Goal: Task Accomplishment & Management: Manage account settings

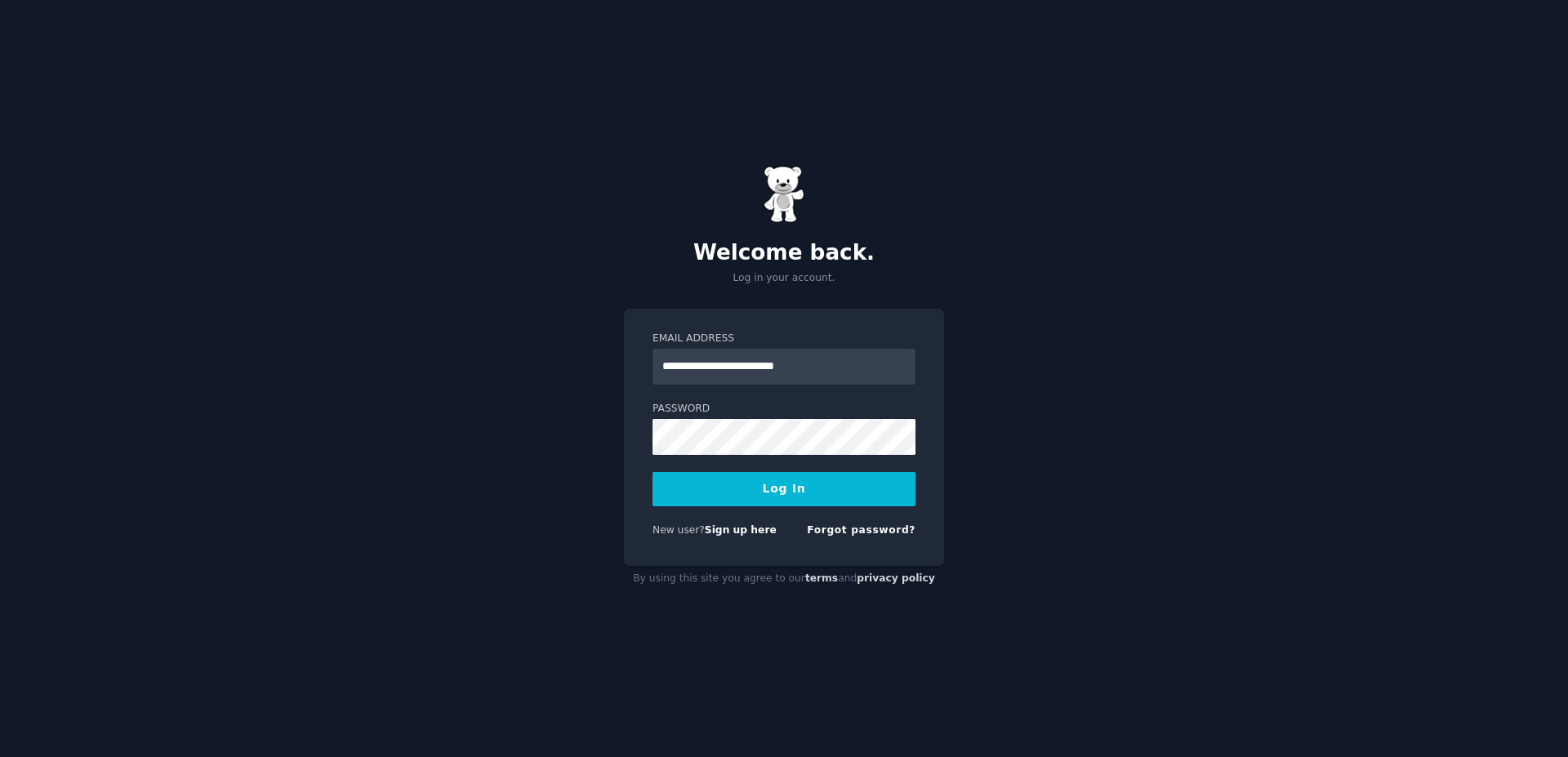
type input "**********"
click at [779, 497] on button "Log In" at bounding box center [784, 489] width 263 height 34
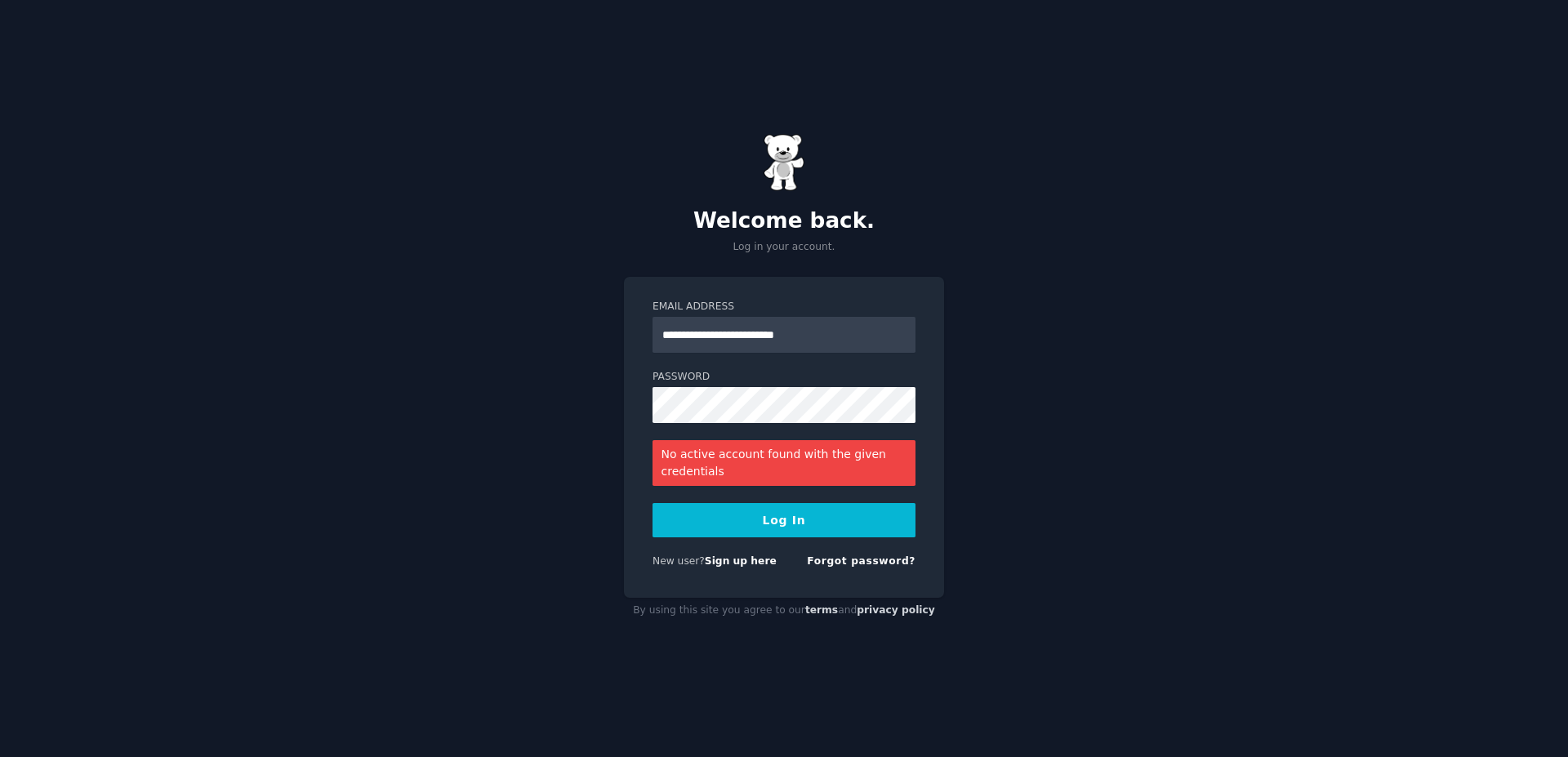
click at [856, 552] on form "**********" at bounding box center [784, 437] width 263 height 275
click at [857, 560] on link "Forgot password?" at bounding box center [861, 561] width 109 height 11
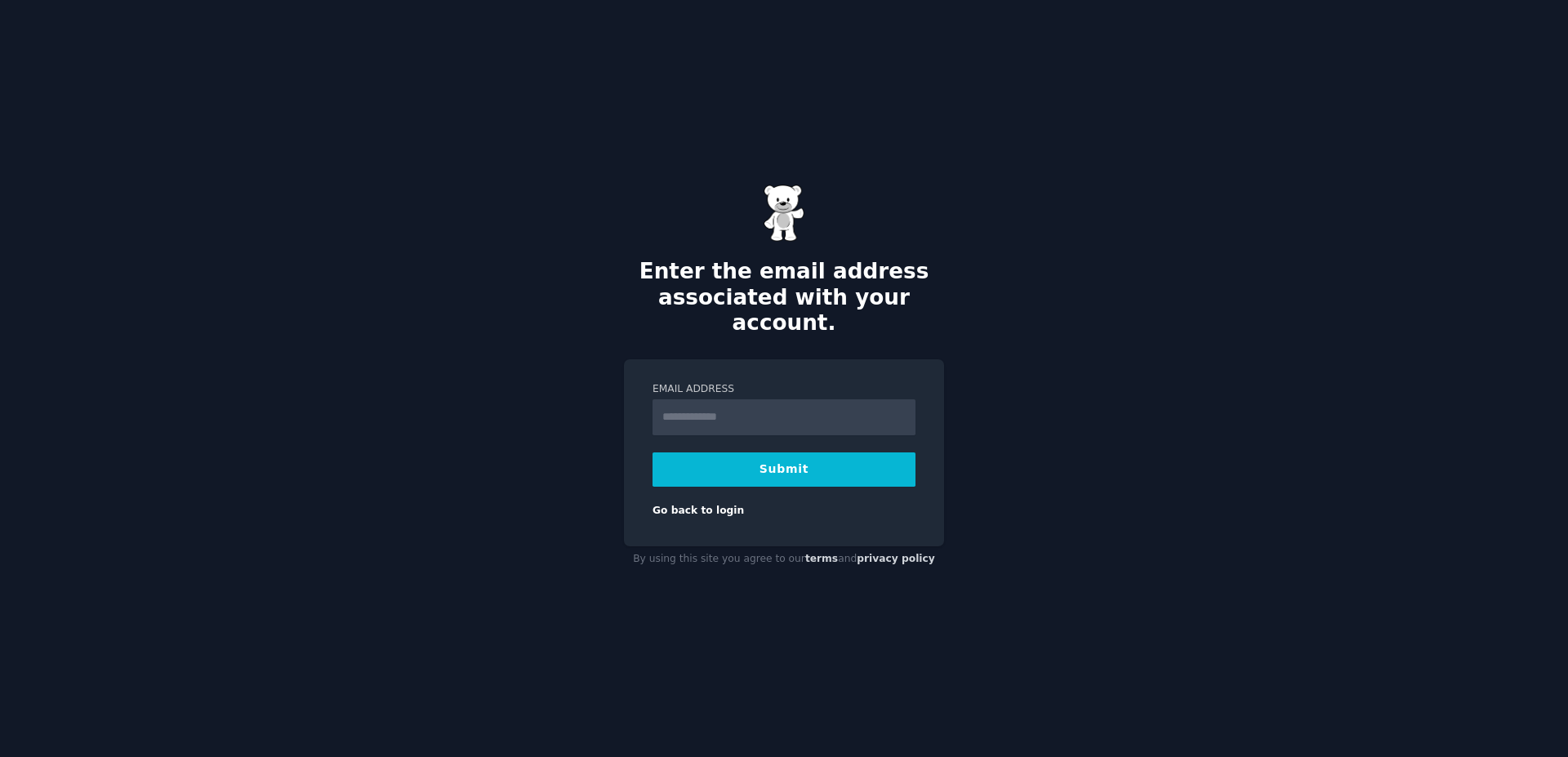
click at [701, 413] on input "Email Address" at bounding box center [784, 417] width 263 height 36
type input "**********"
click at [688, 465] on button "Submit" at bounding box center [784, 469] width 263 height 34
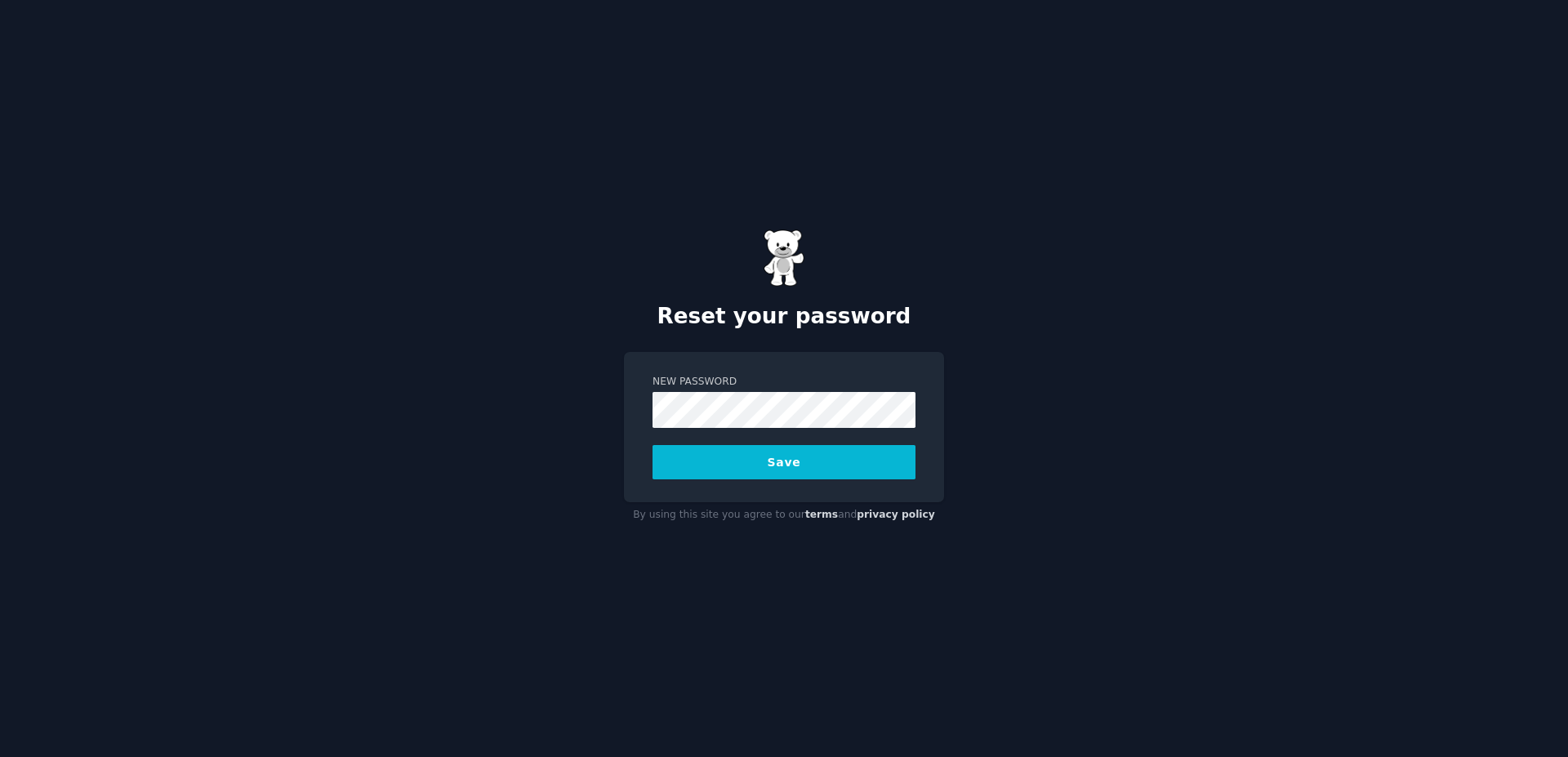
click at [757, 451] on button "Save" at bounding box center [784, 462] width 263 height 34
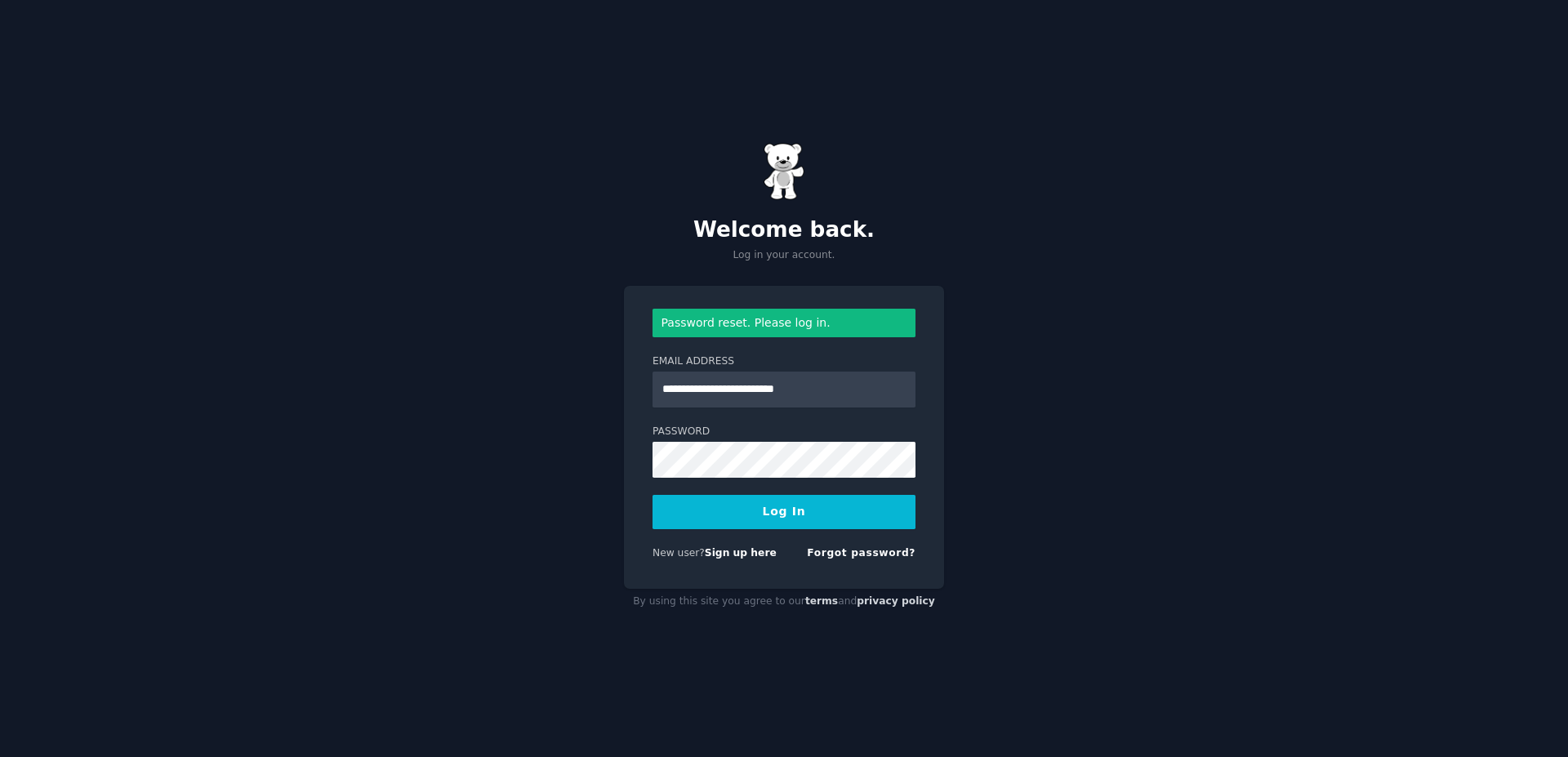
type input "**********"
click at [762, 515] on button "Log In" at bounding box center [784, 511] width 263 height 34
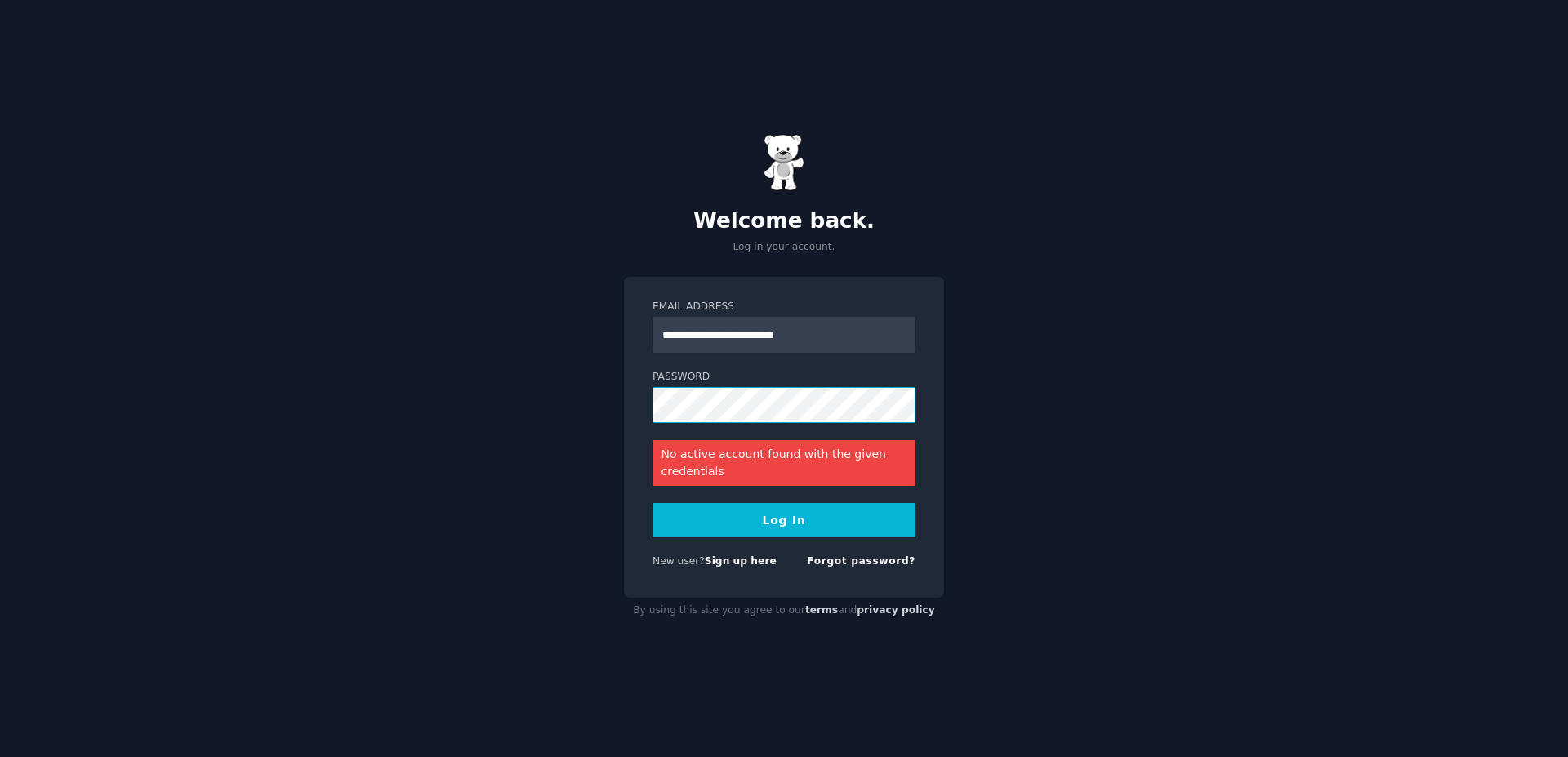
click at [653, 503] on button "Log In" at bounding box center [784, 520] width 263 height 34
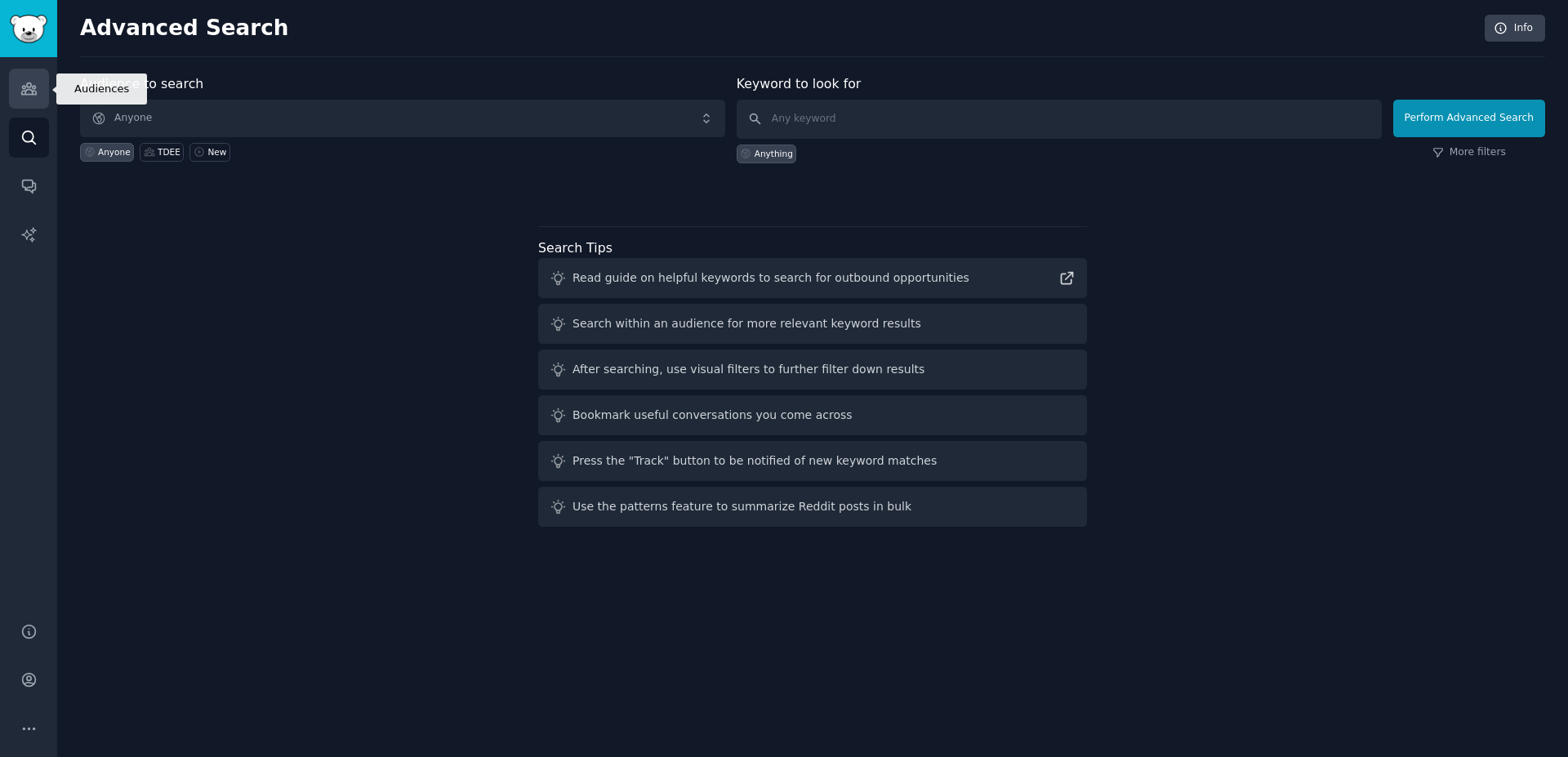
click at [32, 80] on icon "Sidebar" at bounding box center [28, 88] width 17 height 17
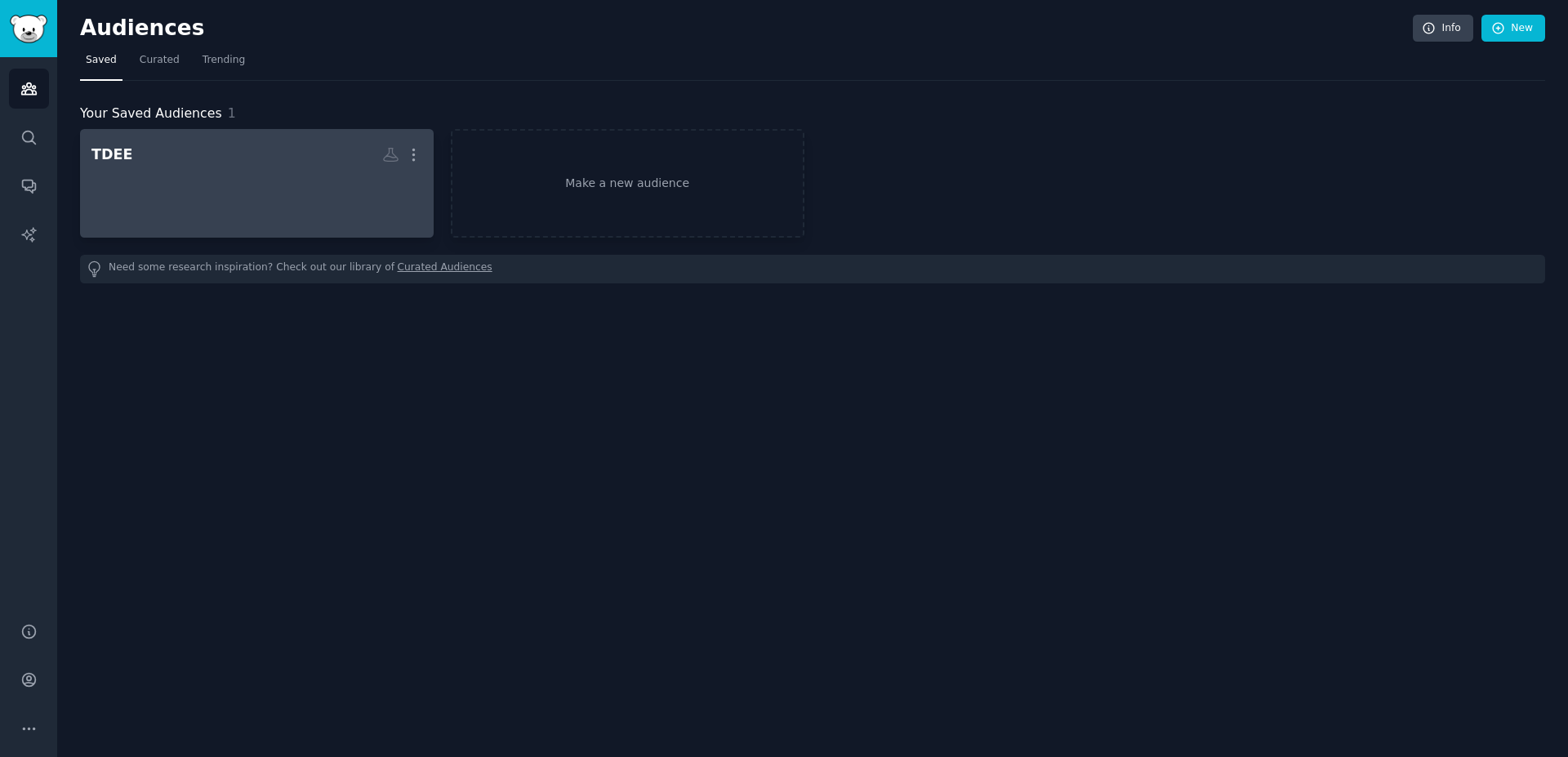
click at [244, 168] on h2 "TDEE More" at bounding box center [257, 155] width 331 height 28
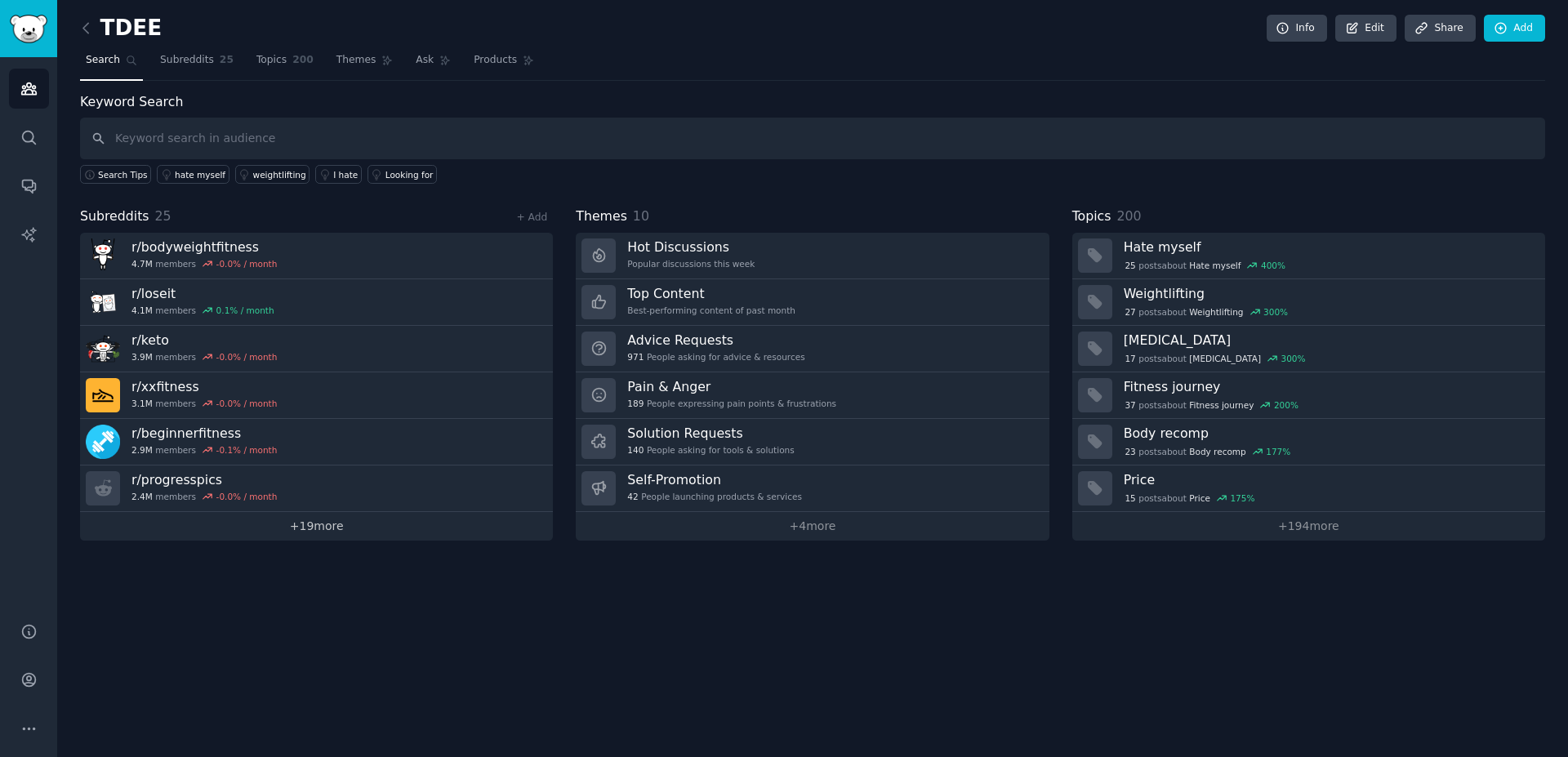
click at [308, 525] on link "+ 19 more" at bounding box center [316, 526] width 473 height 28
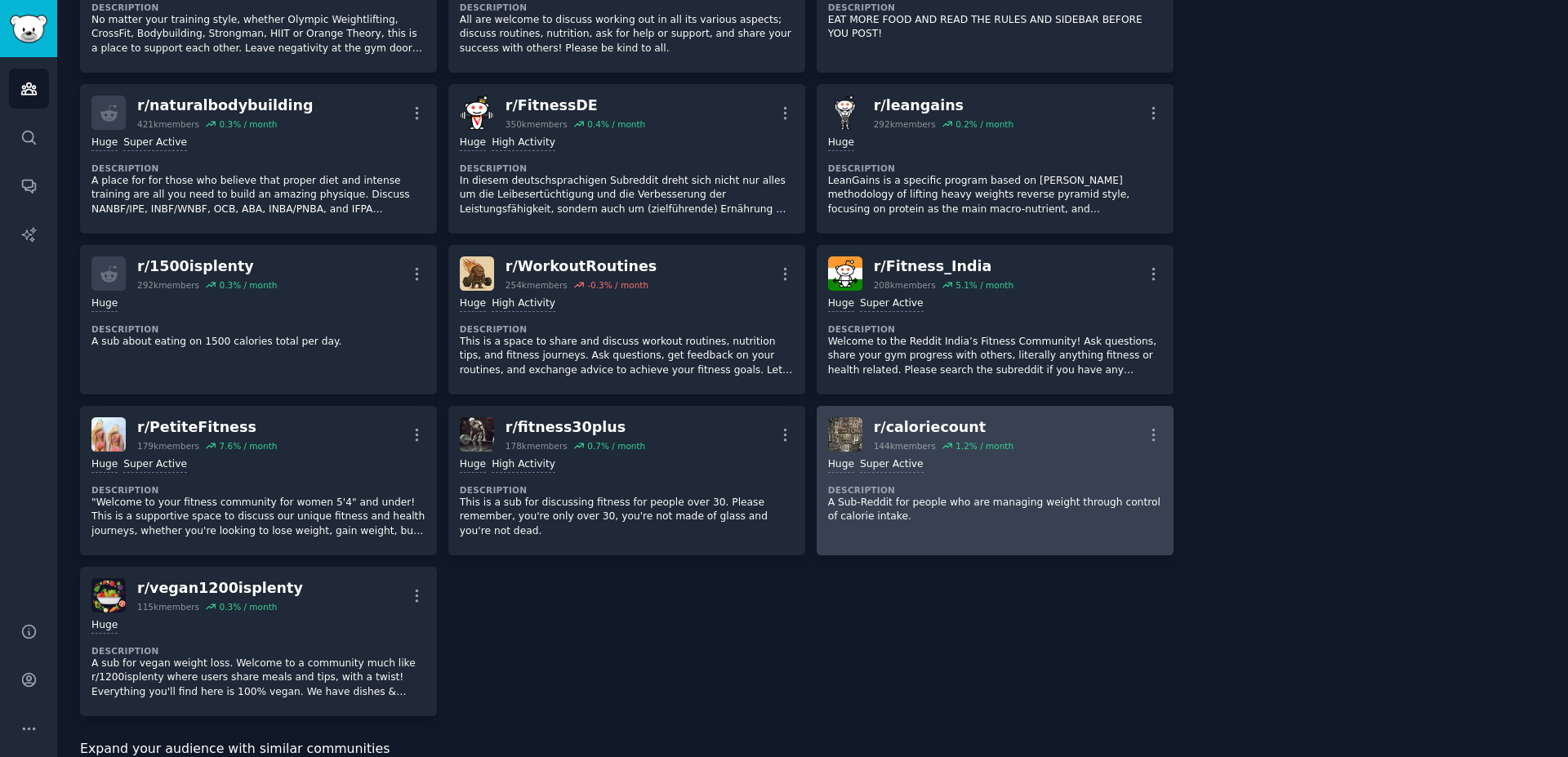
scroll to position [745, 0]
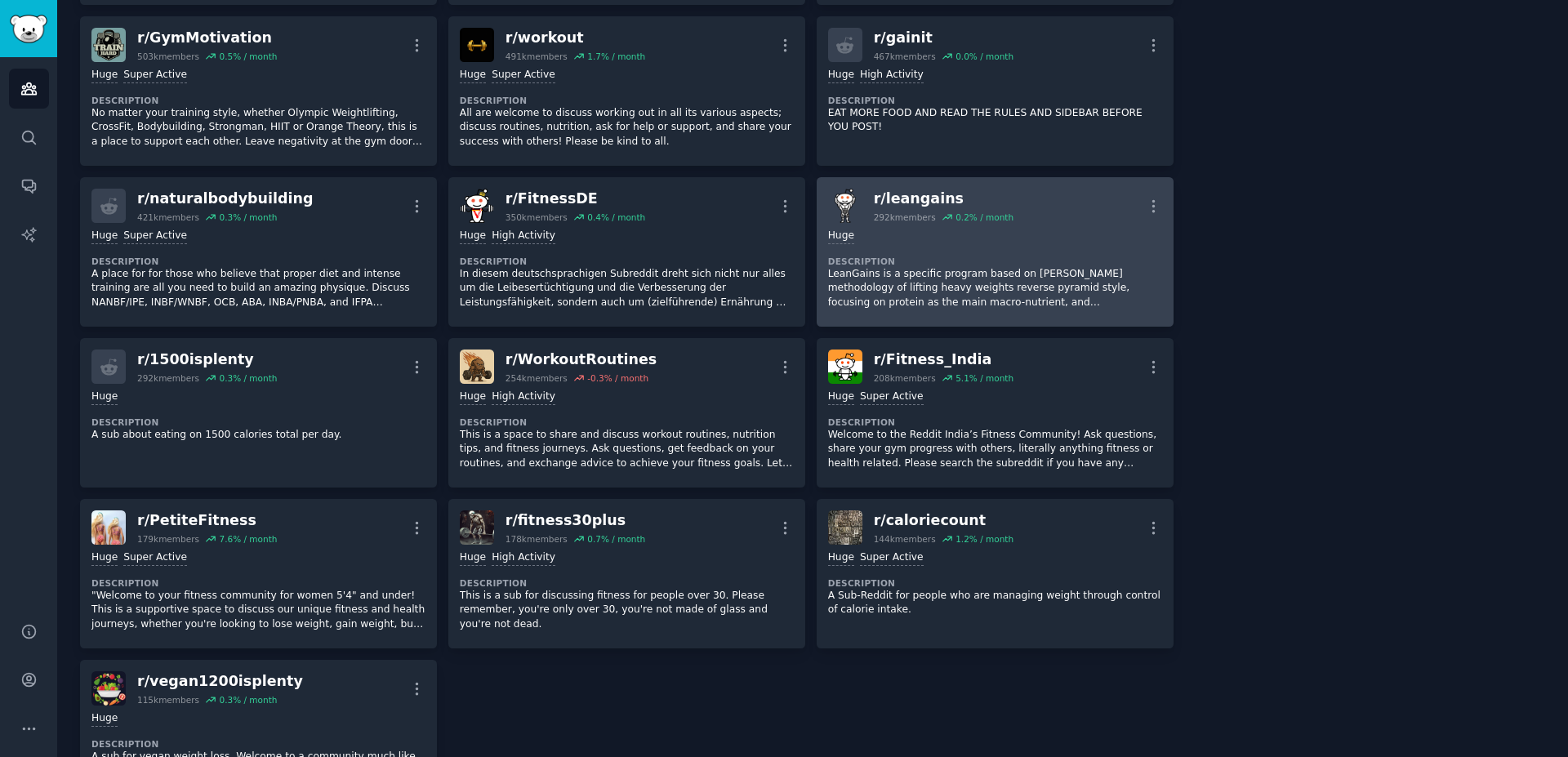
click at [884, 195] on div "r/ leangains" at bounding box center [944, 198] width 140 height 20
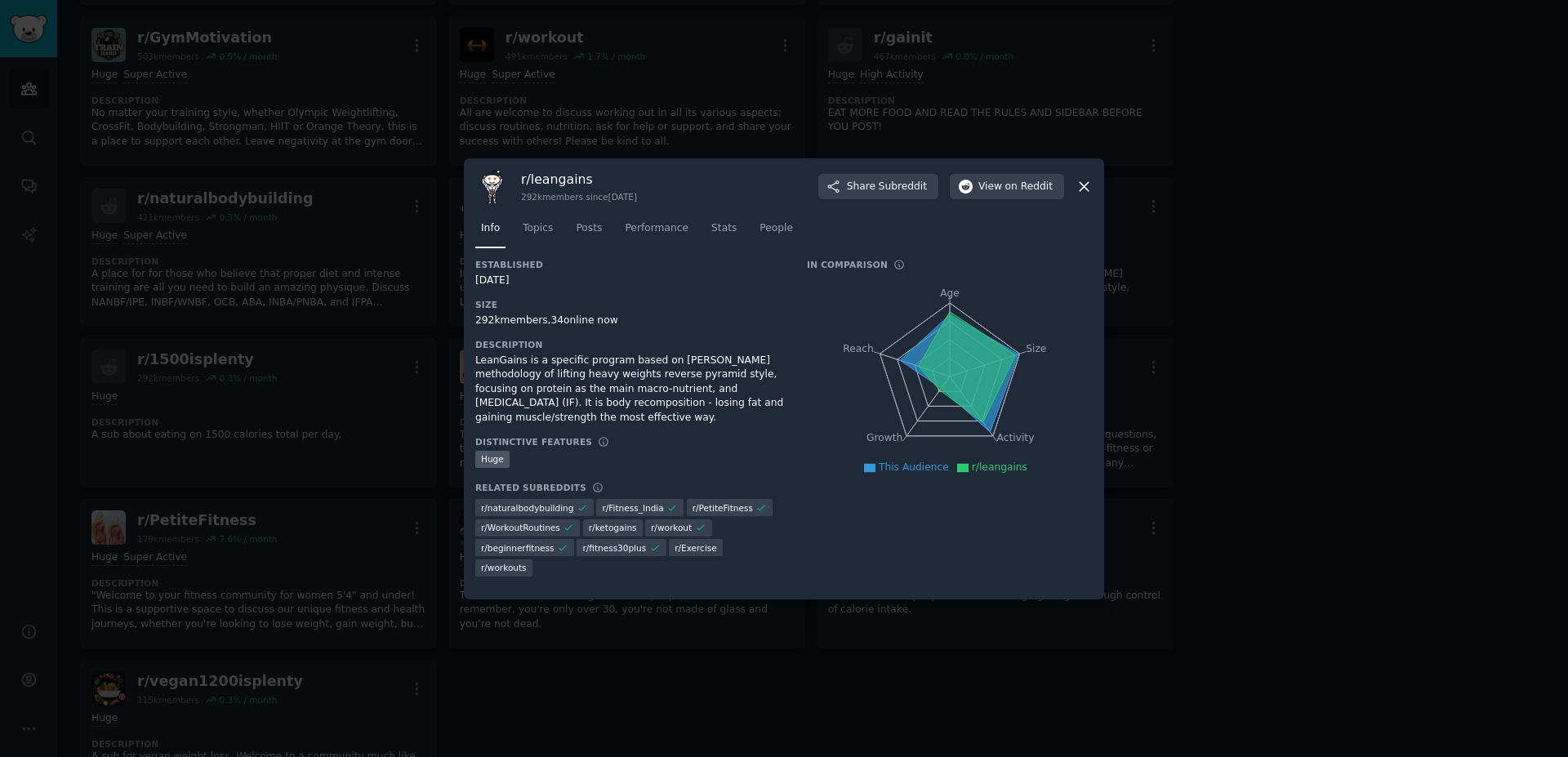
click at [1081, 182] on icon at bounding box center [1084, 186] width 17 height 17
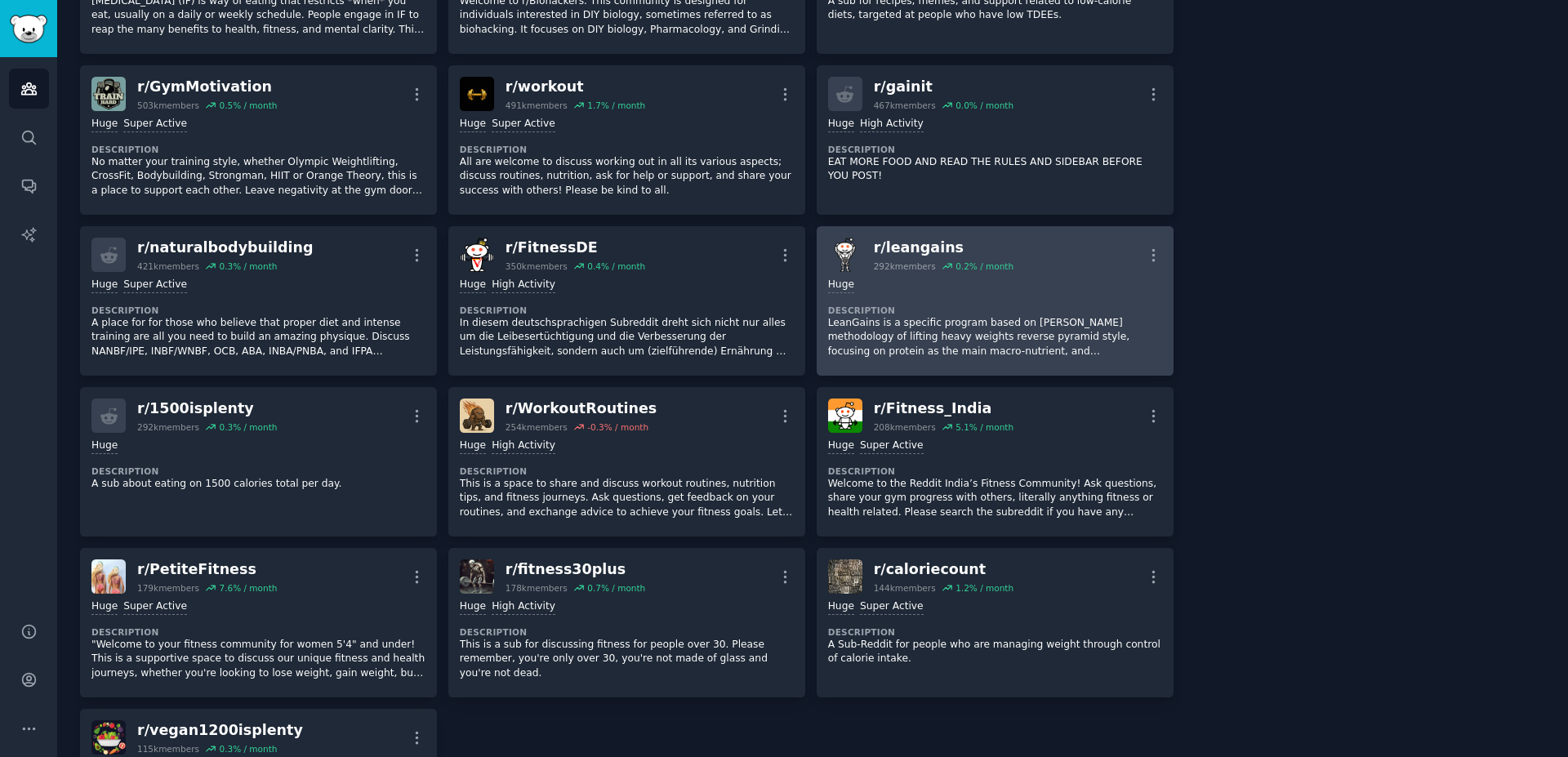
scroll to position [652, 0]
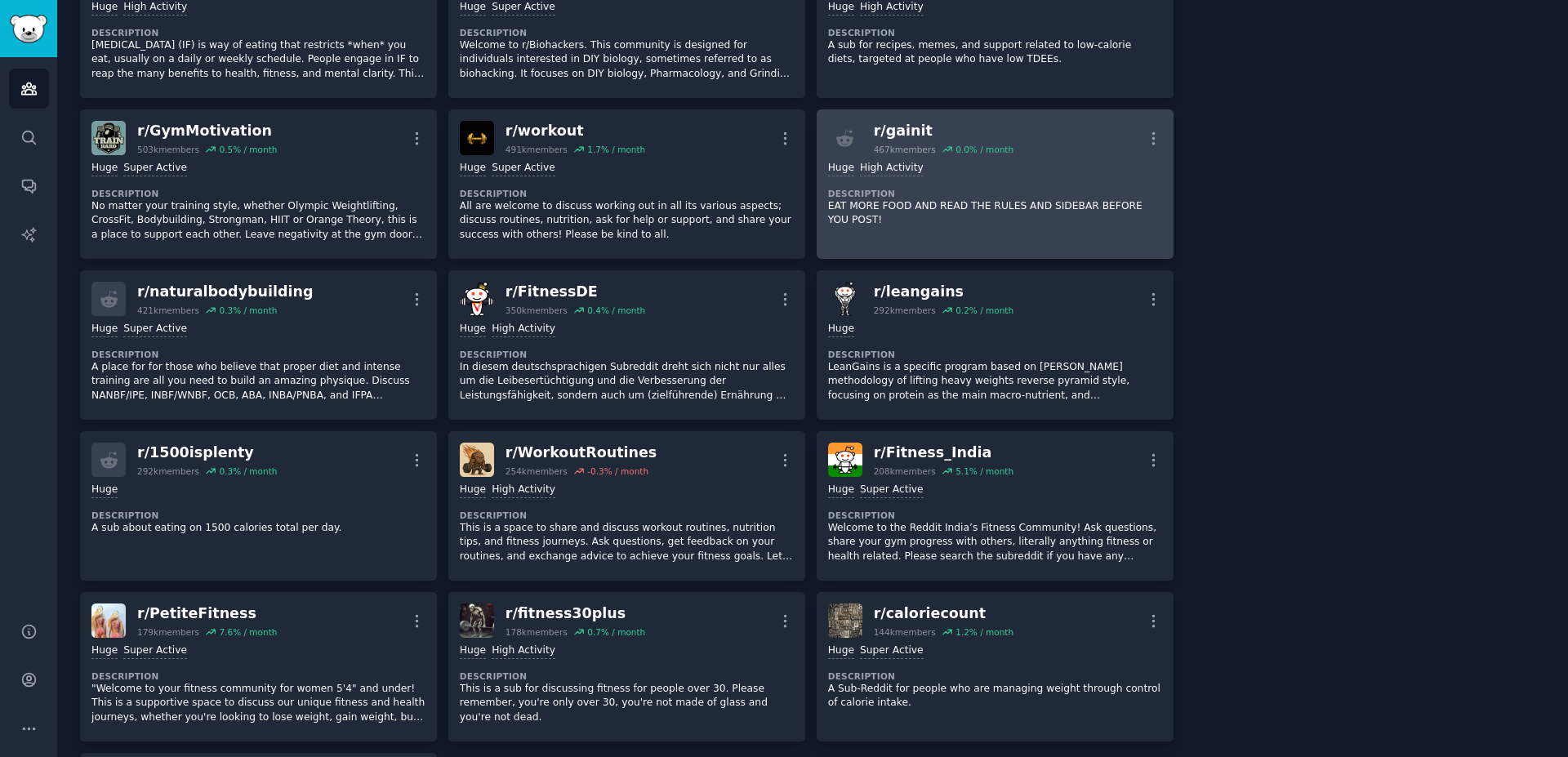
click at [883, 136] on div "r/ gainit" at bounding box center [944, 131] width 140 height 20
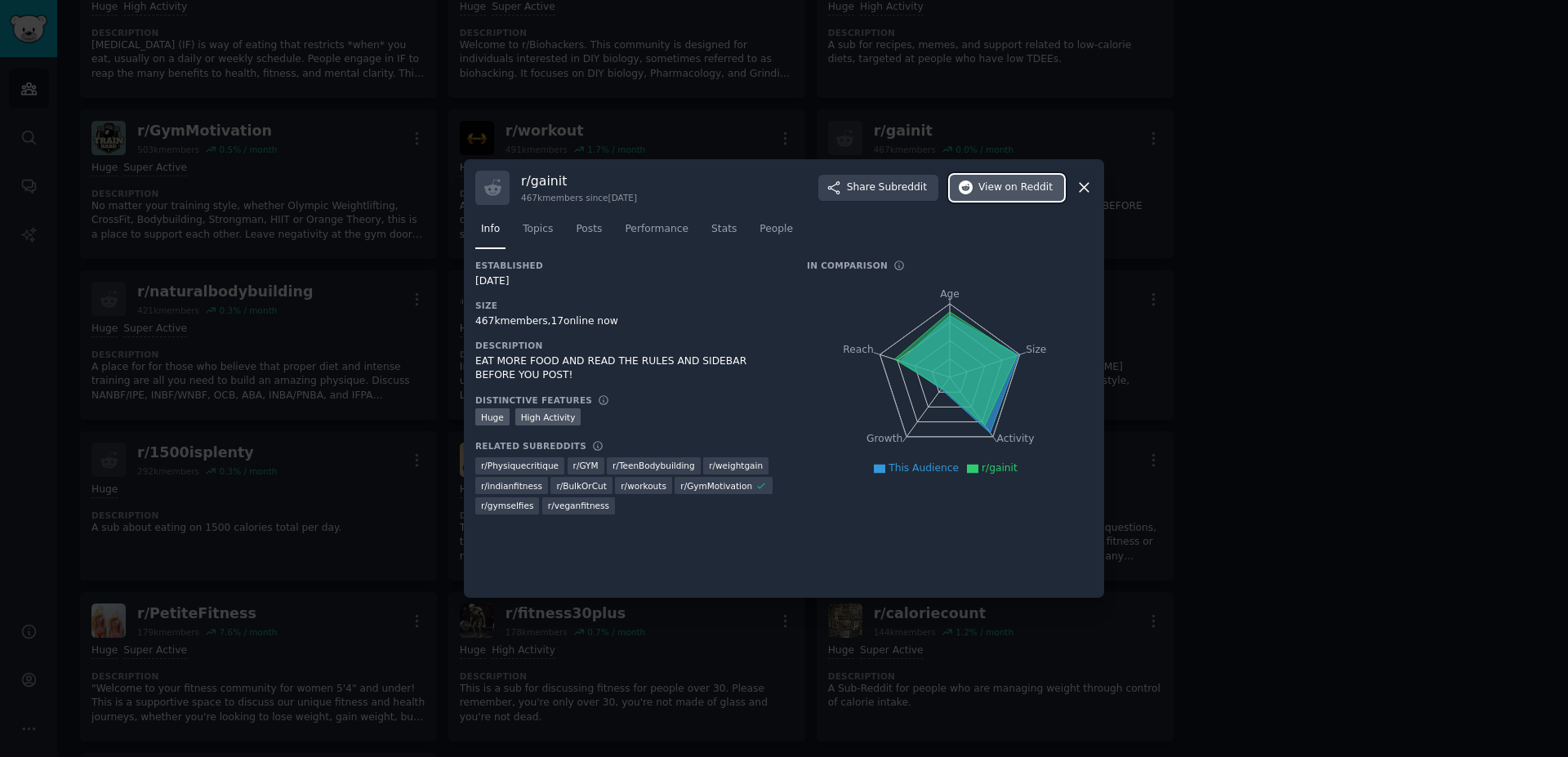
click at [991, 184] on span "View on Reddit" at bounding box center [1016, 187] width 74 height 15
click at [282, 281] on div at bounding box center [784, 378] width 1568 height 757
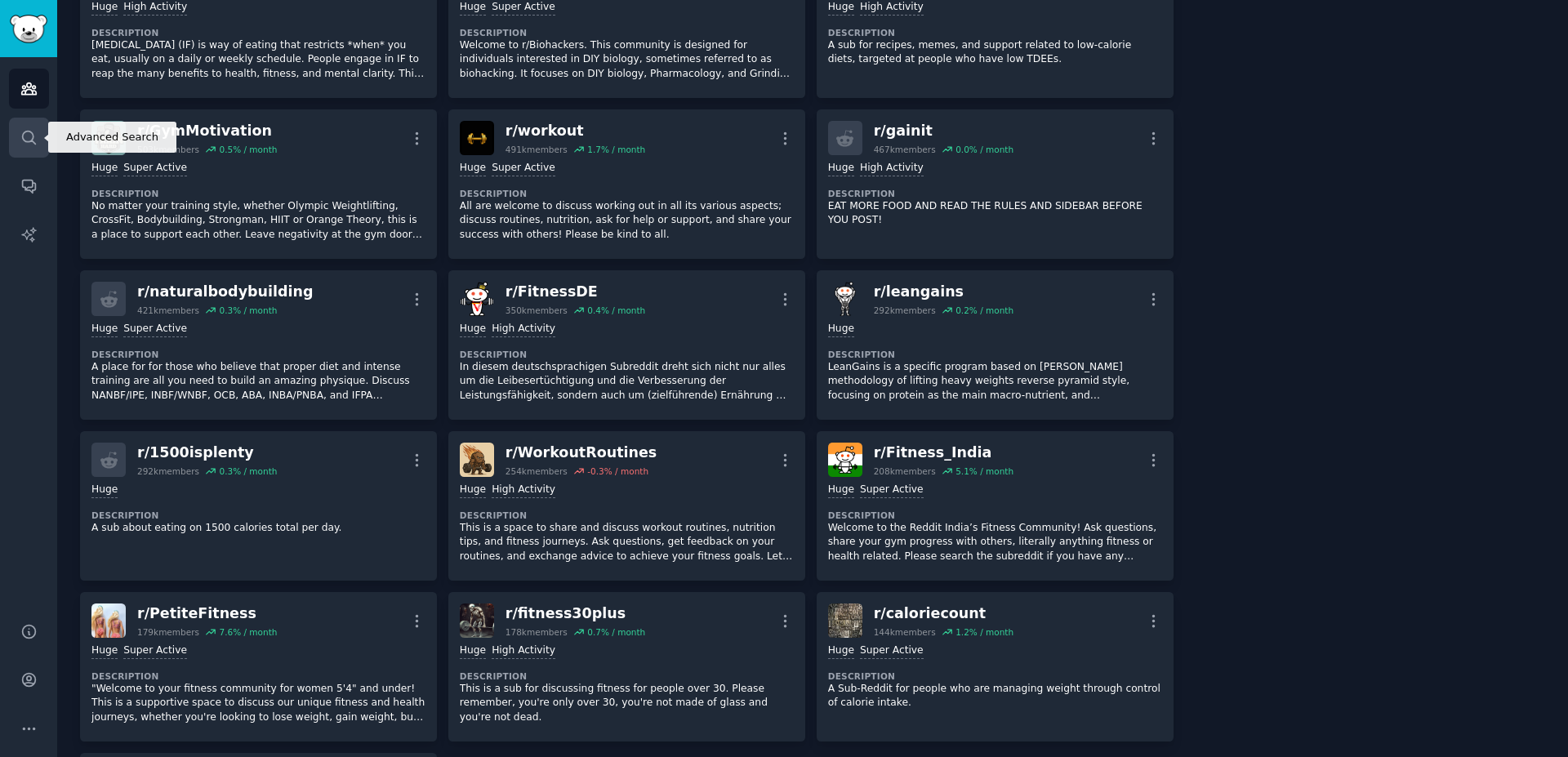
click at [34, 130] on icon "Sidebar" at bounding box center [28, 137] width 17 height 17
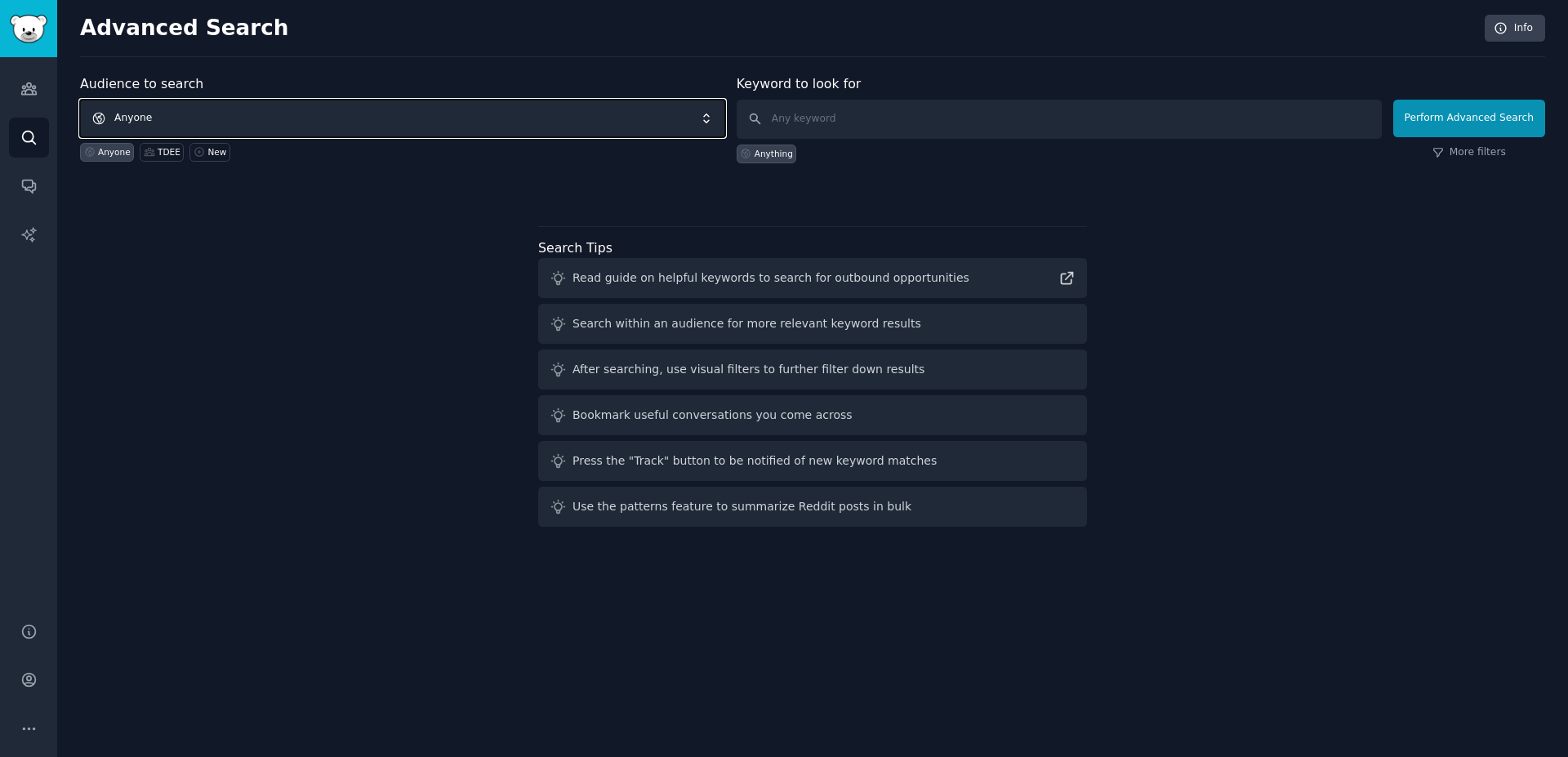
click at [164, 116] on span "Anyone" at bounding box center [402, 119] width 645 height 37
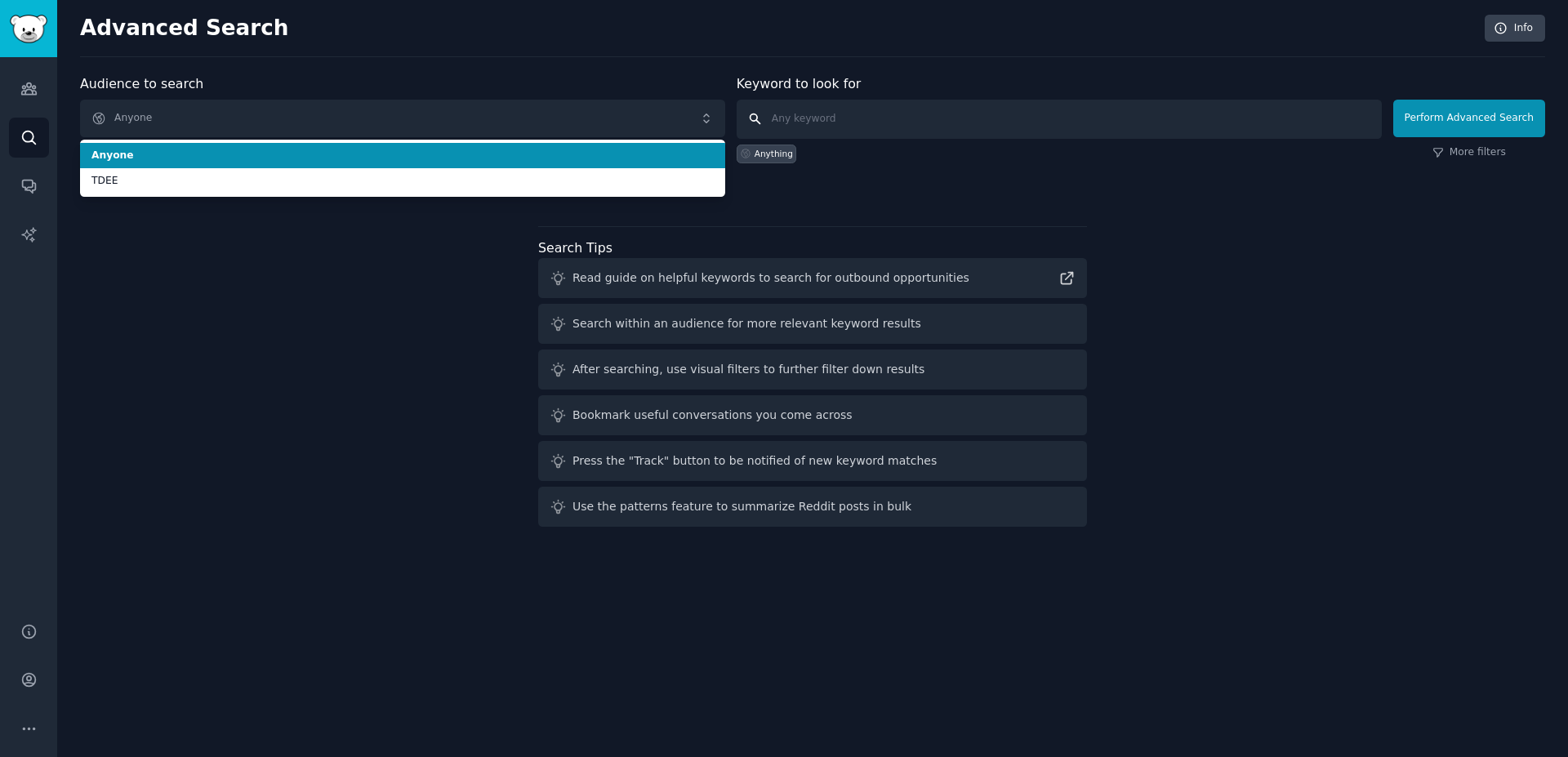
click at [908, 115] on input "text" at bounding box center [1059, 119] width 645 height 39
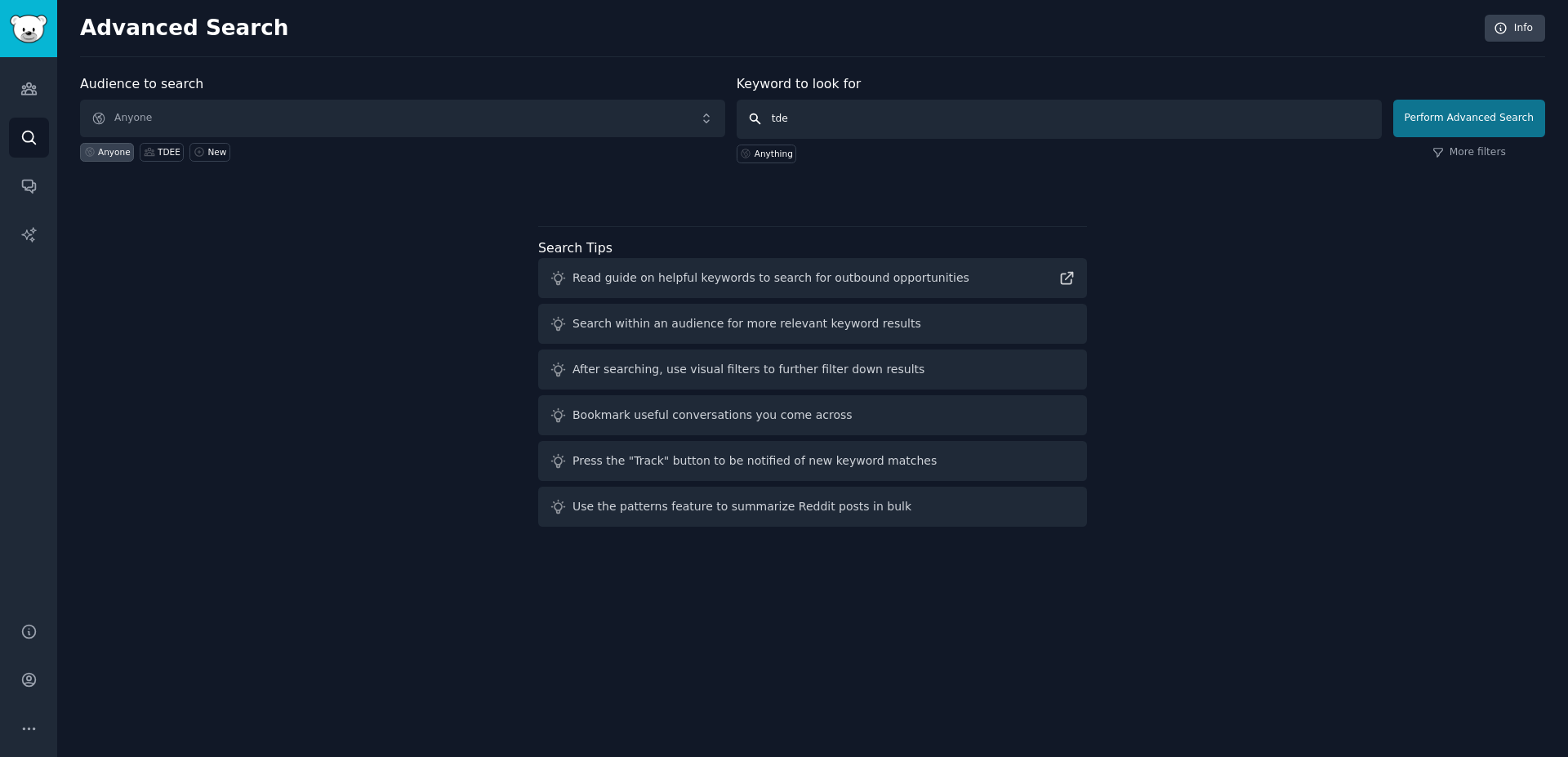
type input "tdee"
click button "Perform Advanced Search" at bounding box center [1470, 119] width 152 height 37
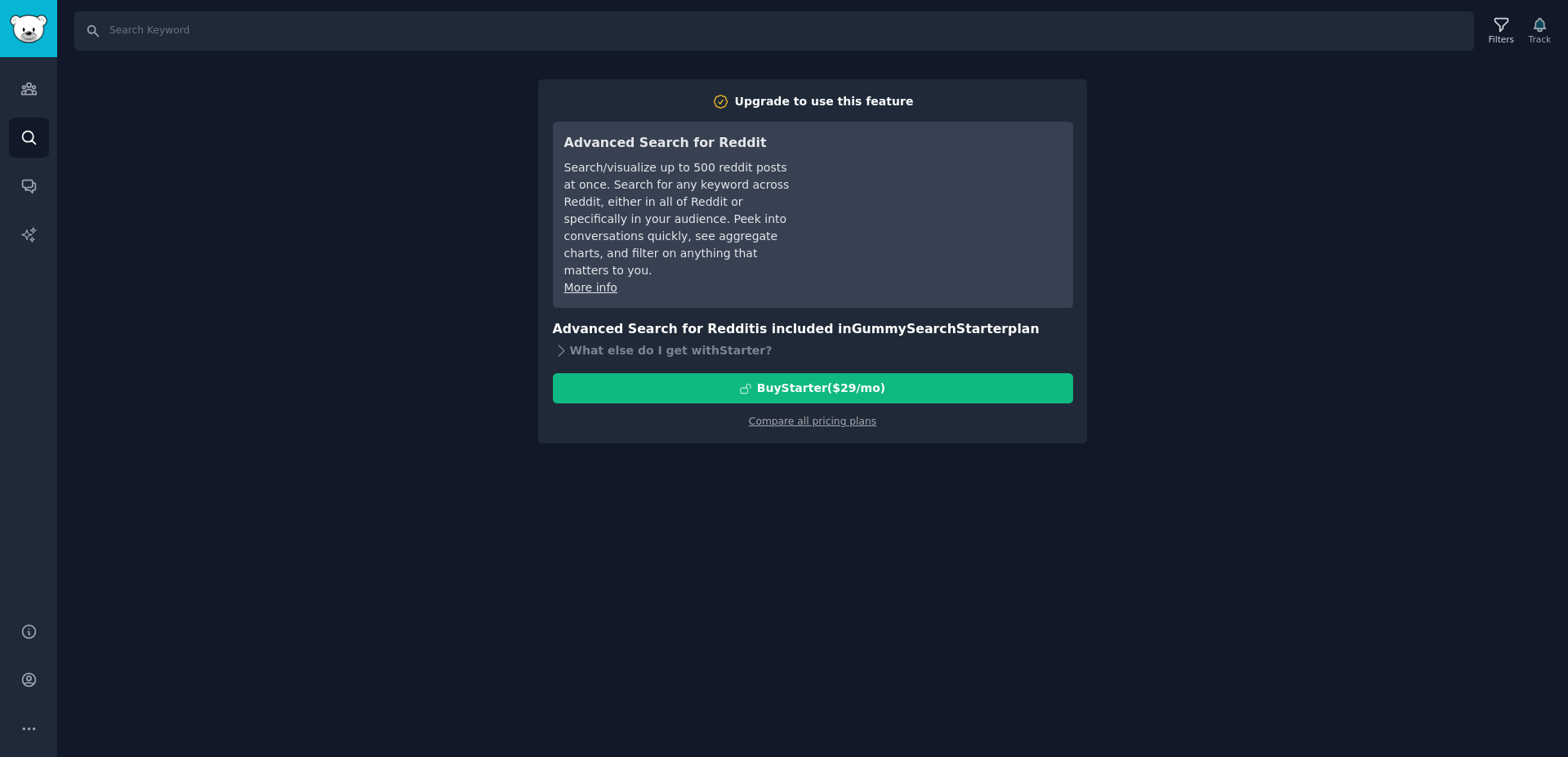
click at [410, 111] on div "Search Filters Track Upgrade to use this feature Advanced Search for Reddit Sea…" at bounding box center [813, 378] width 1511 height 757
click at [39, 95] on link "Audiences" at bounding box center [28, 88] width 40 height 40
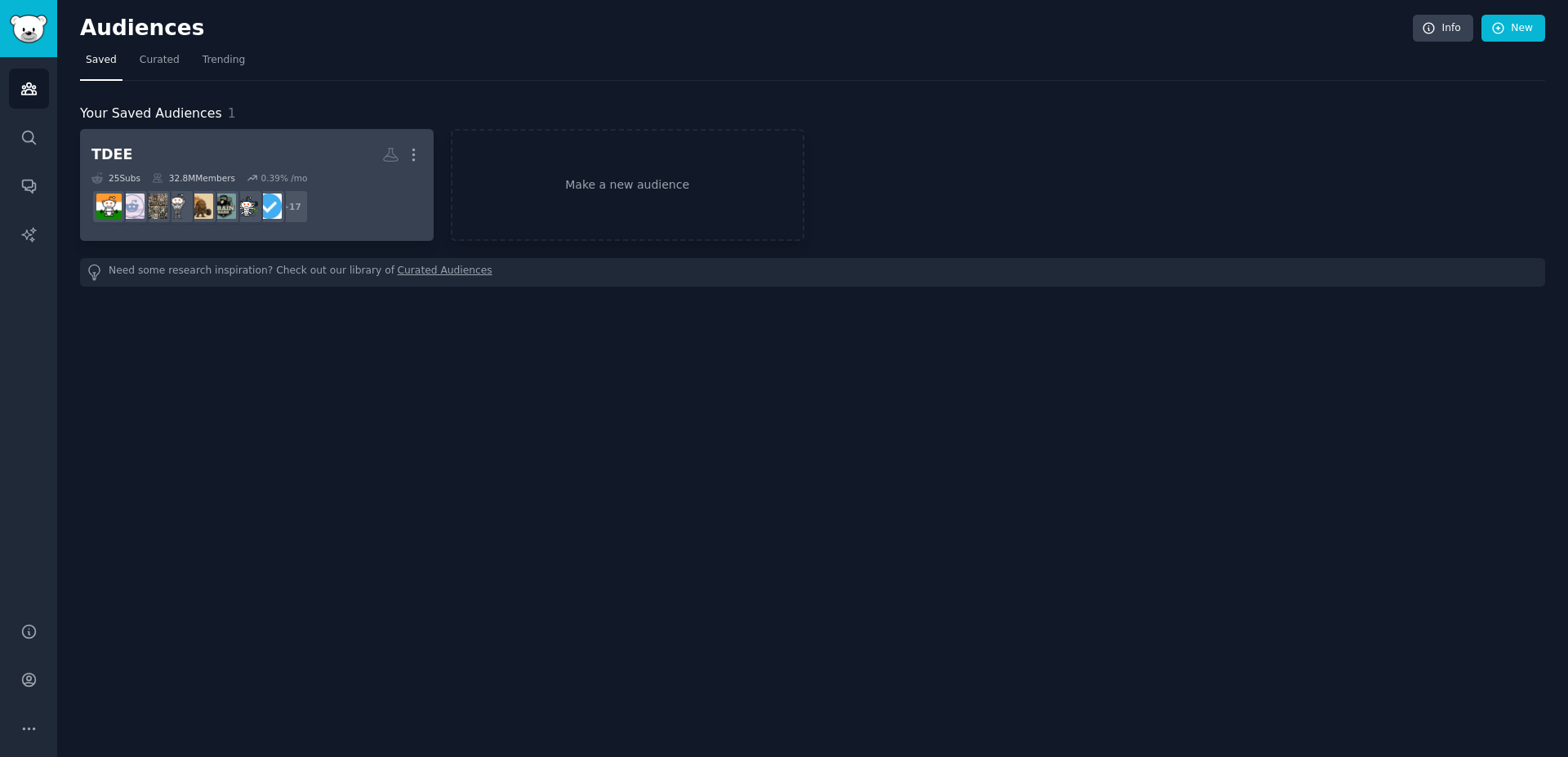
click at [315, 173] on div "25 Sub s 32.8M Members 0.39 % /mo" at bounding box center [257, 178] width 331 height 11
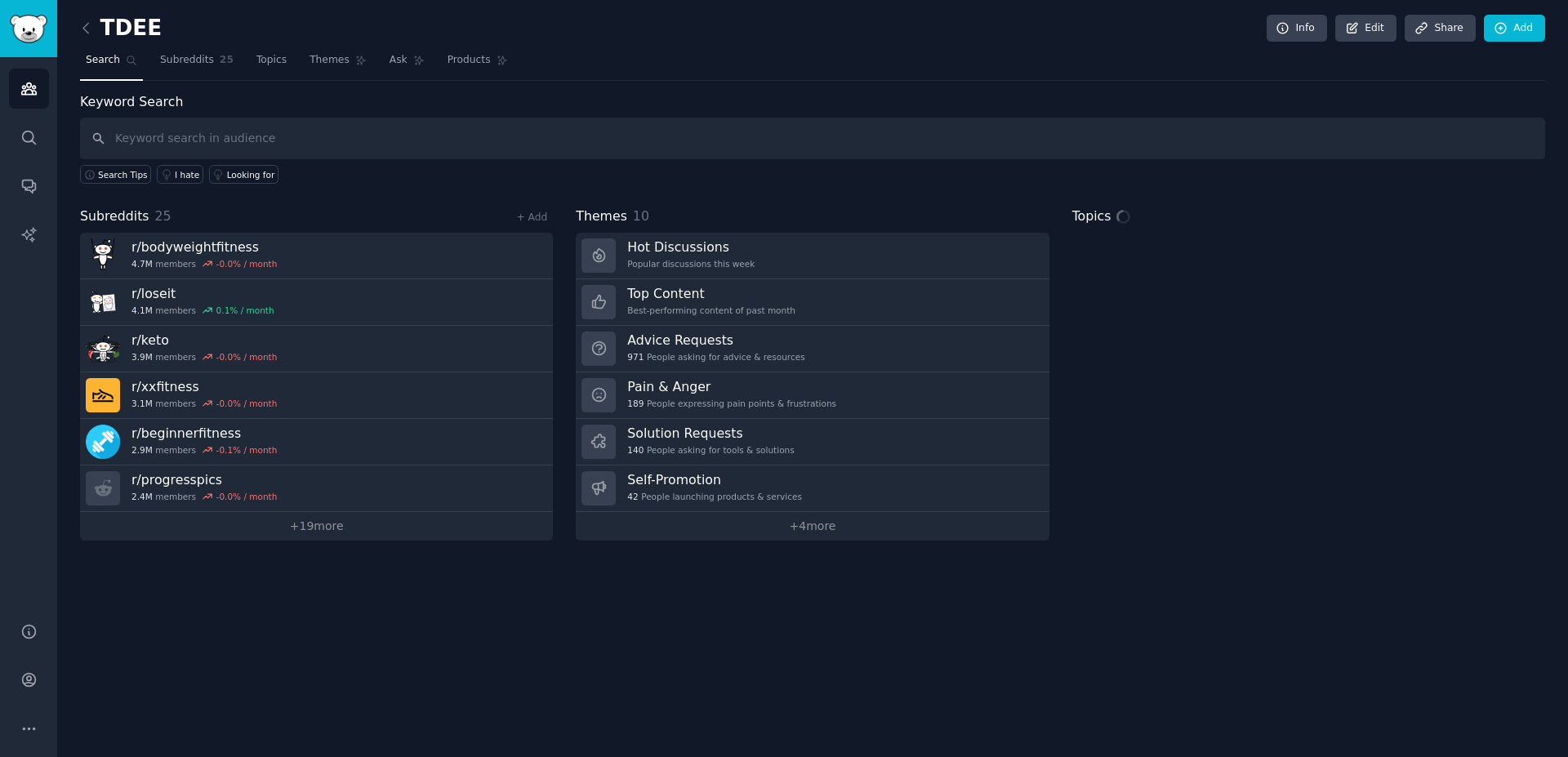
click at [287, 131] on input "text" at bounding box center [812, 138] width 1465 height 42
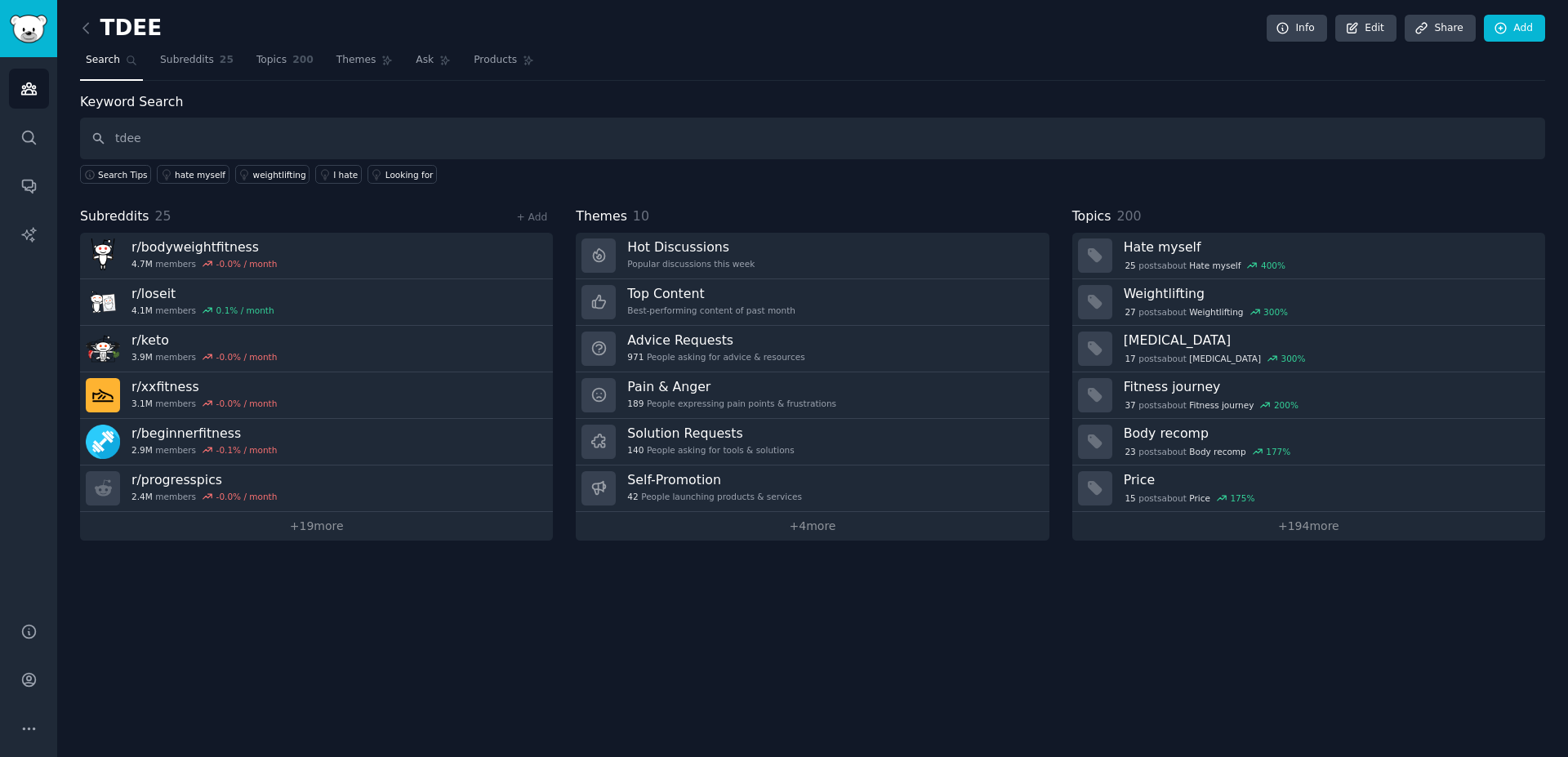
type input "tdee"
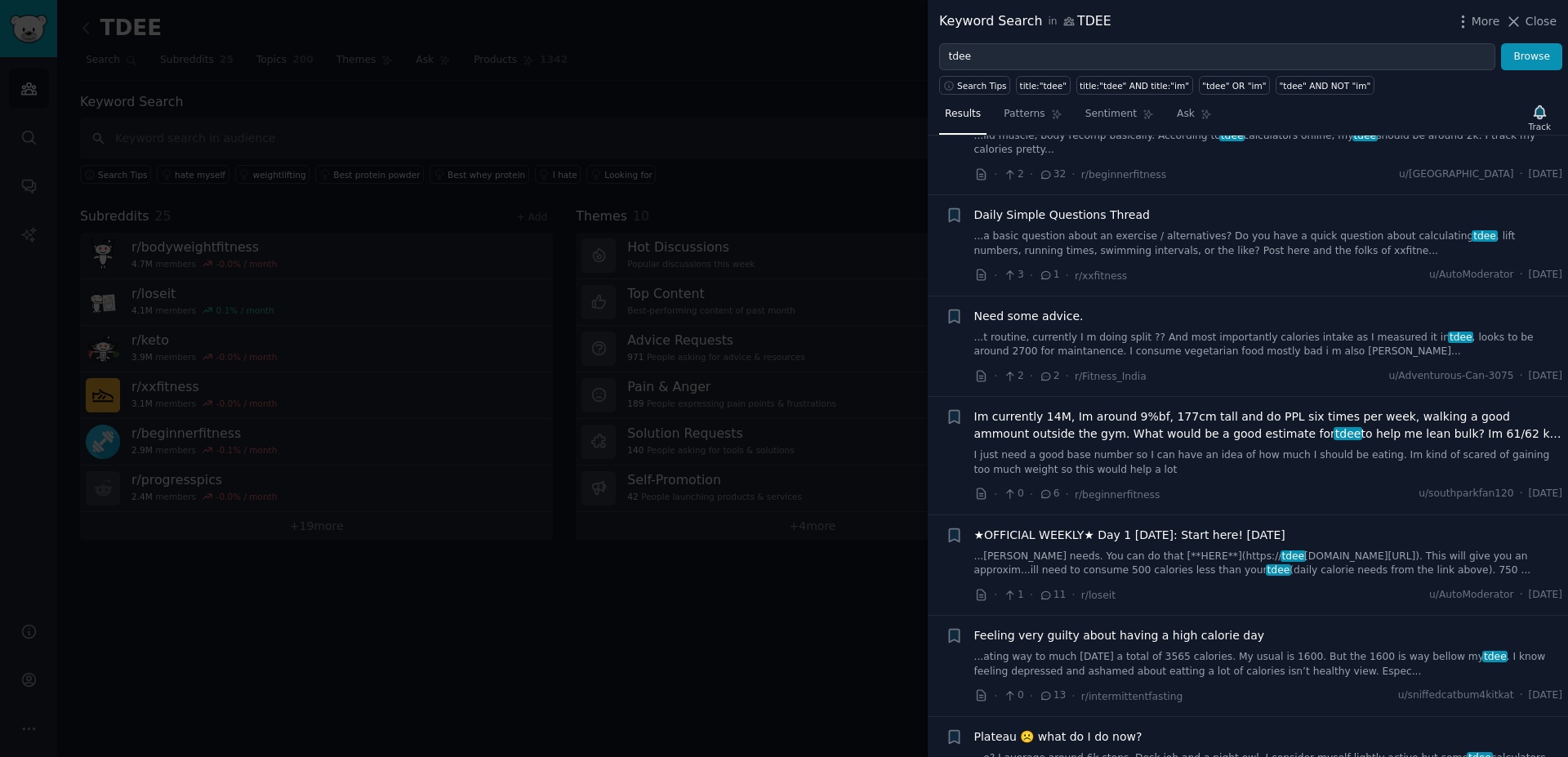
scroll to position [558, 0]
click at [434, 532] on div at bounding box center [784, 378] width 1568 height 757
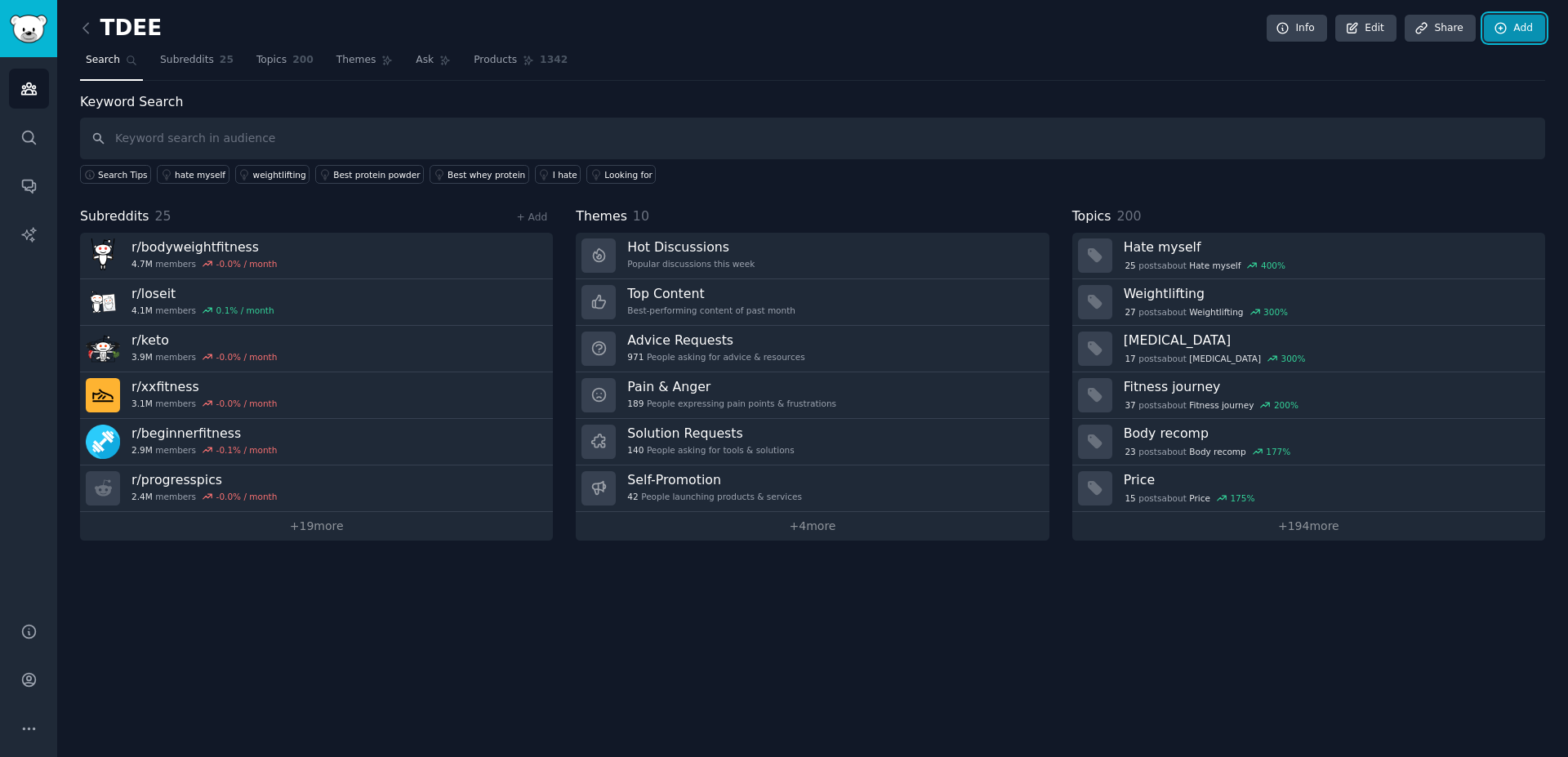
click at [1513, 27] on link "Add" at bounding box center [1514, 28] width 61 height 27
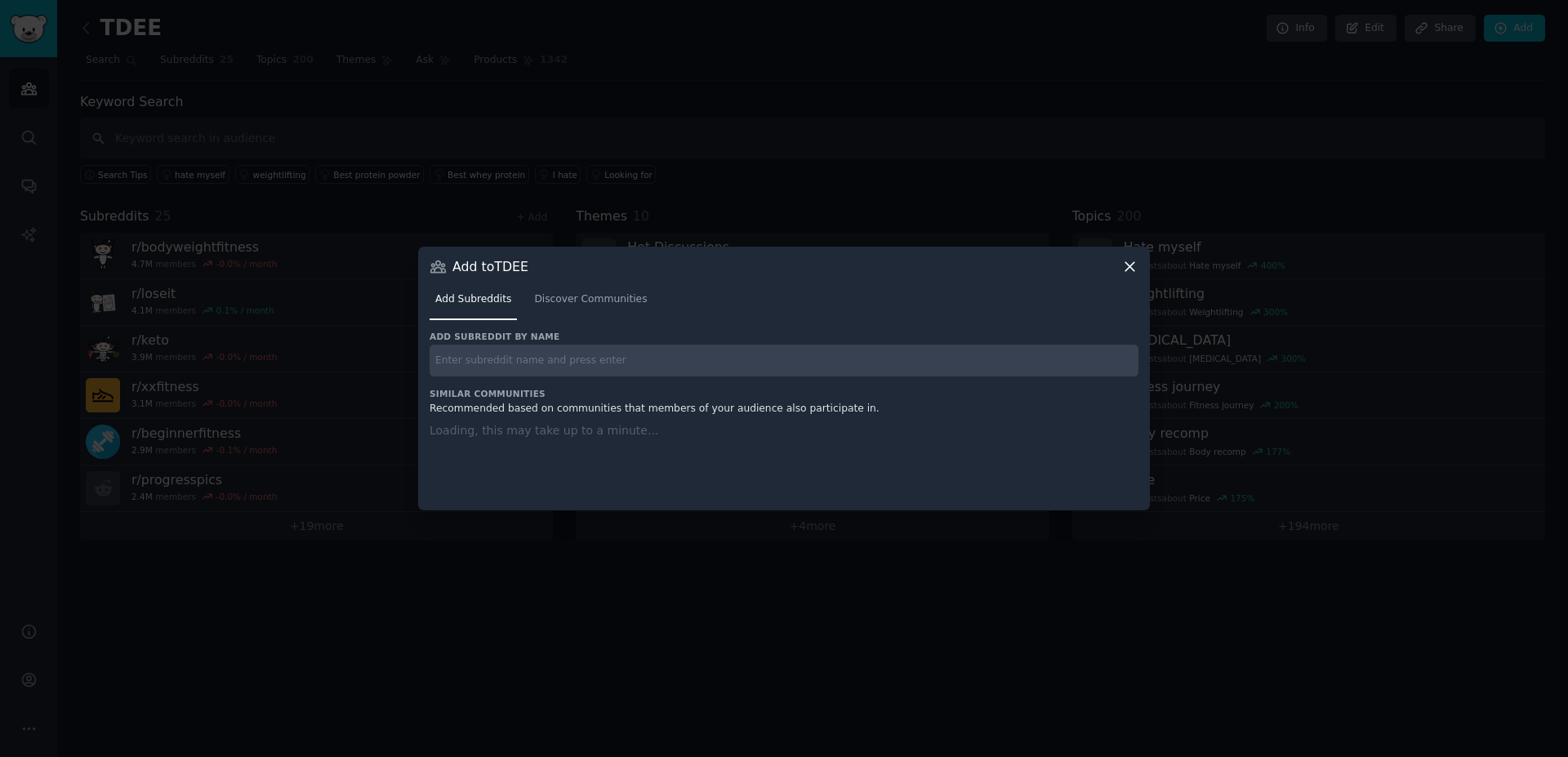
click at [486, 362] on input "text" at bounding box center [784, 361] width 709 height 32
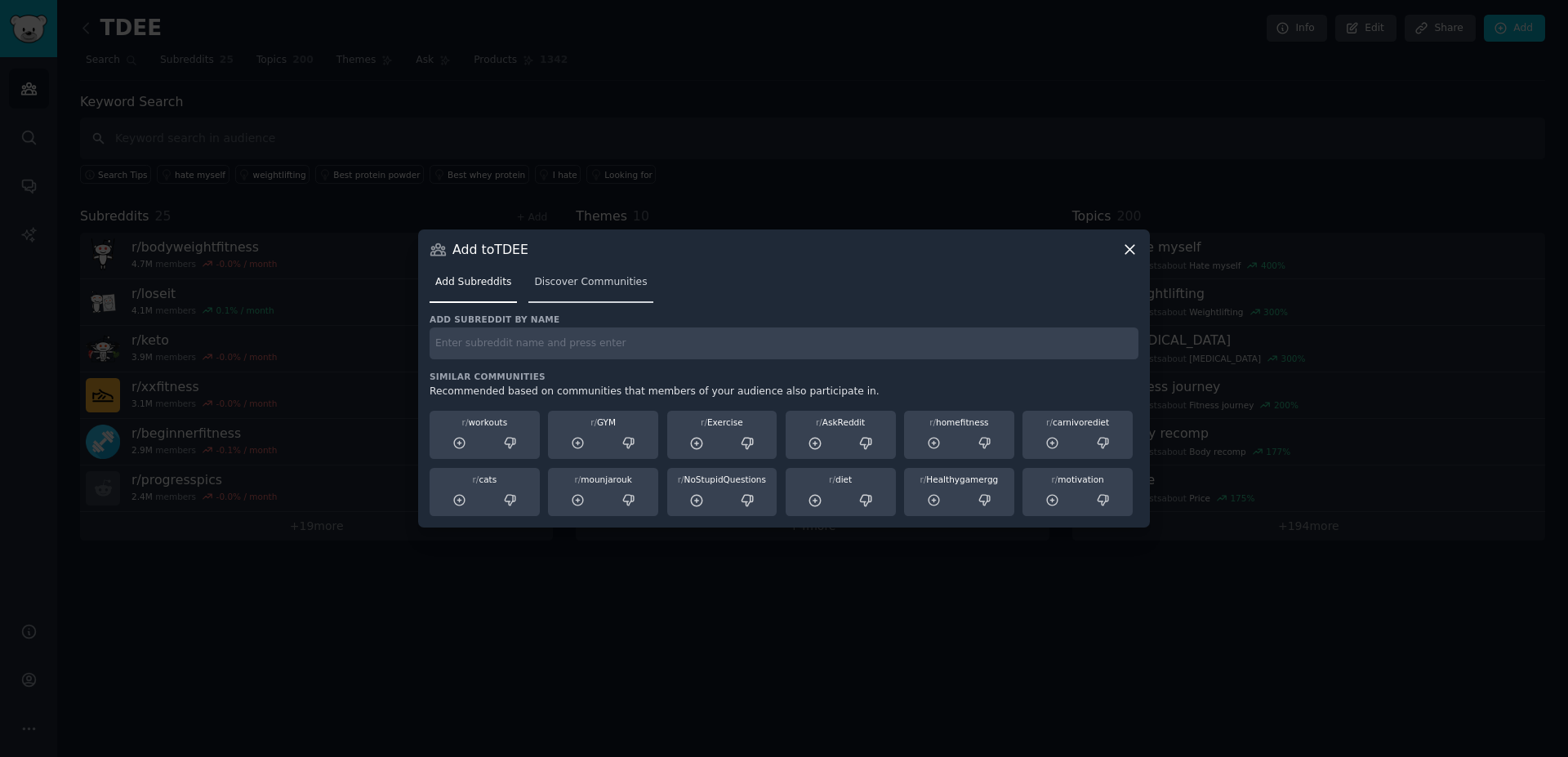
click at [605, 285] on span "Discover Communities" at bounding box center [590, 282] width 112 height 15
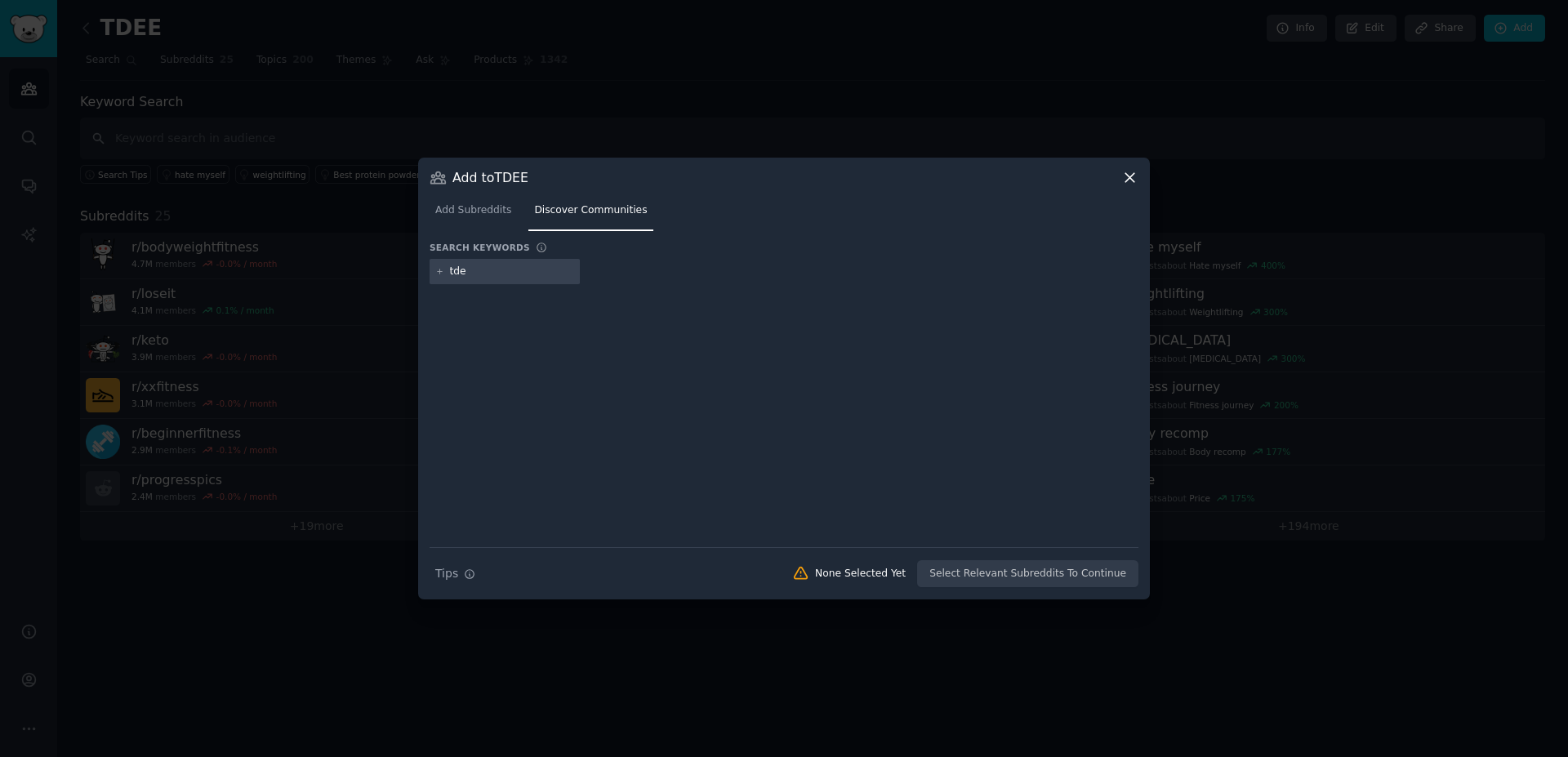
type input "tdee"
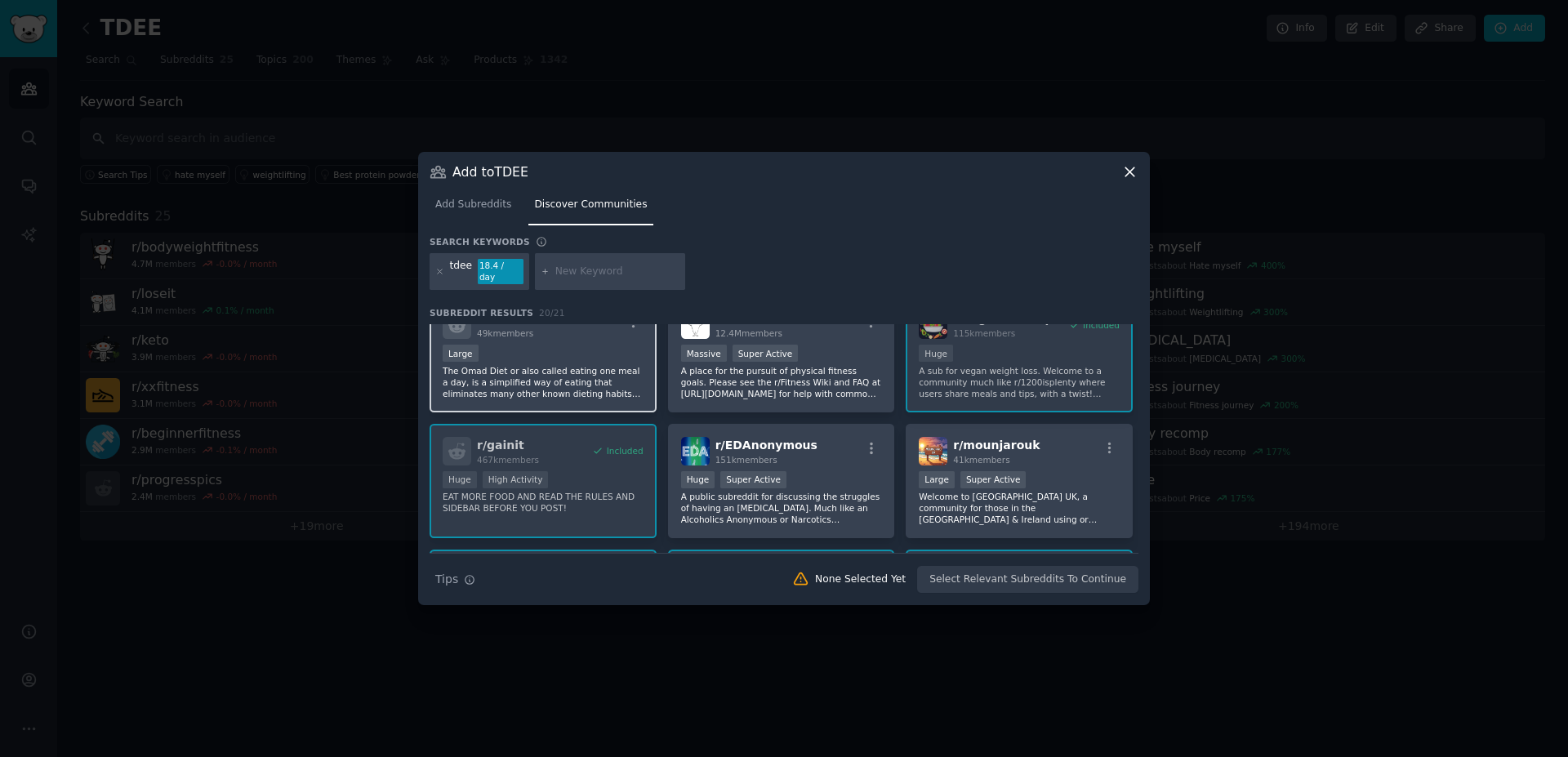
scroll to position [186, 0]
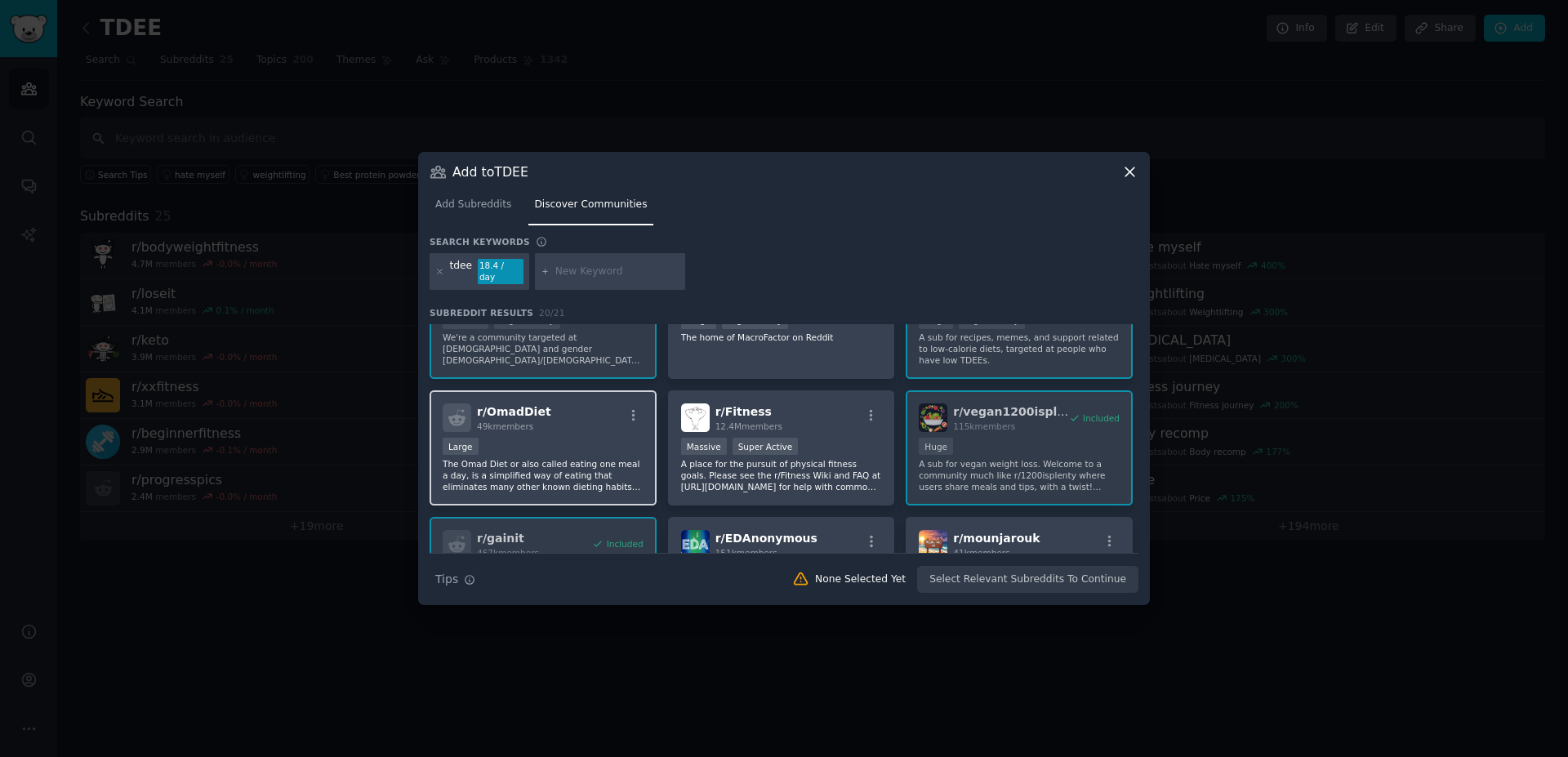
click at [541, 424] on div "r/ OmadDiet 49k members" at bounding box center [542, 417] width 201 height 28
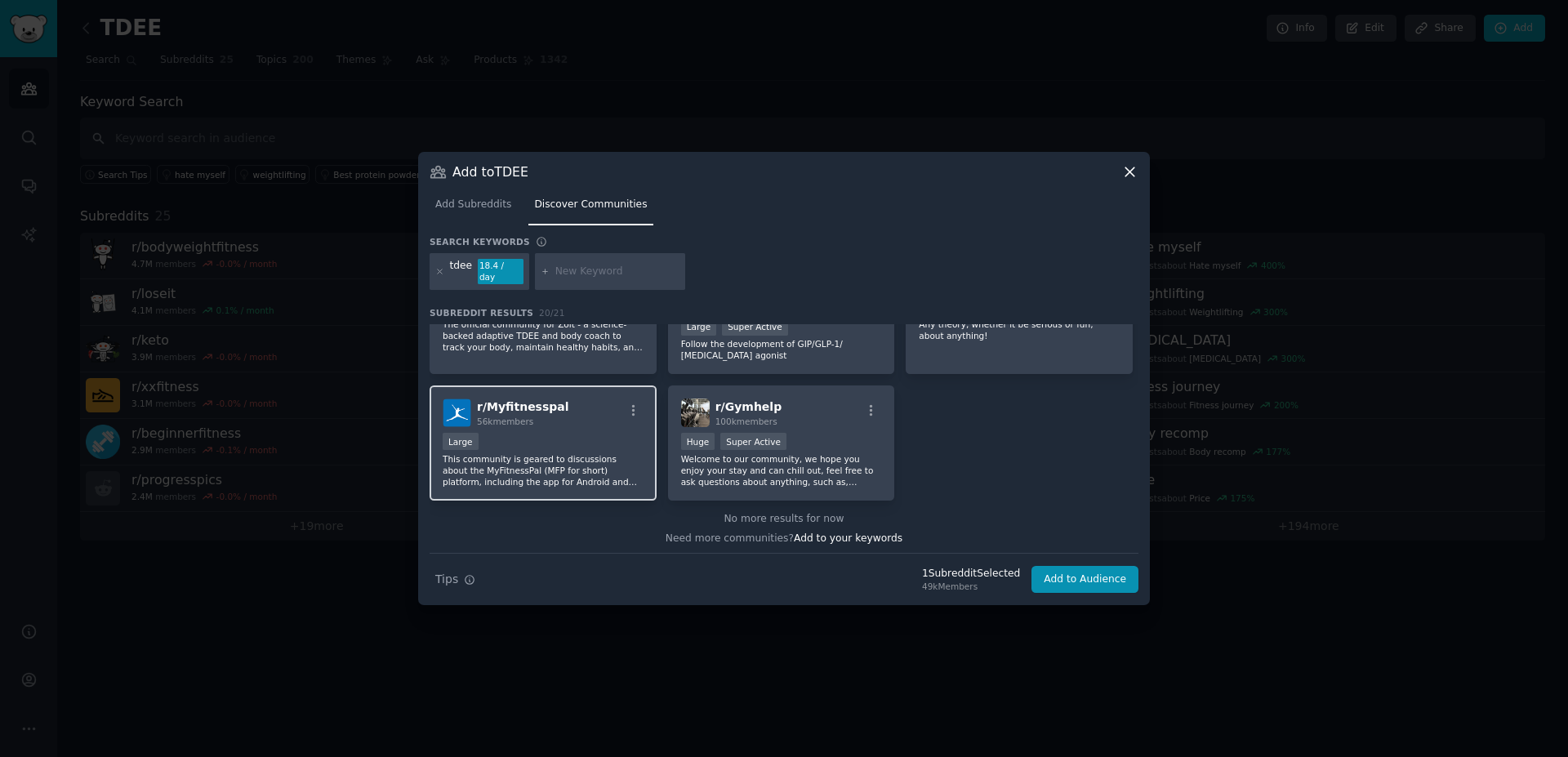
scroll to position [689, 0]
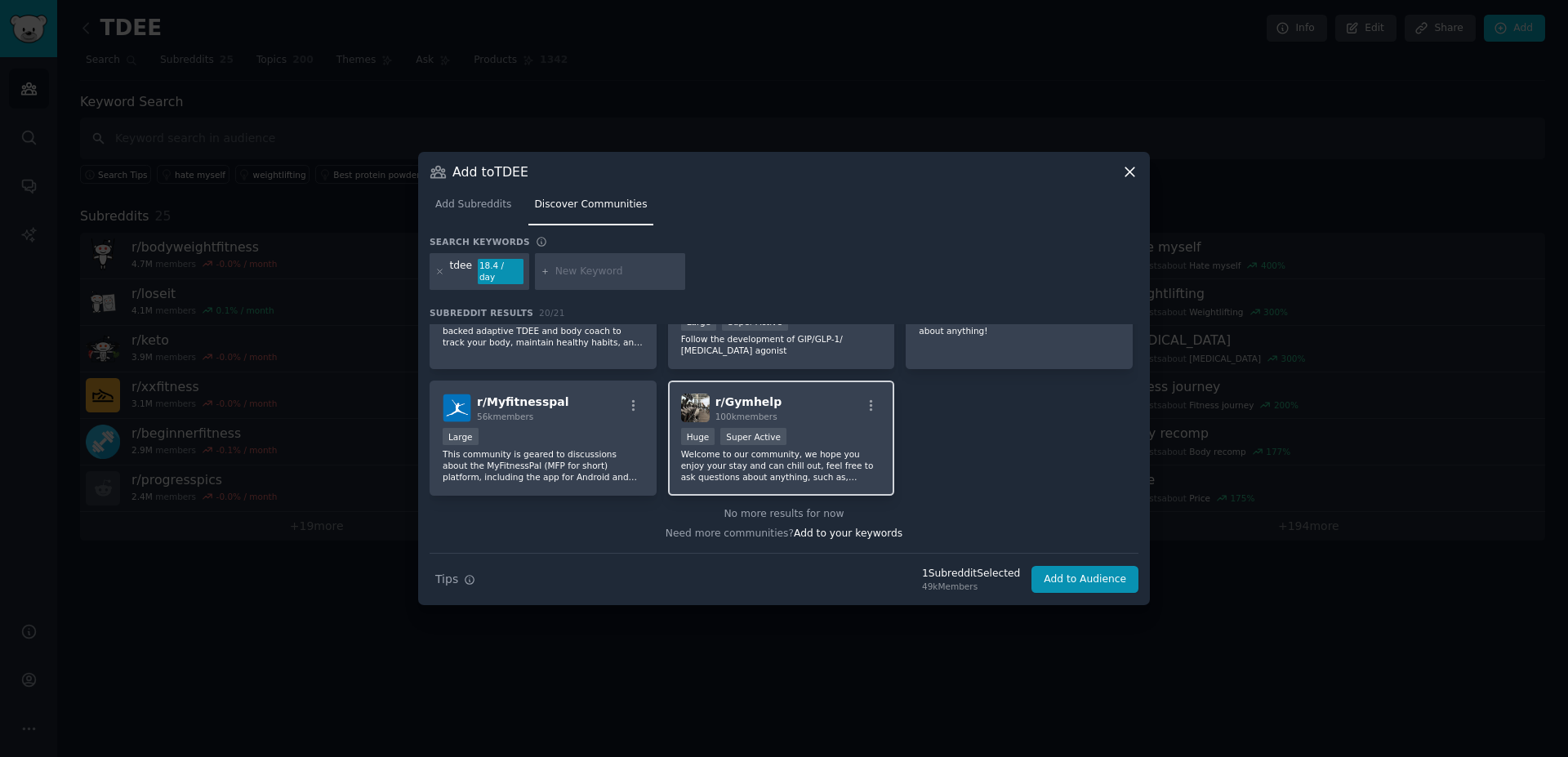
click at [762, 460] on p "Welcome to our community, we hope you enjoy your stay and can chill out, feel f…" at bounding box center [781, 465] width 201 height 34
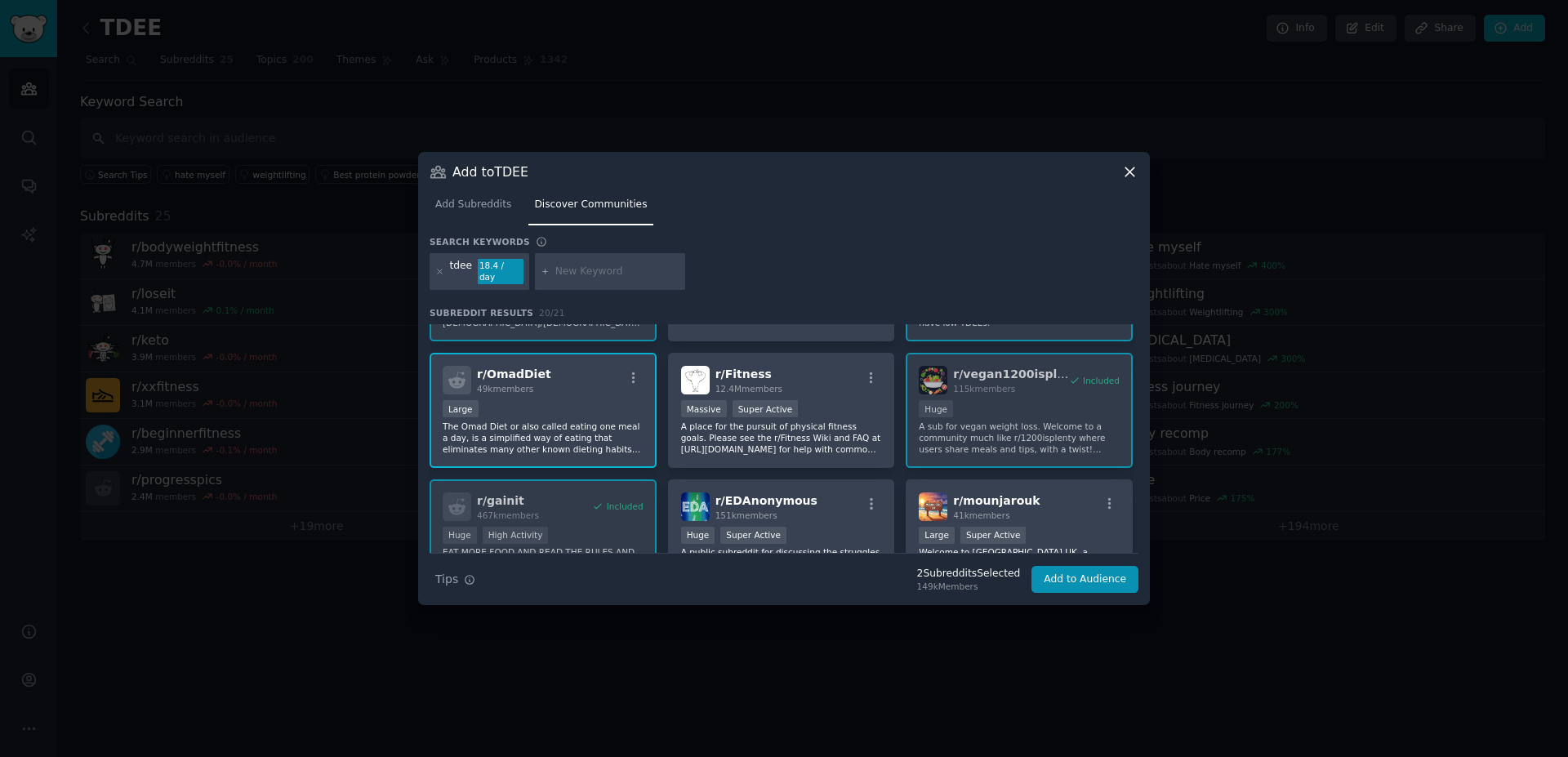
scroll to position [131, 0]
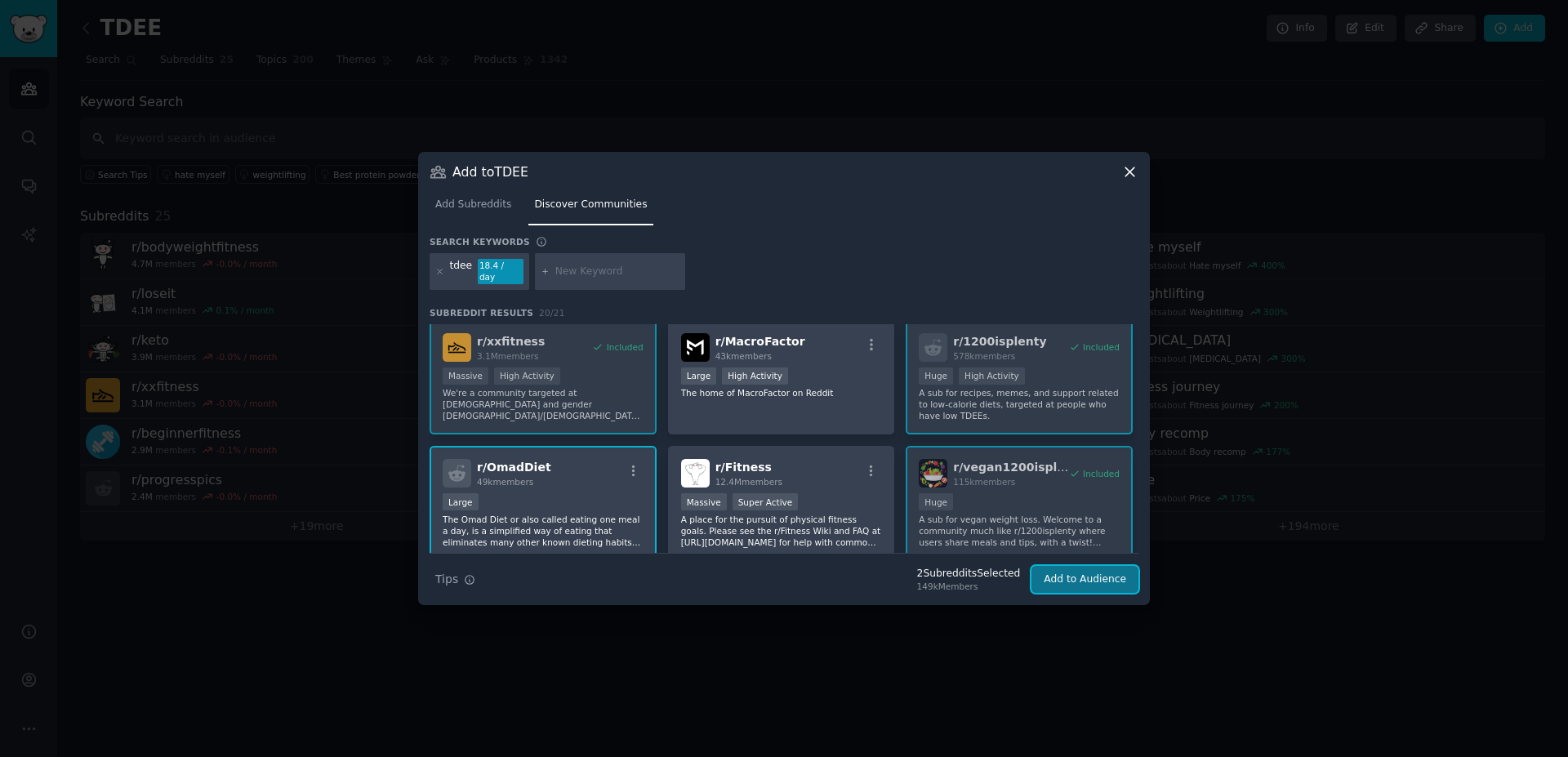
click at [1072, 566] on button "Add to Audience" at bounding box center [1085, 579] width 107 height 27
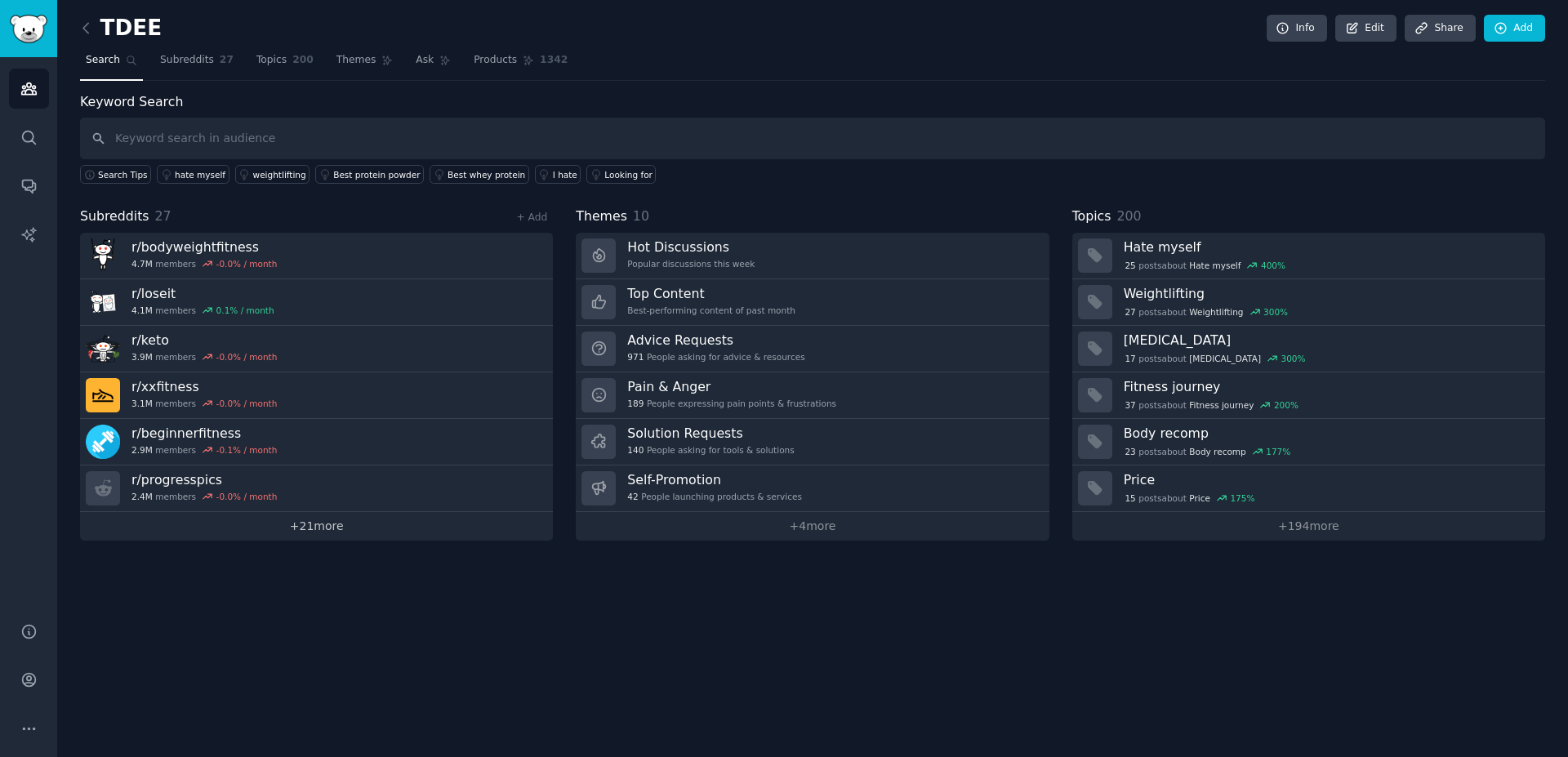
click at [290, 532] on link "+ 21 more" at bounding box center [316, 526] width 473 height 28
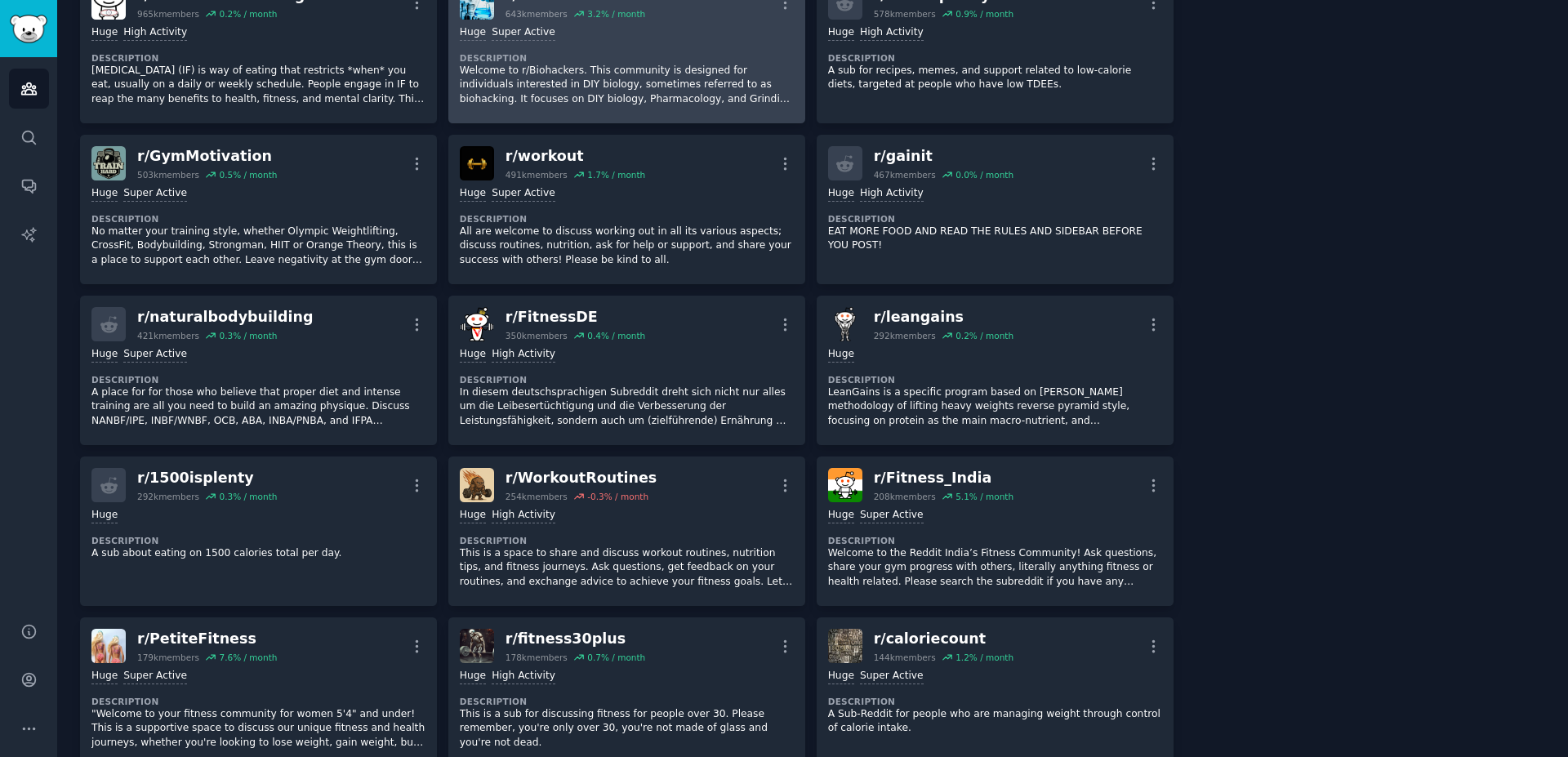
scroll to position [652, 0]
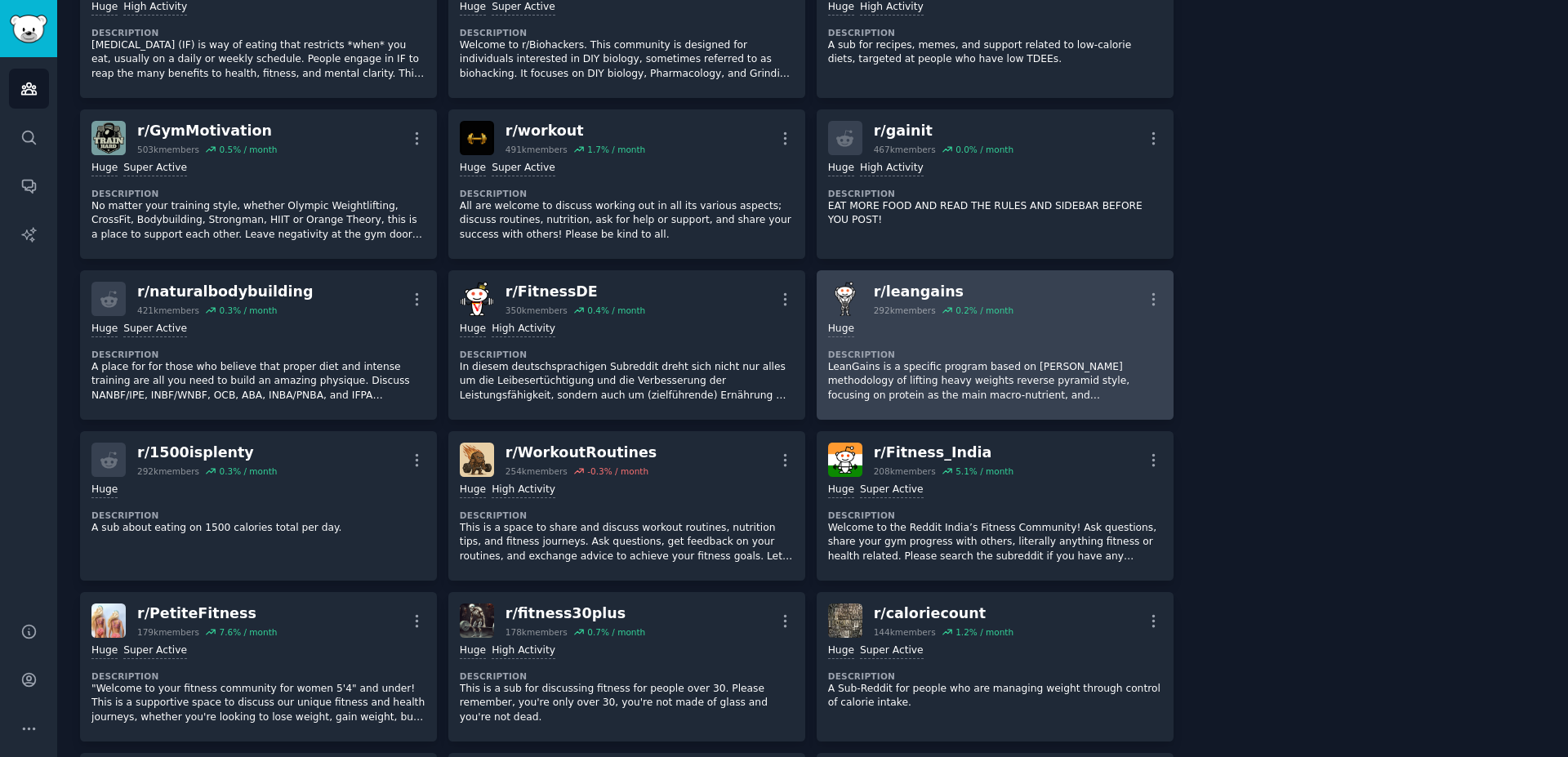
click at [956, 311] on div "0.2 % / month" at bounding box center [985, 310] width 58 height 11
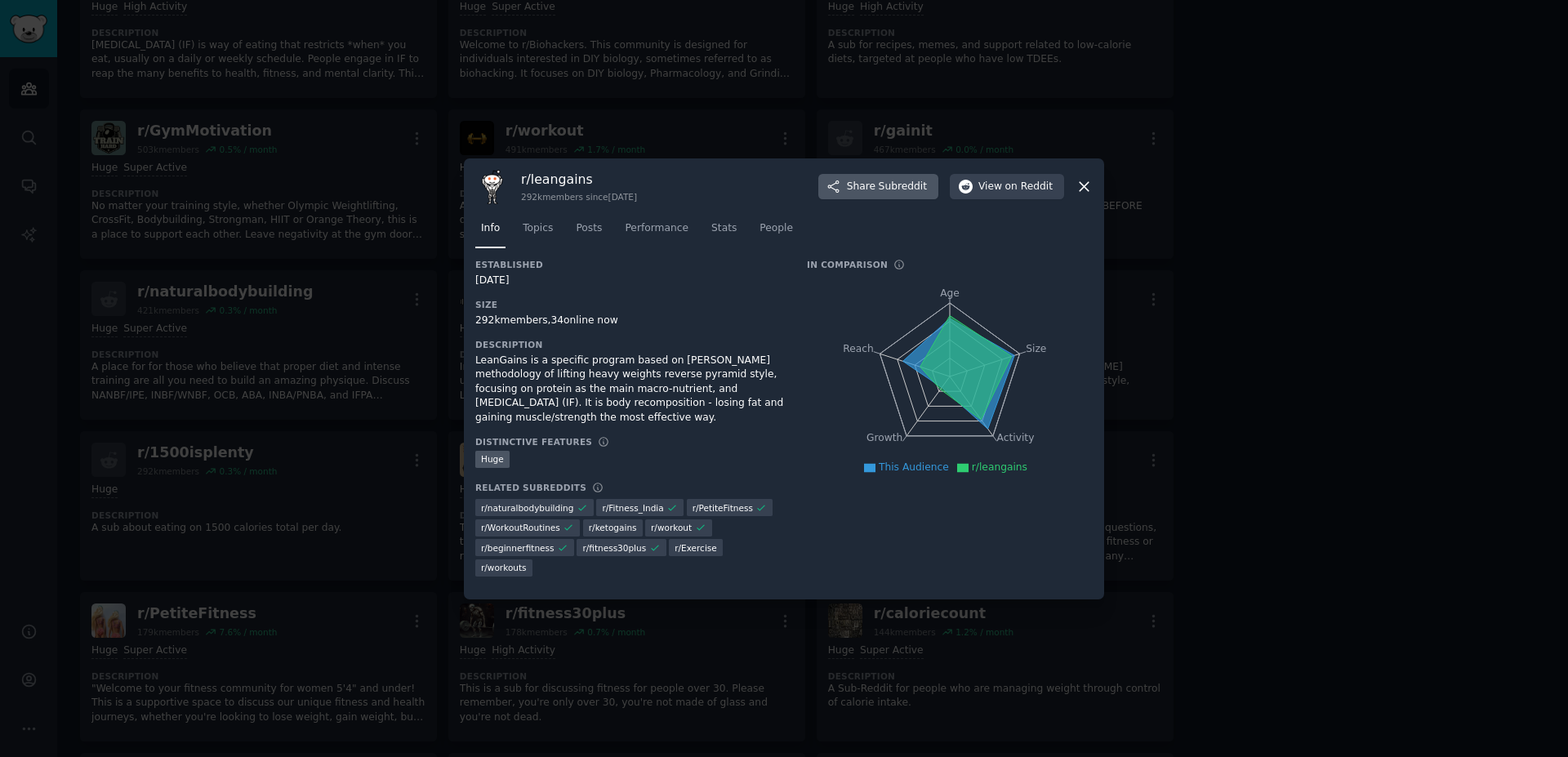
click at [914, 195] on span "Subreddit" at bounding box center [903, 187] width 48 height 15
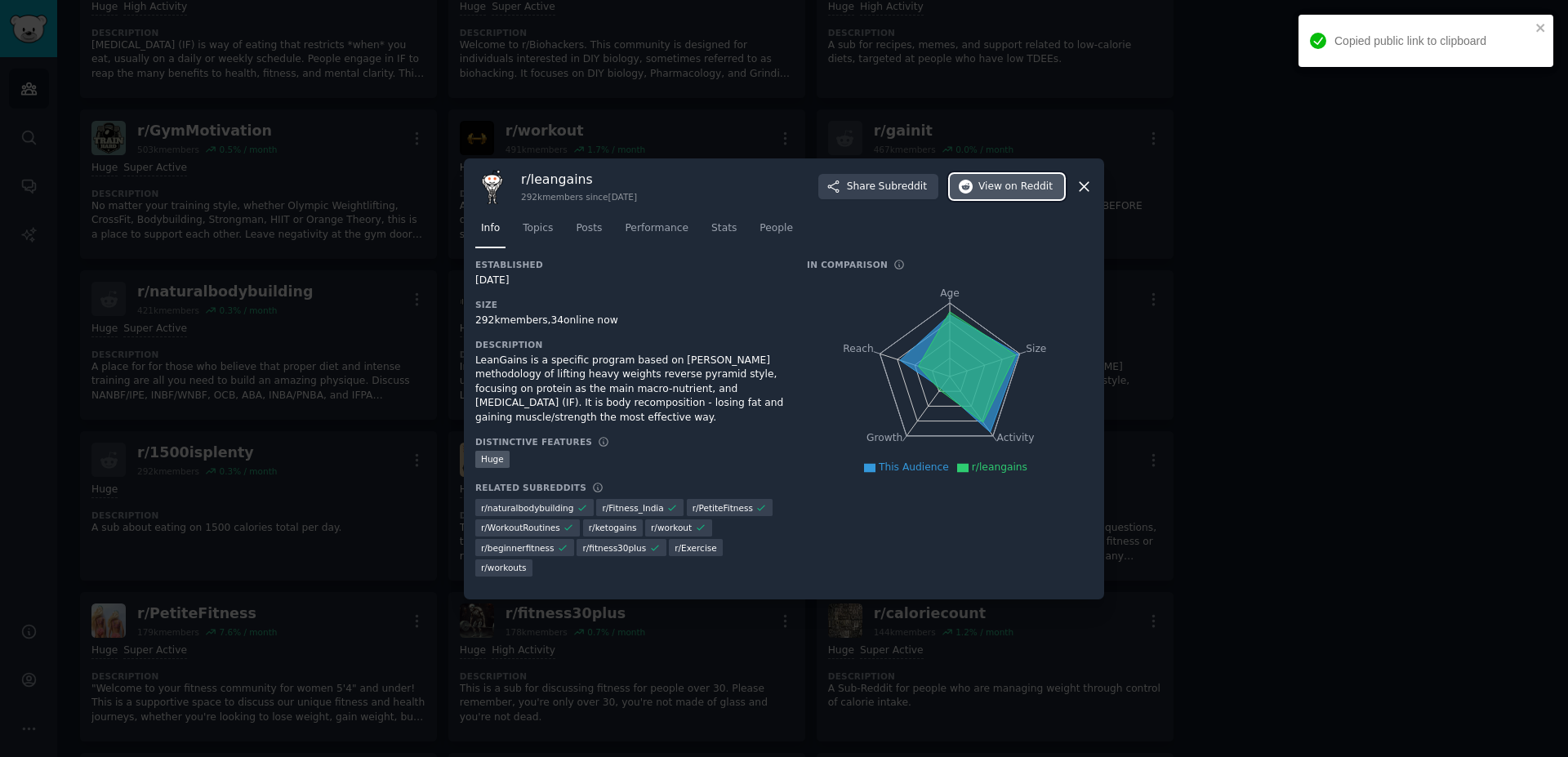
click at [982, 188] on button "View on Reddit" at bounding box center [1007, 187] width 114 height 27
click at [1054, 97] on div at bounding box center [784, 378] width 1568 height 757
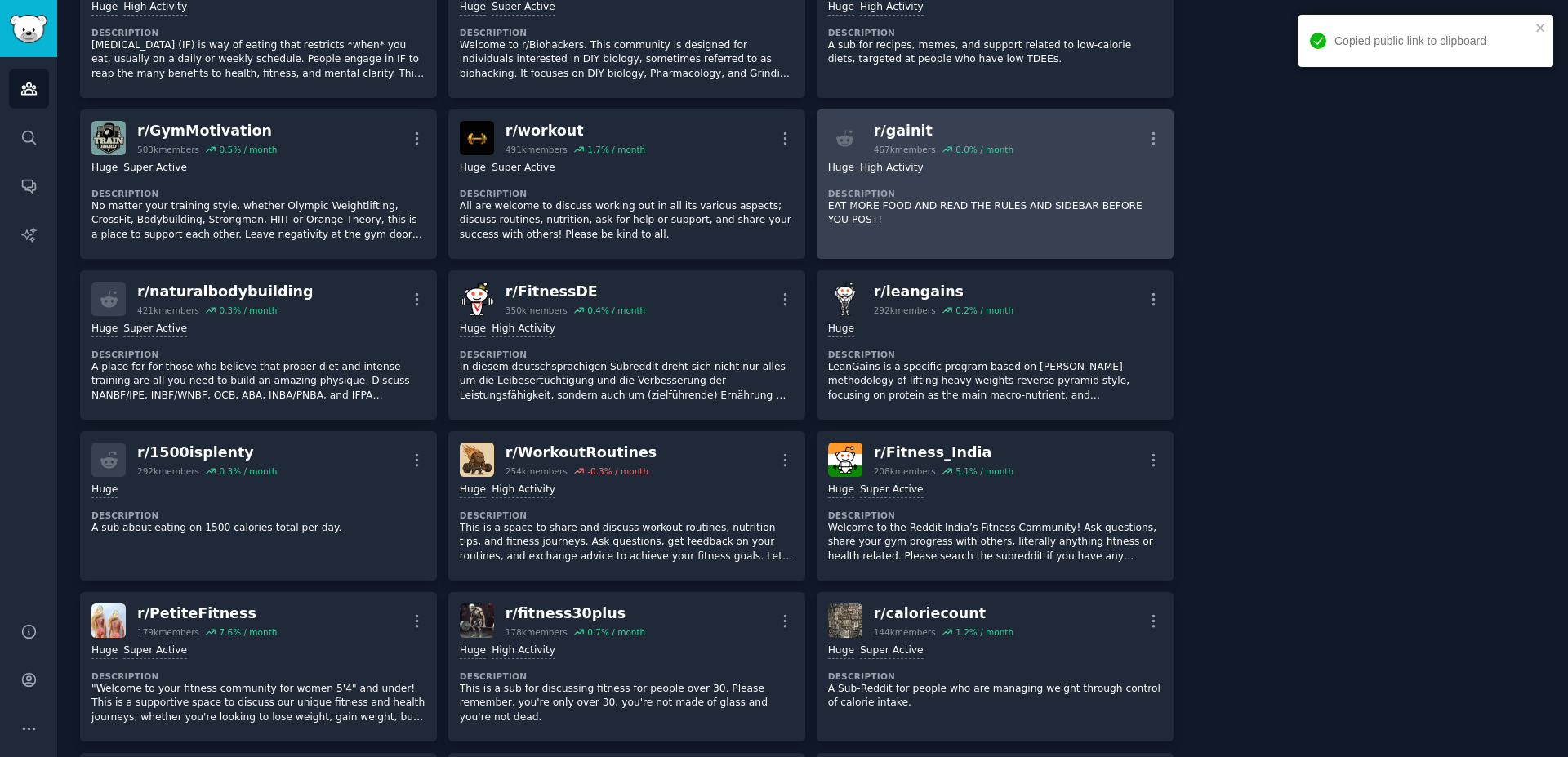
click at [1088, 177] on div "Huge High Activity Description EAT MORE FOOD AND READ THE RULES AND SIDEBAR BEF…" at bounding box center [995, 194] width 334 height 79
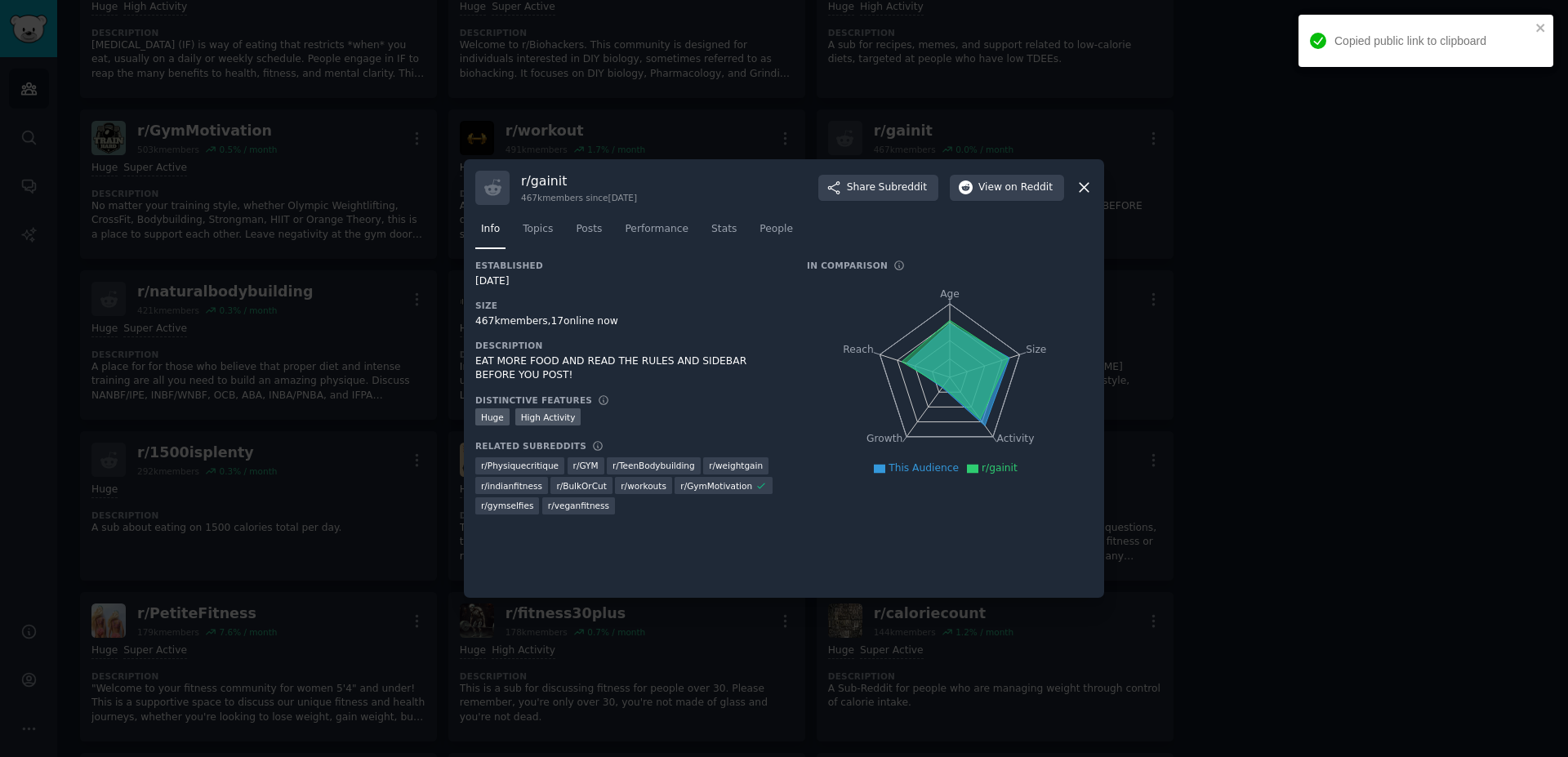
click at [1086, 187] on icon at bounding box center [1084, 188] width 9 height 9
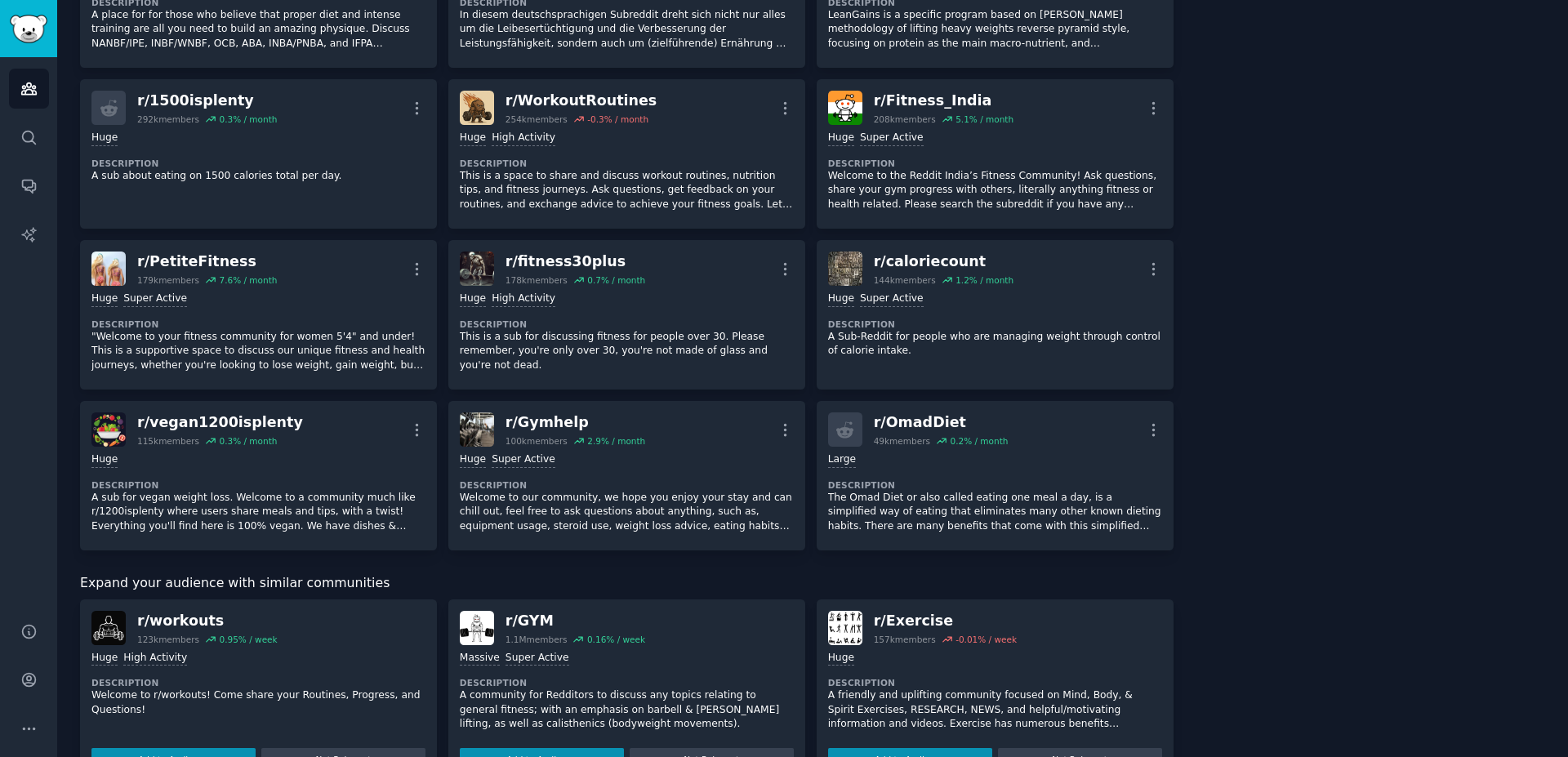
scroll to position [1024, 0]
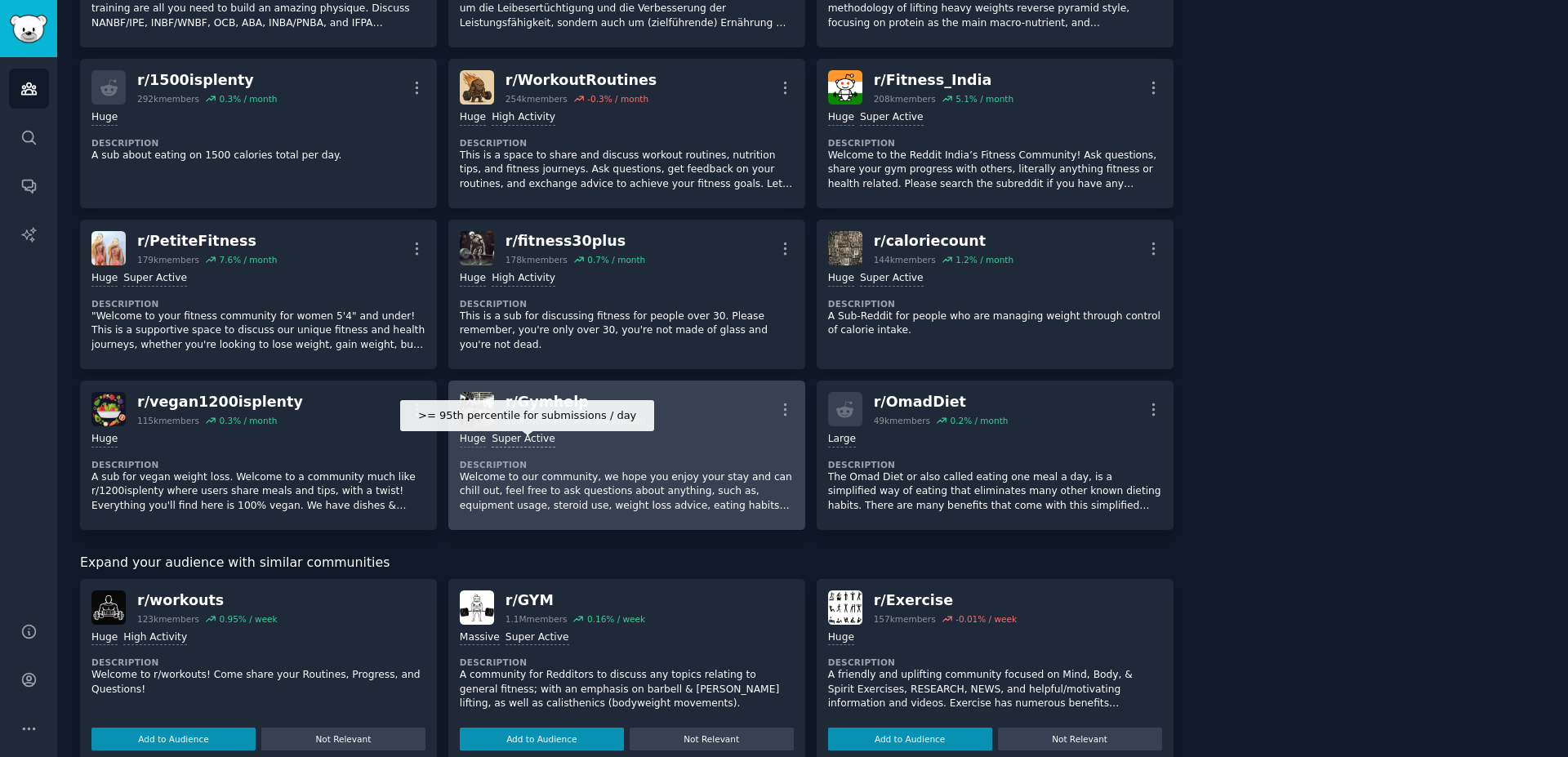
click at [529, 445] on div "Super Active" at bounding box center [524, 440] width 64 height 16
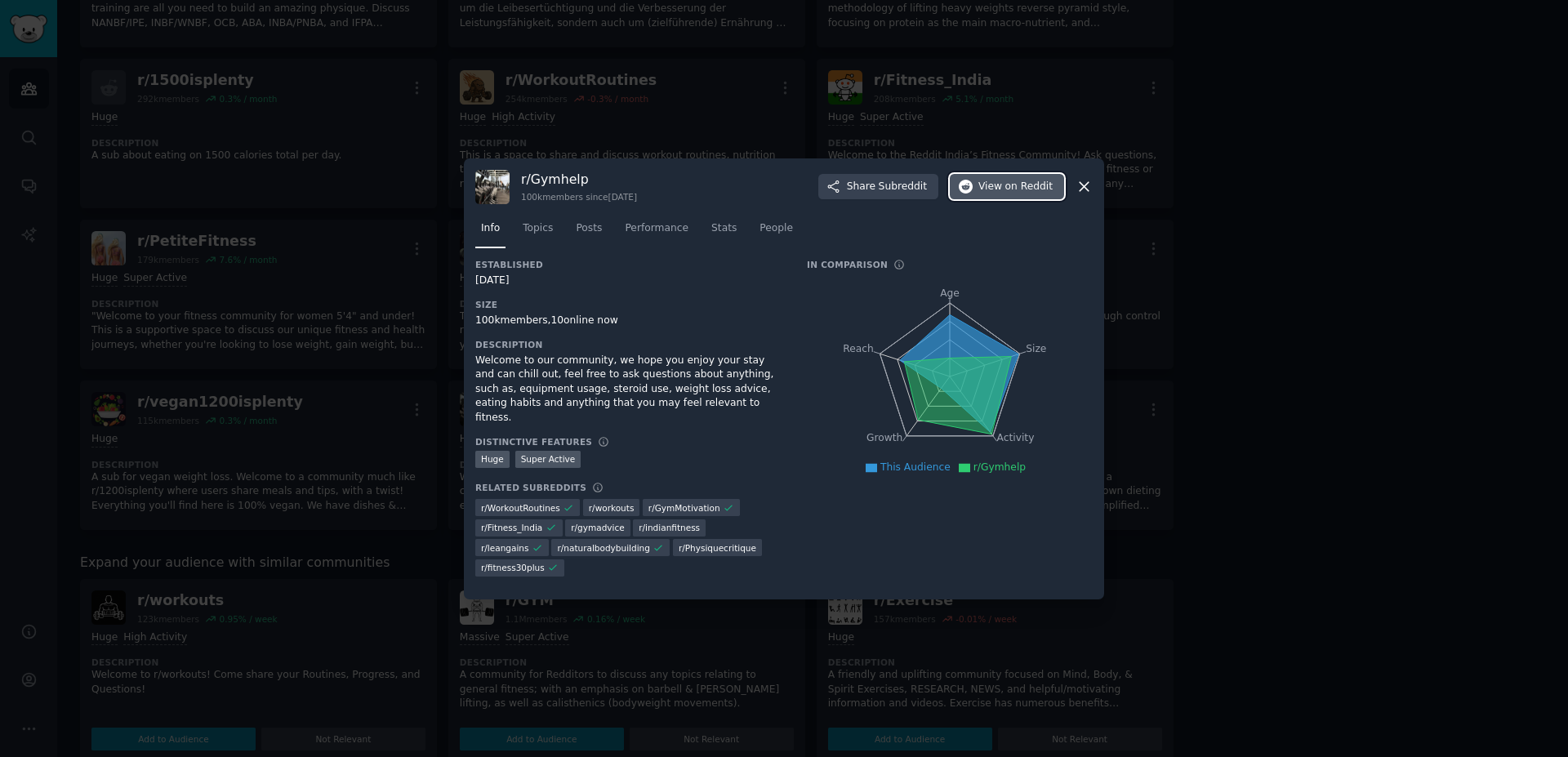
click at [1007, 190] on span "View on Reddit" at bounding box center [1016, 187] width 74 height 15
click at [1086, 180] on icon at bounding box center [1084, 186] width 17 height 17
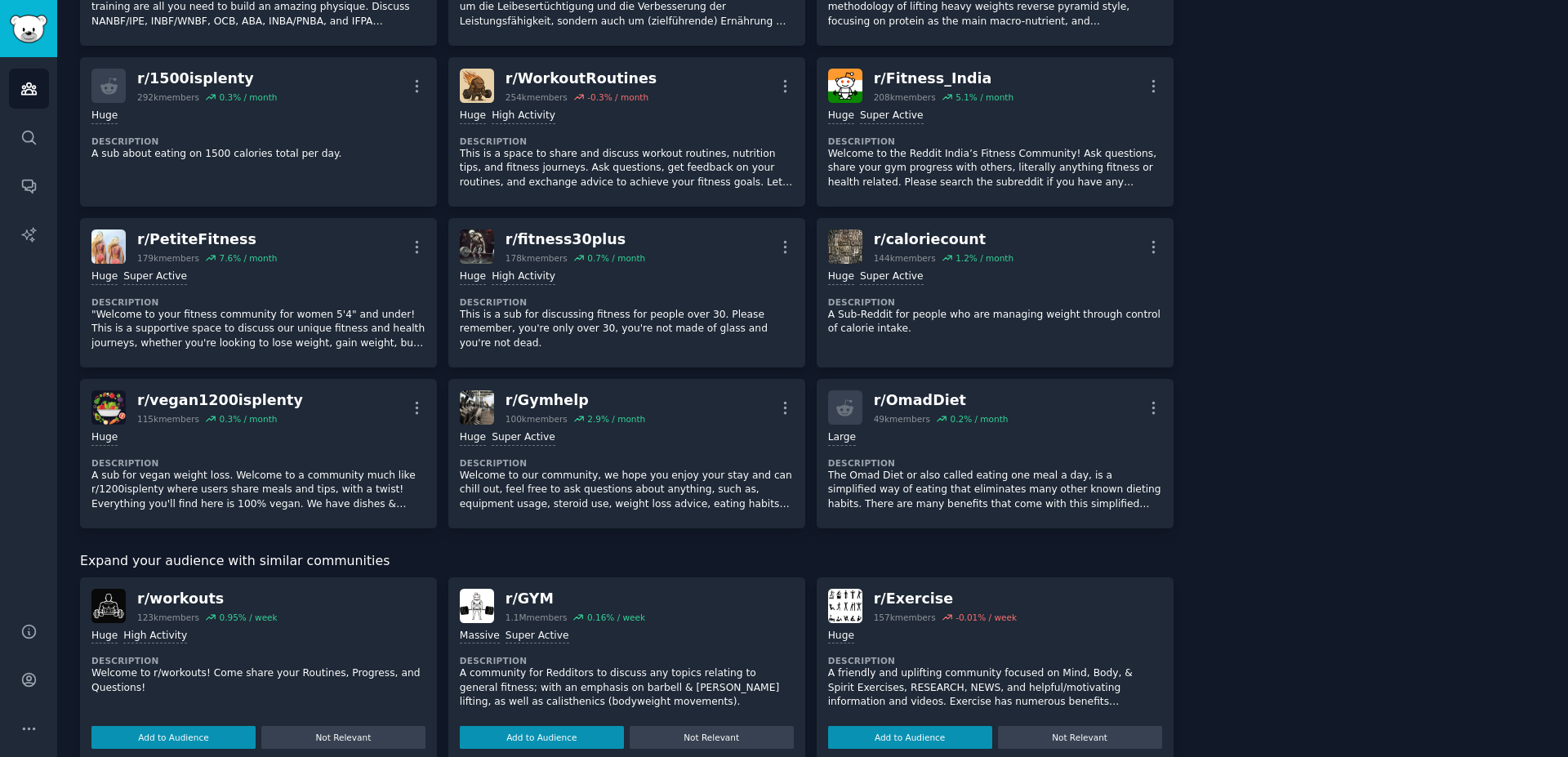
scroll to position [983, 0]
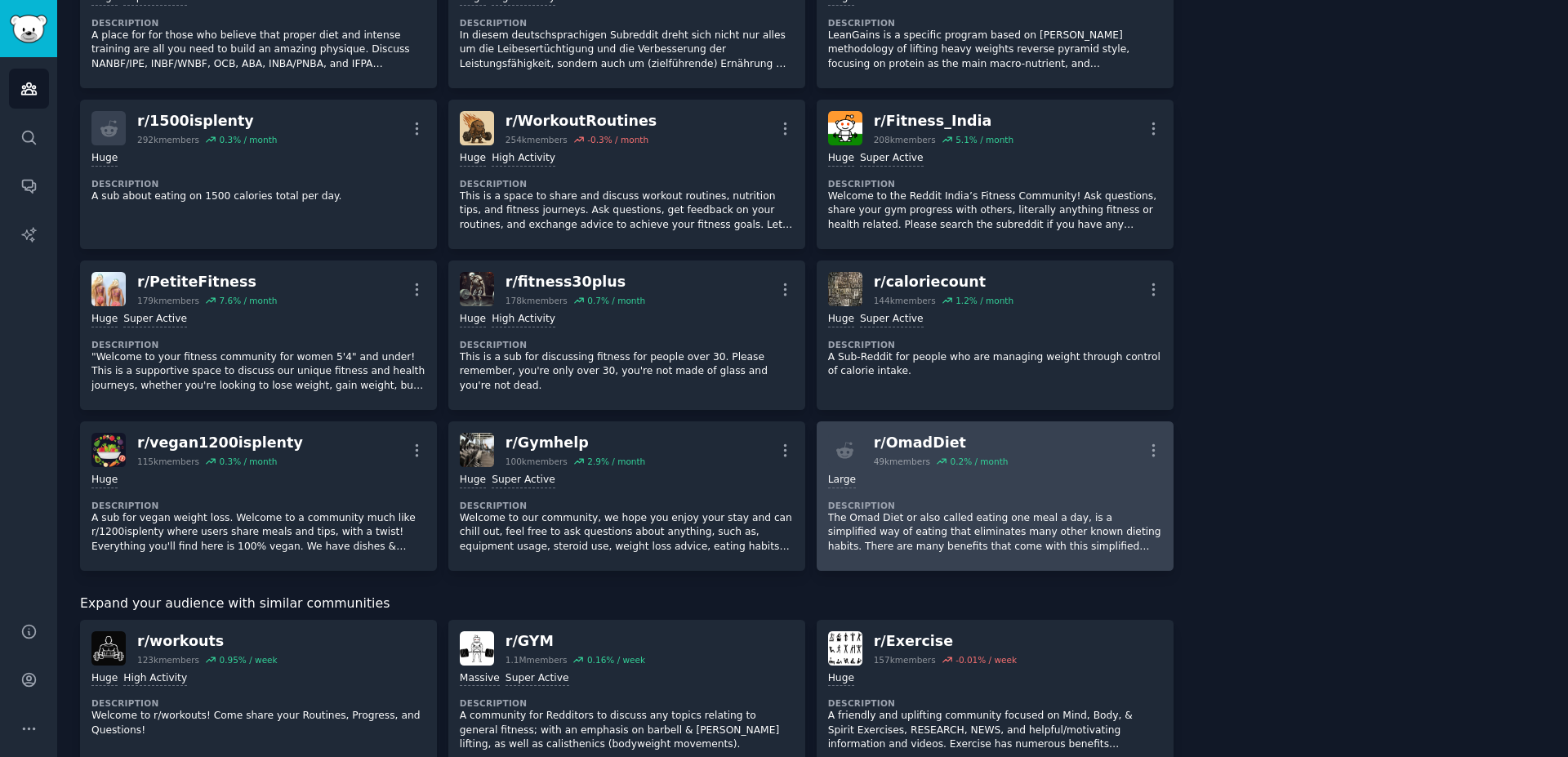
click at [1079, 452] on div "r/ OmadDiet 49k members 0.2 % / month More" at bounding box center [995, 449] width 334 height 34
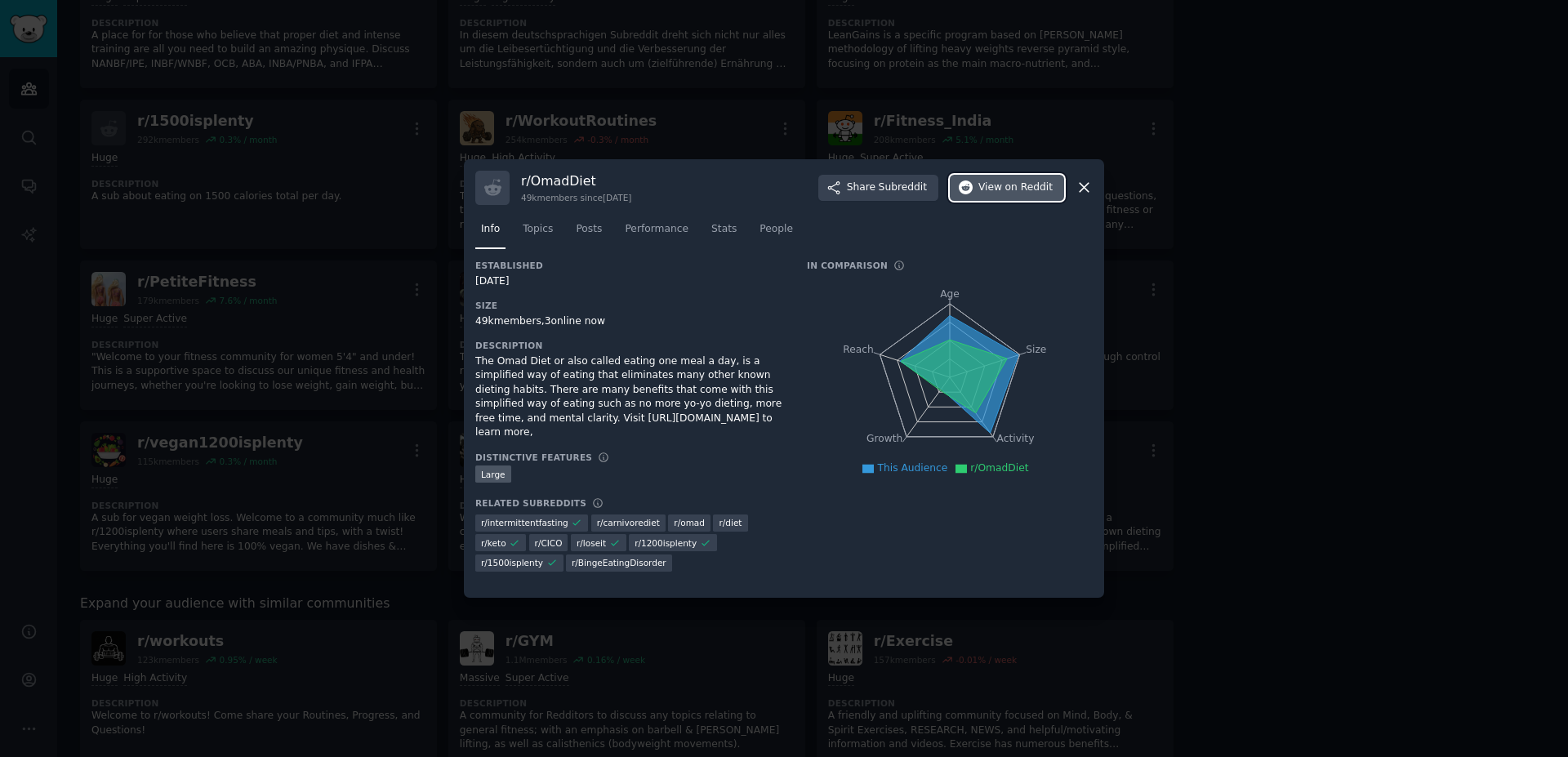
click at [1024, 184] on span "on Reddit" at bounding box center [1029, 187] width 48 height 15
click at [1082, 191] on icon at bounding box center [1084, 188] width 9 height 9
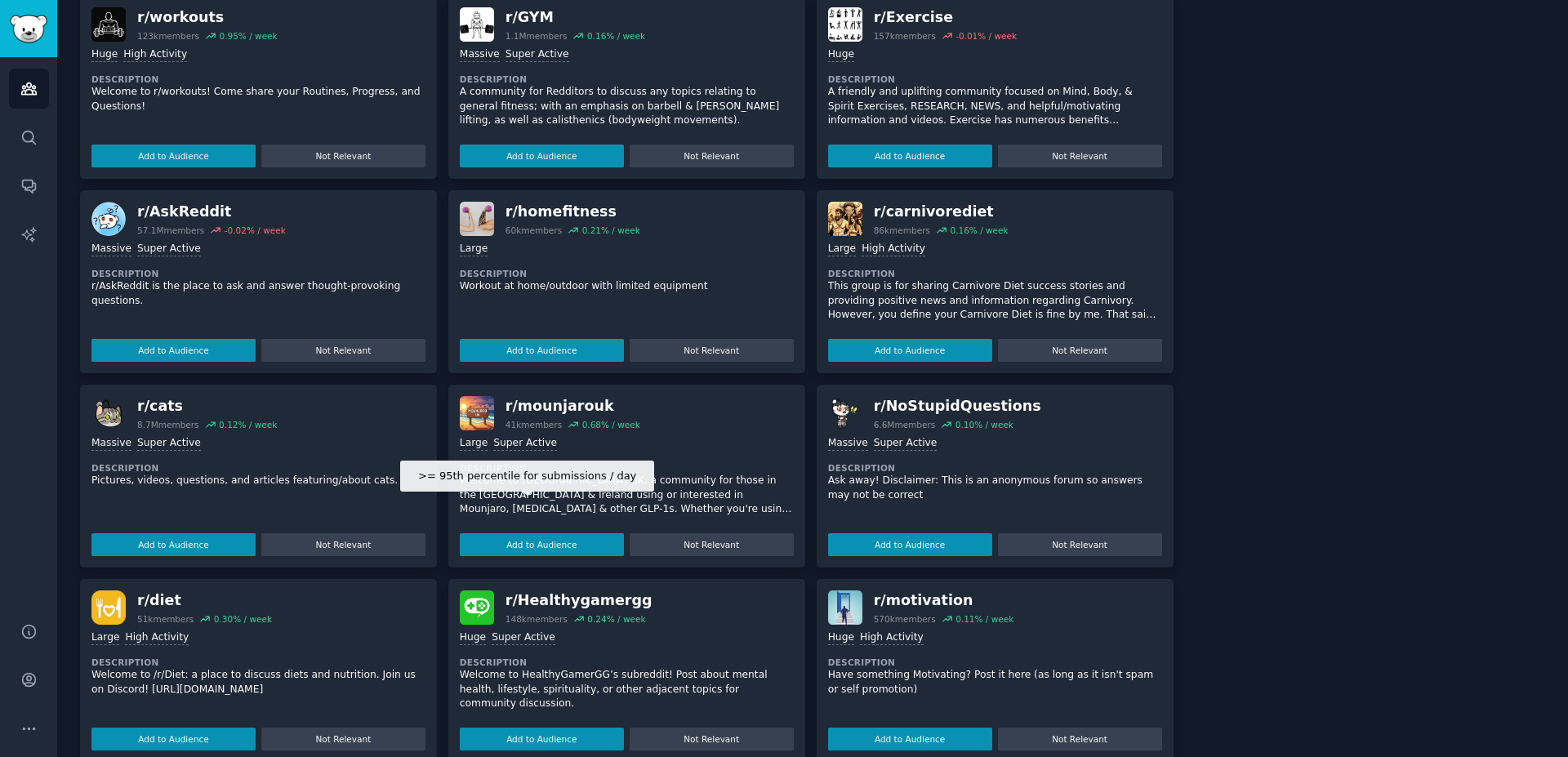
scroll to position [1634, 0]
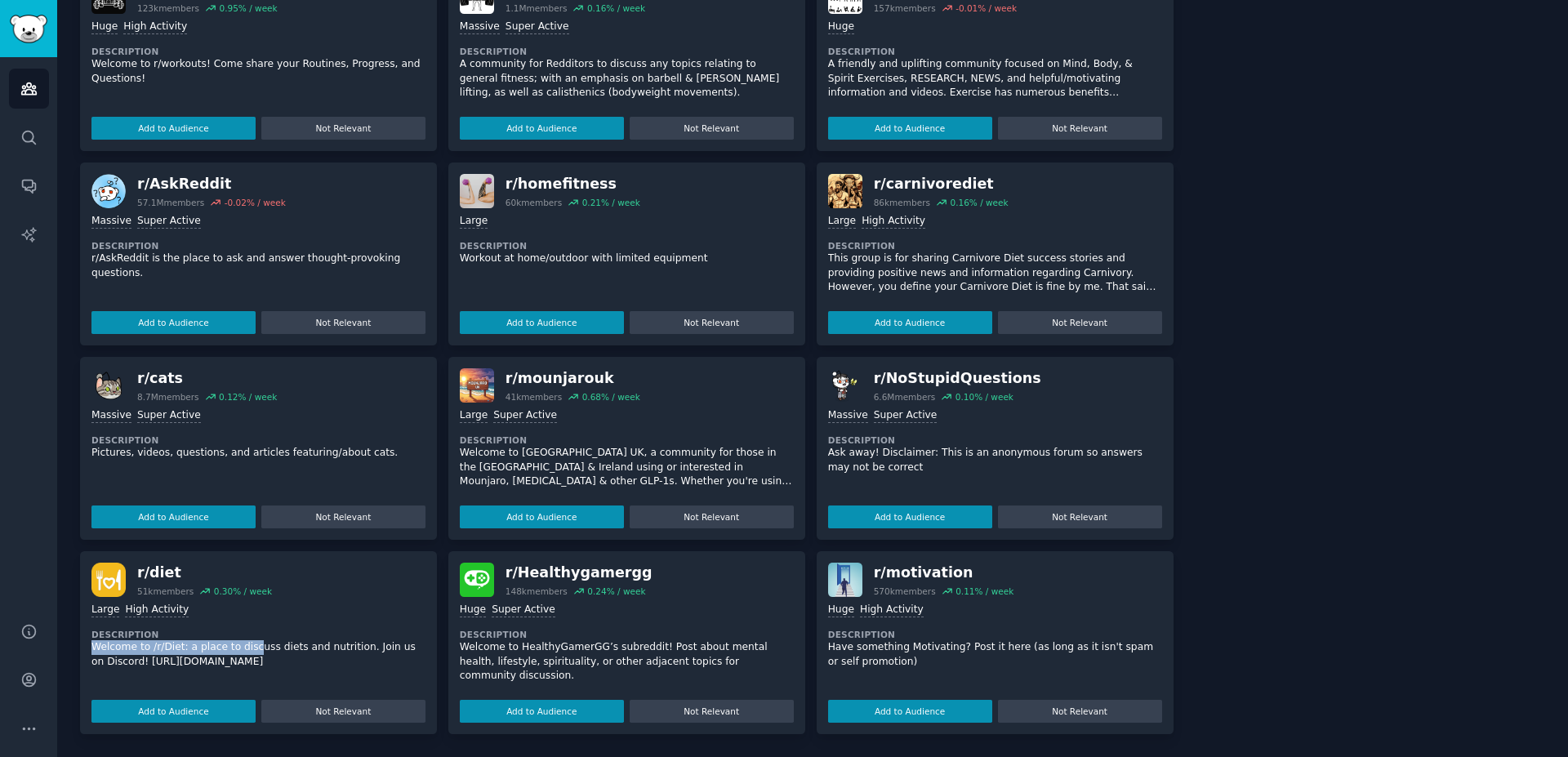
click at [234, 640] on p "Welcome to /r/Diet: a place to discuss diets and nutrition. Join us on Discord!…" at bounding box center [258, 654] width 334 height 28
click at [154, 566] on div "r/ diet" at bounding box center [204, 572] width 135 height 20
click at [105, 578] on img at bounding box center [108, 579] width 35 height 34
click at [159, 716] on button "Add to Audience" at bounding box center [173, 711] width 165 height 23
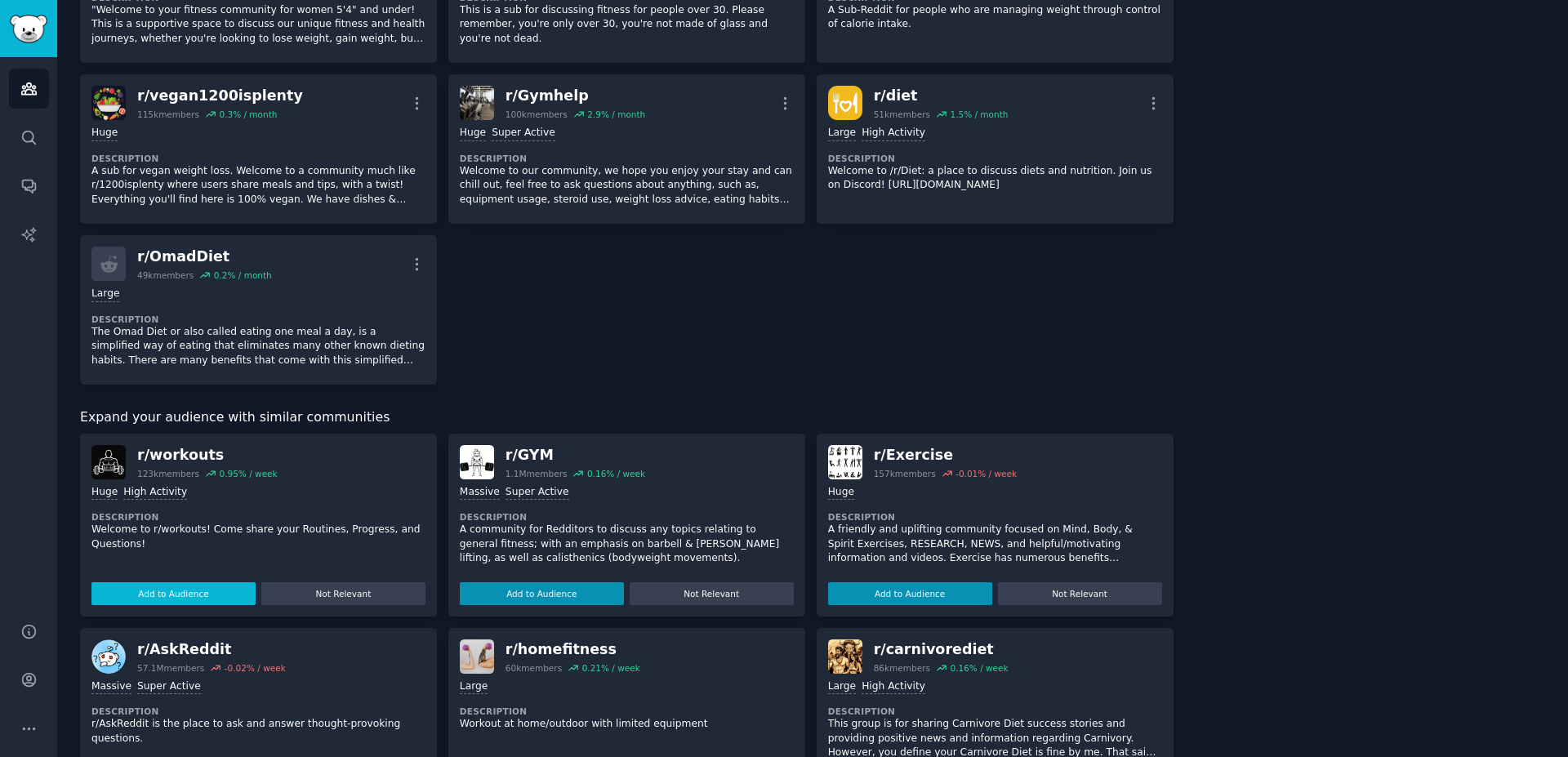
scroll to position [865, 0]
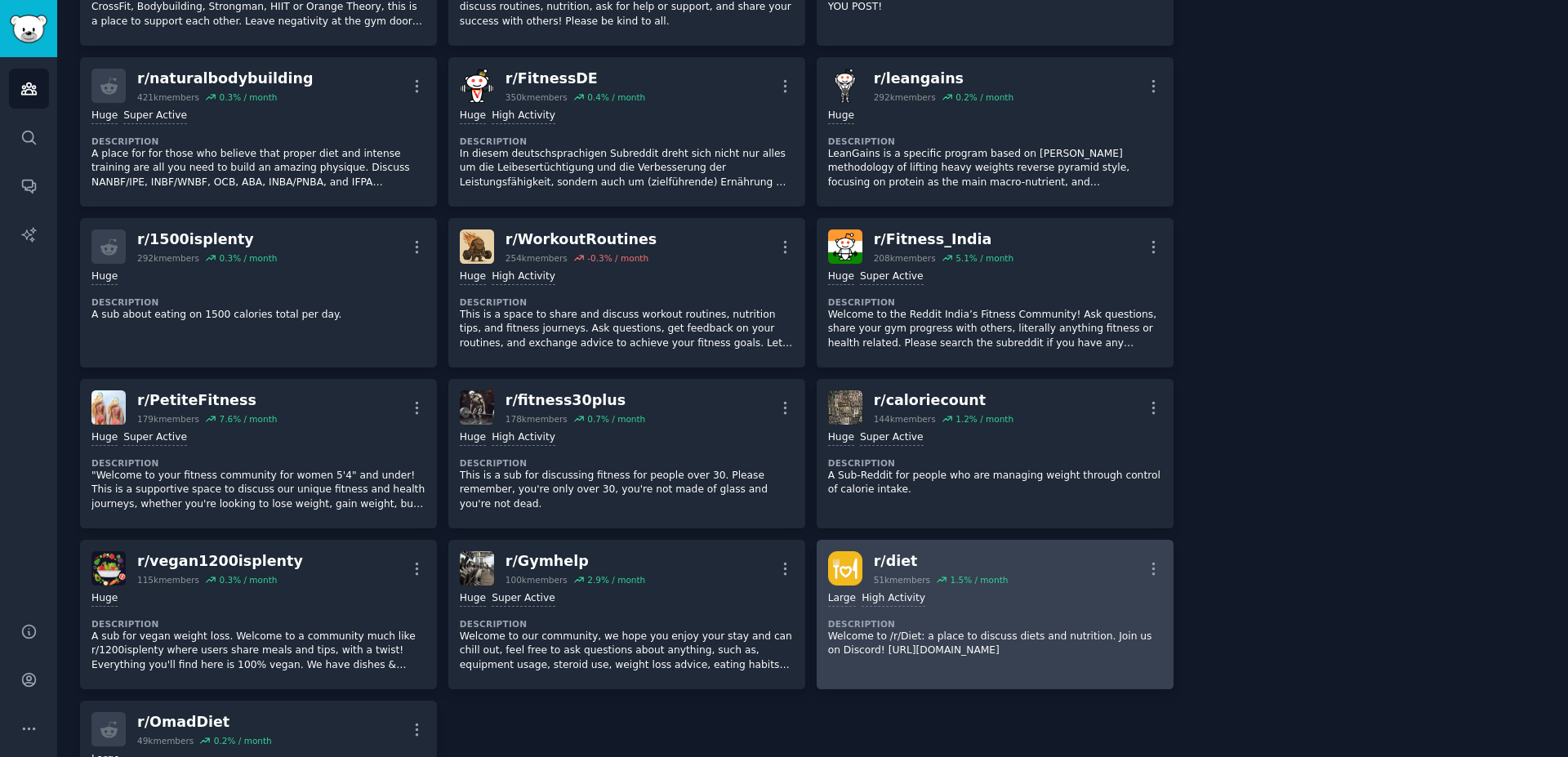
click at [839, 568] on img at bounding box center [845, 568] width 35 height 34
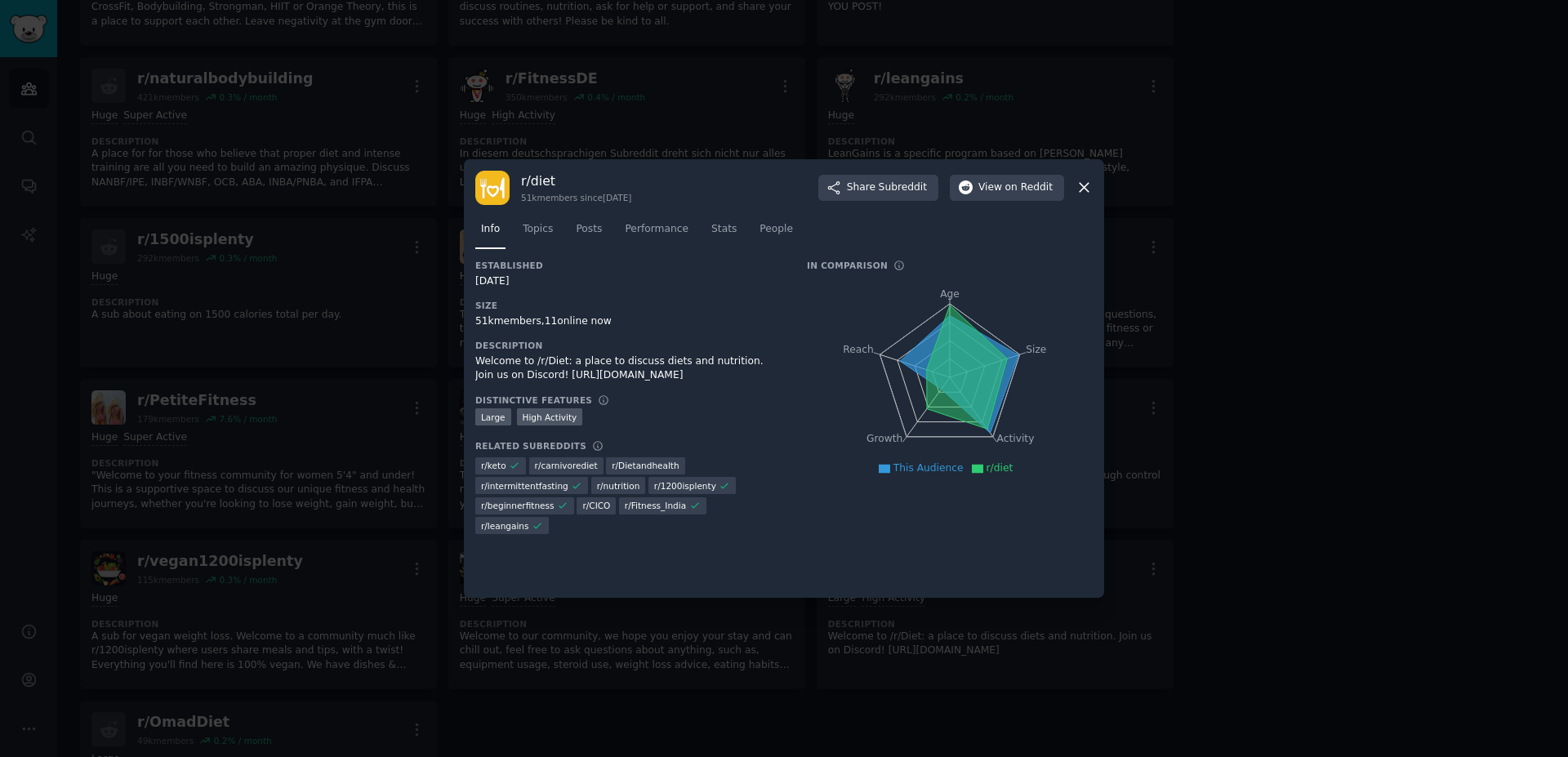
click at [1082, 187] on icon at bounding box center [1084, 187] width 17 height 17
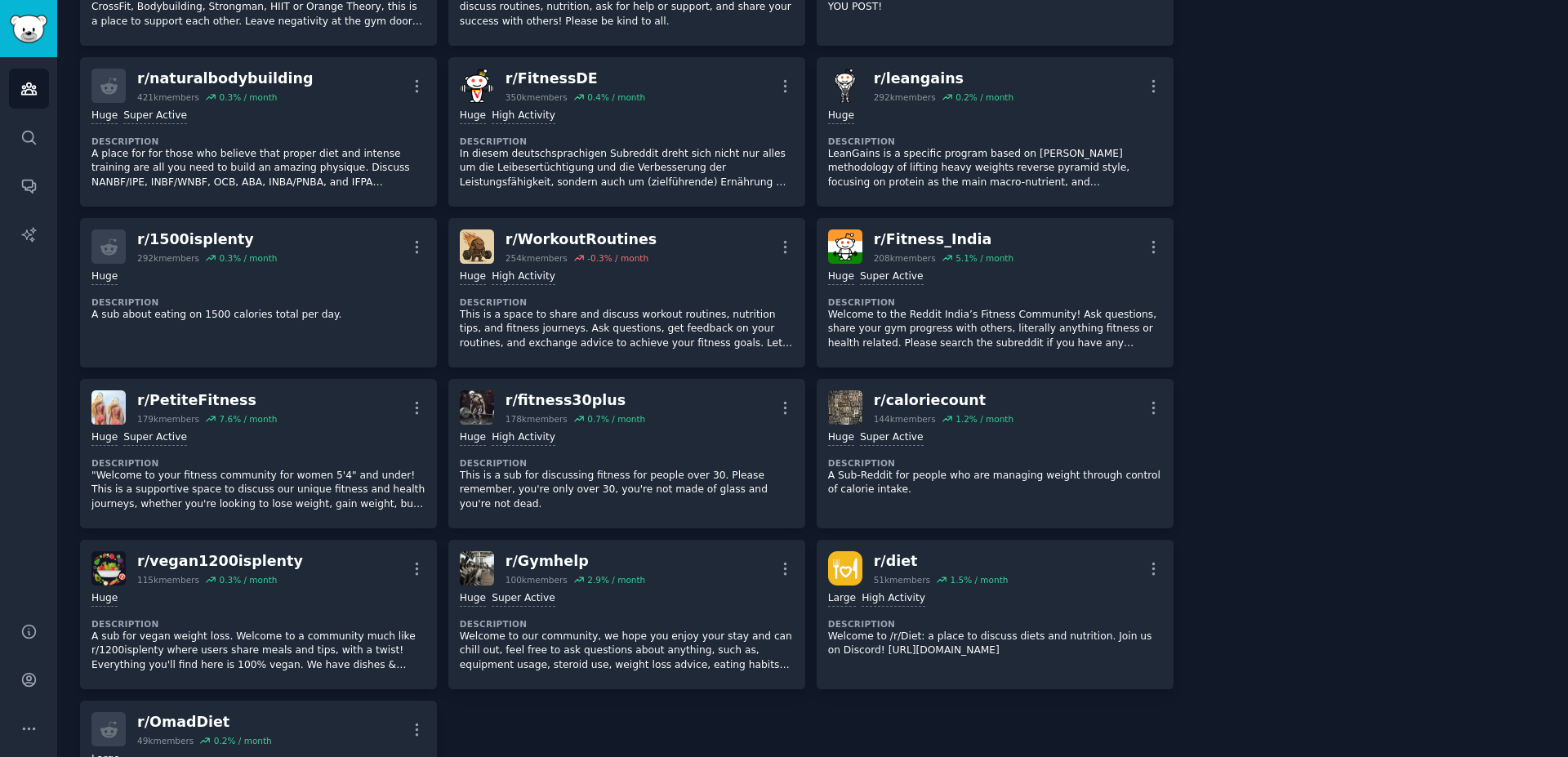
scroll to position [1330, 0]
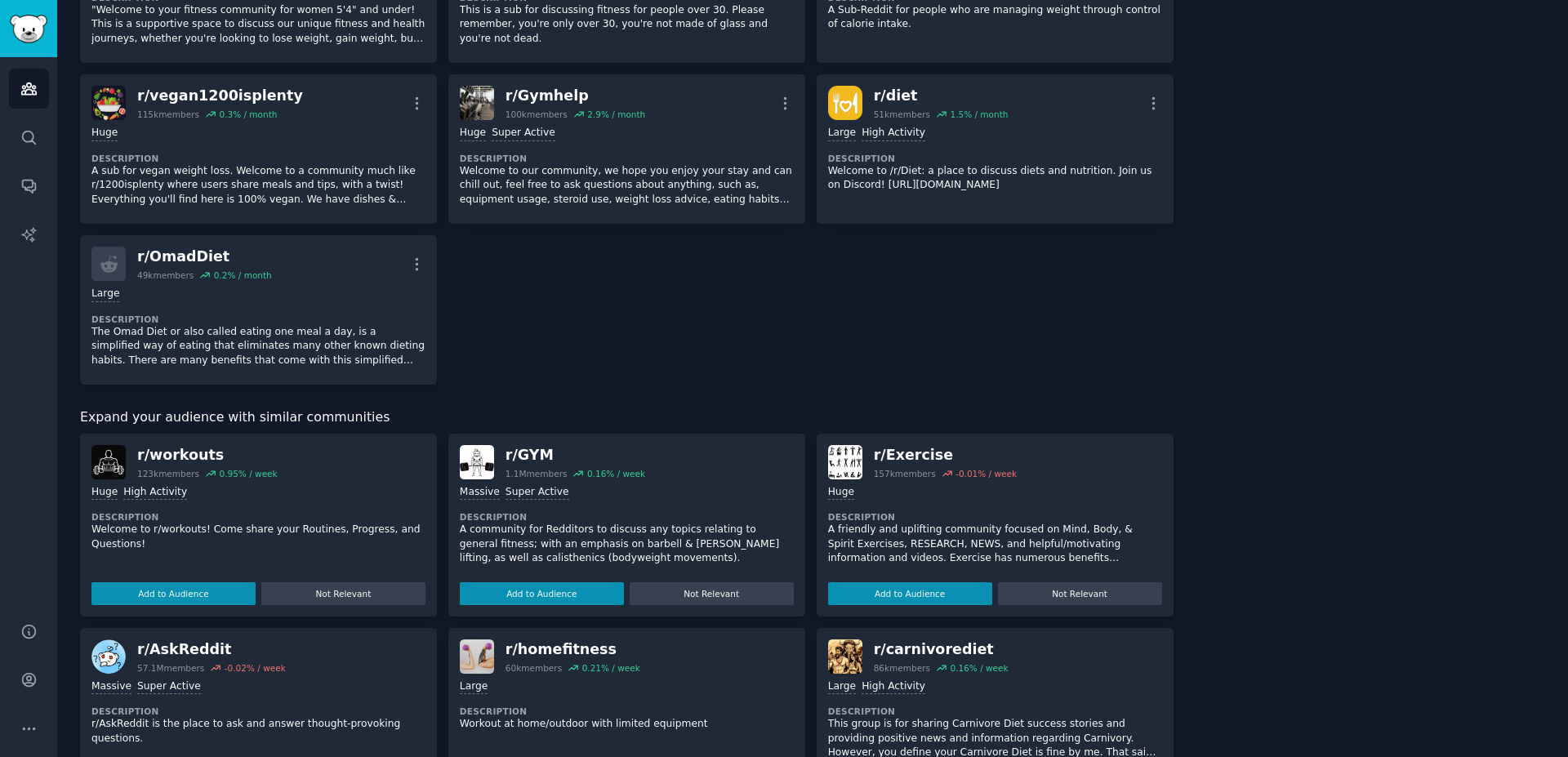
click at [148, 535] on p "Welcome to r/workouts! Come share your Routines, Progress, and Questions!" at bounding box center [258, 537] width 334 height 28
click at [163, 585] on button "Add to Audience" at bounding box center [173, 593] width 165 height 23
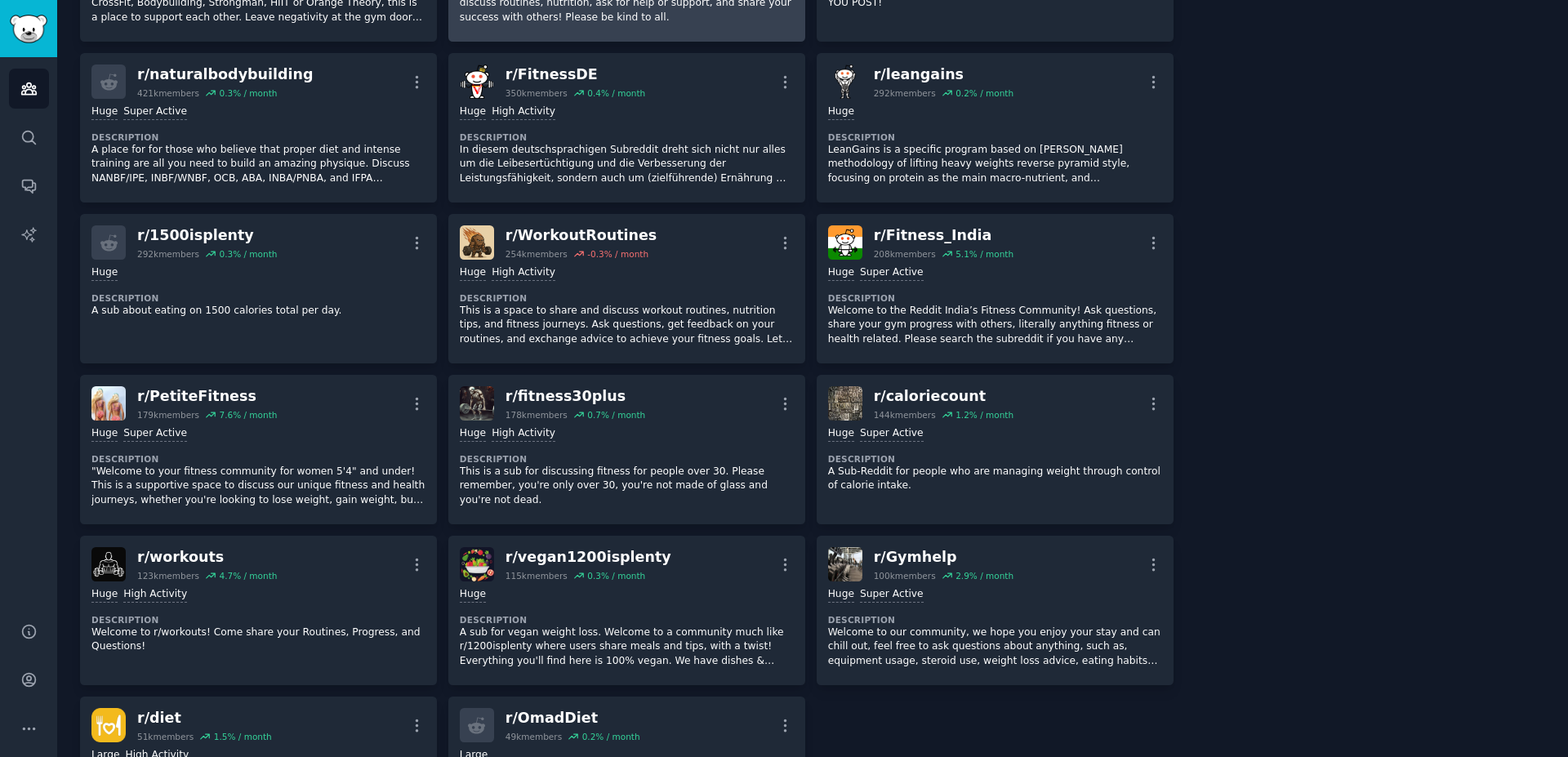
scroll to position [958, 0]
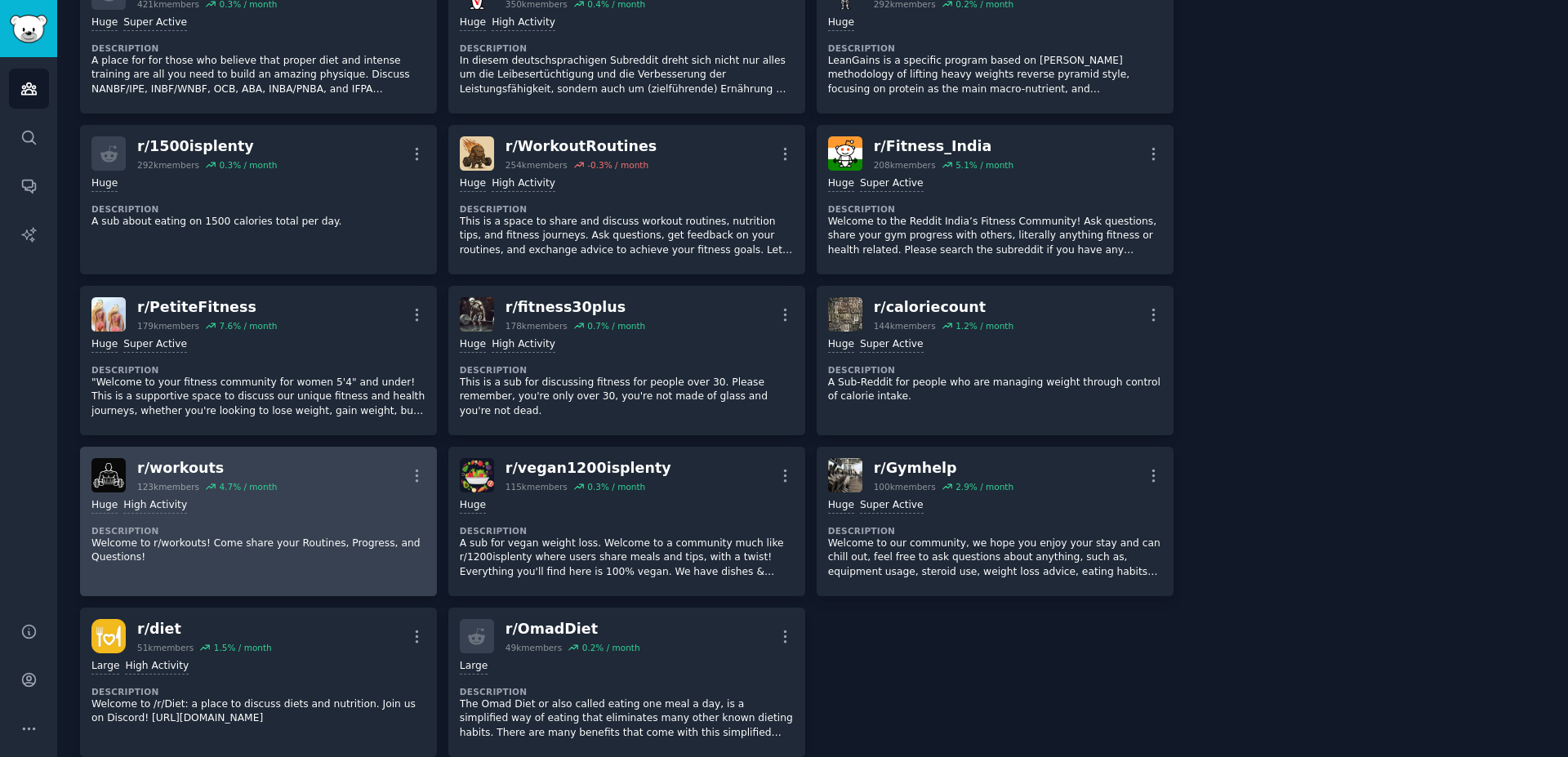
click at [319, 497] on div "Huge High Activity Description Welcome to r/workouts! Come share your Routines,…" at bounding box center [258, 531] width 334 height 79
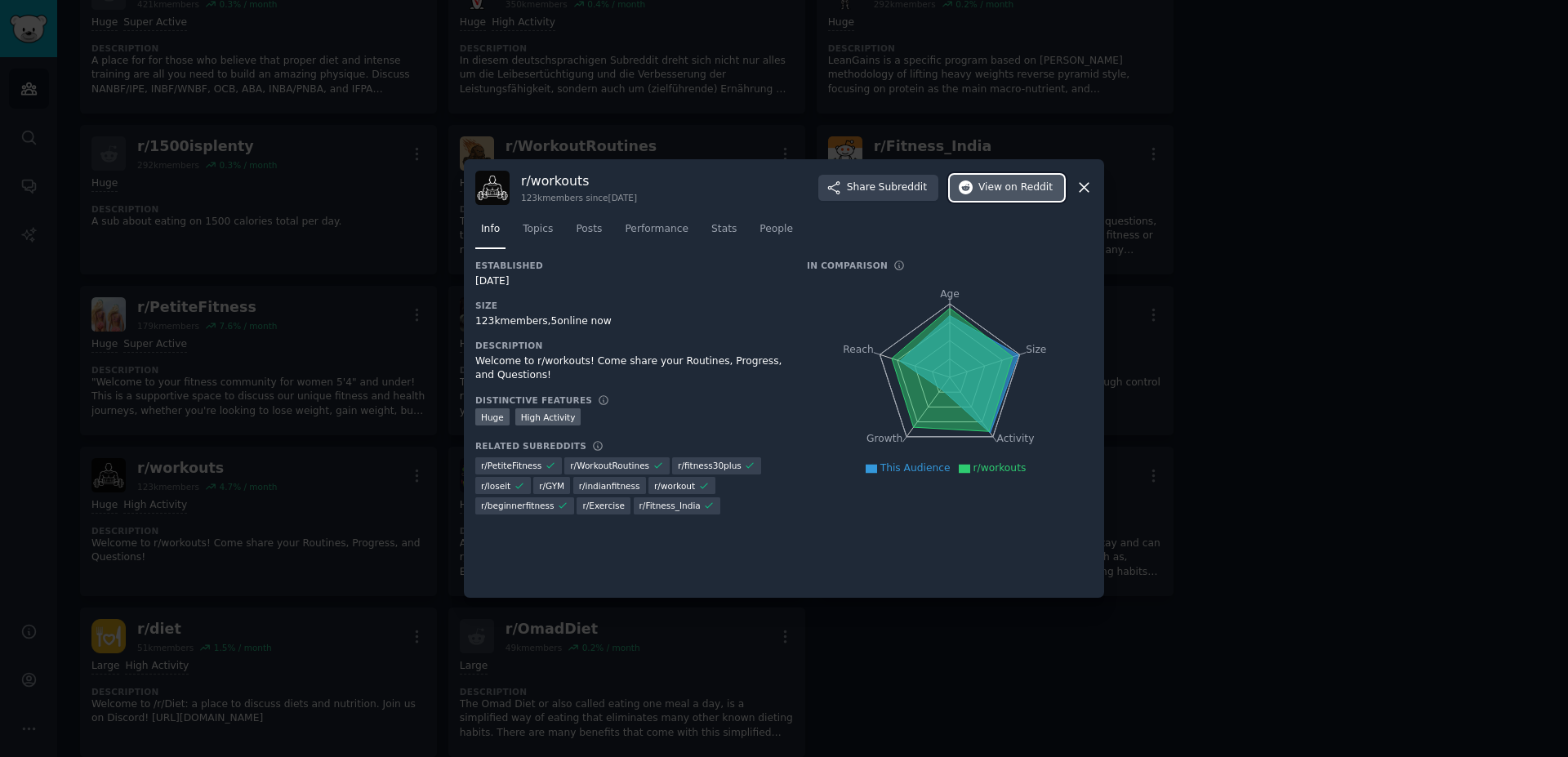
click at [1011, 193] on span "on Reddit" at bounding box center [1029, 187] width 48 height 15
click at [1086, 190] on icon at bounding box center [1084, 188] width 9 height 9
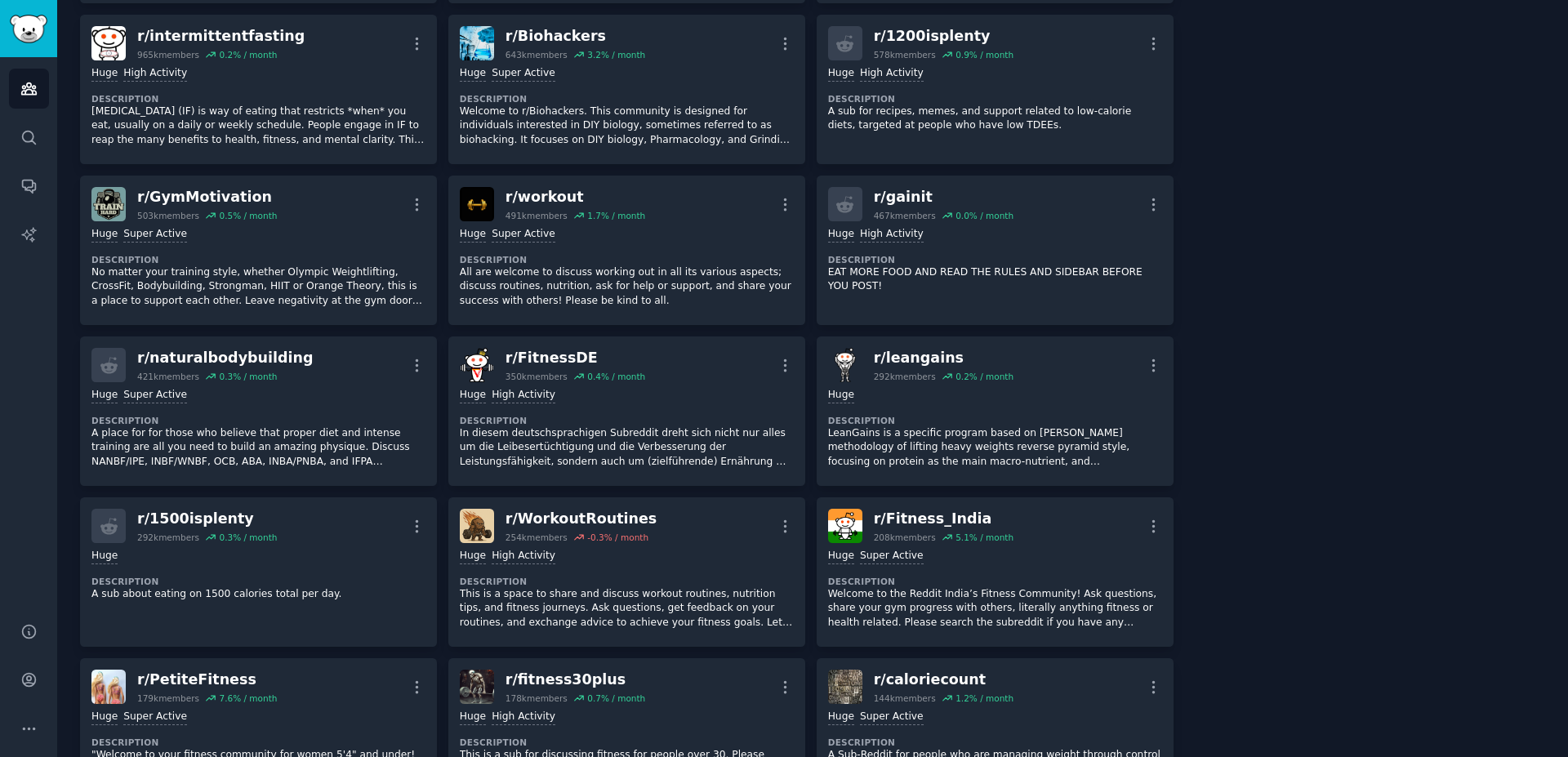
scroll to position [120, 0]
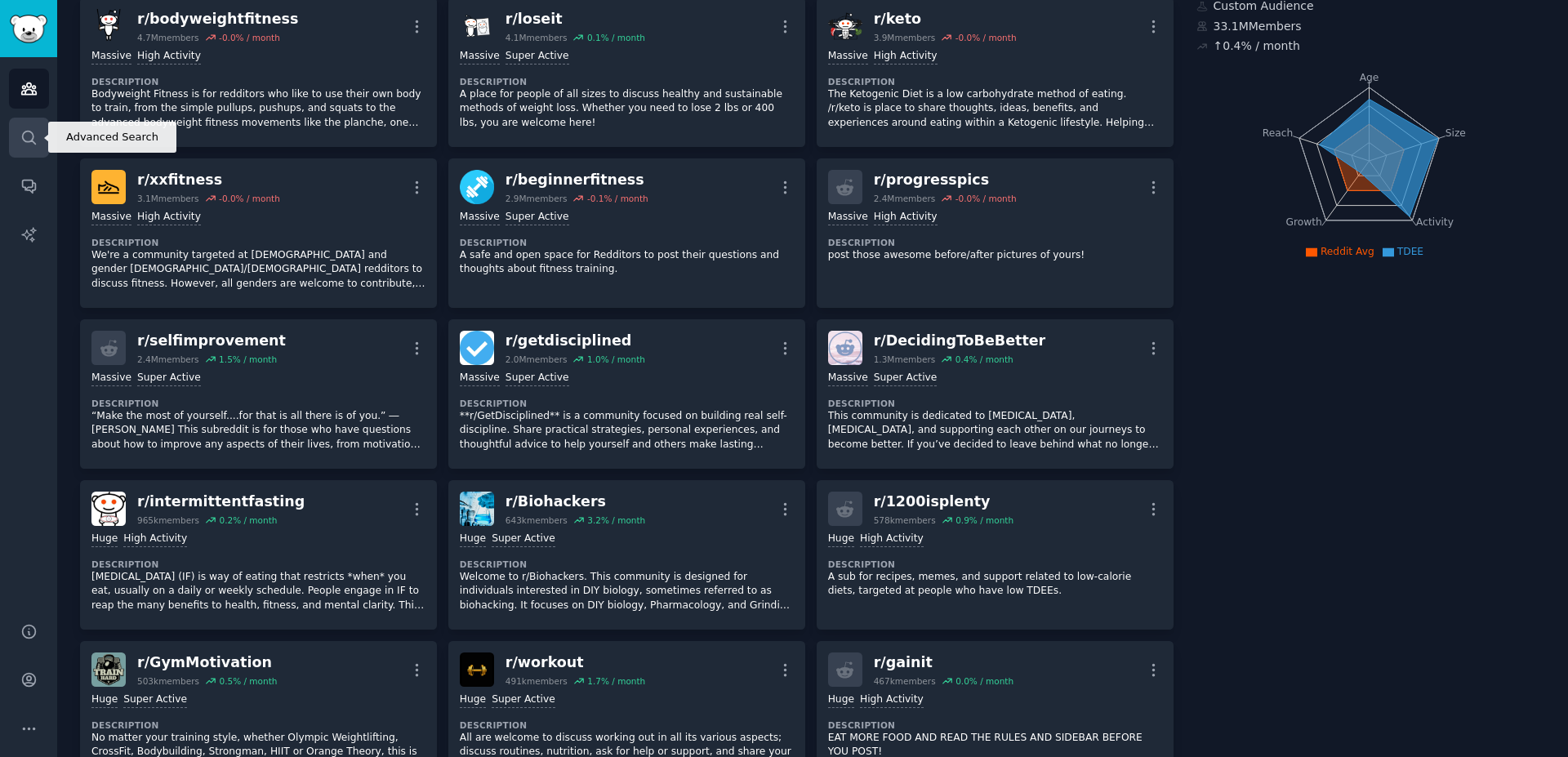
click at [35, 121] on link "Search" at bounding box center [28, 137] width 40 height 40
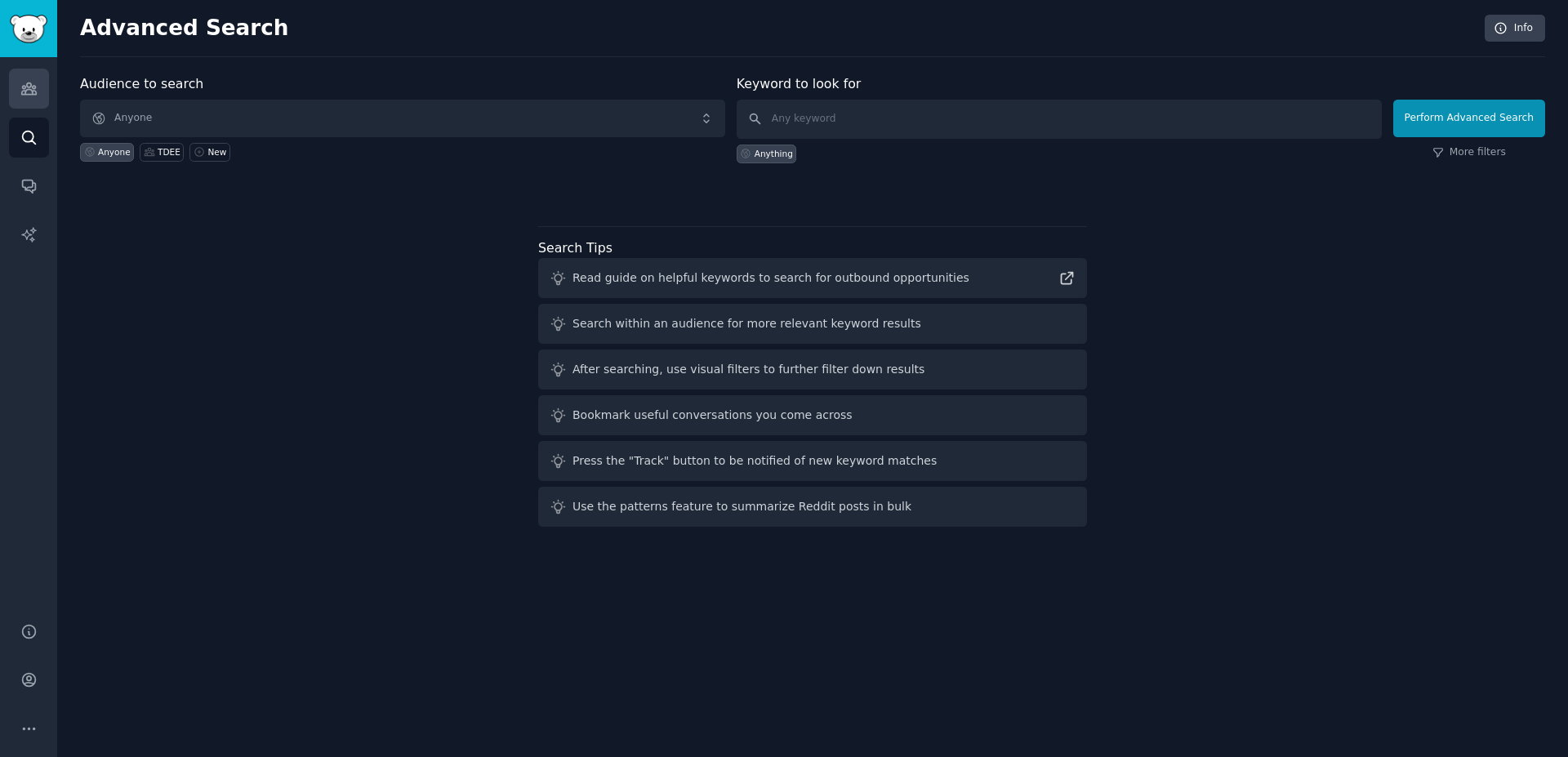
click at [44, 88] on link "Audiences" at bounding box center [28, 88] width 40 height 40
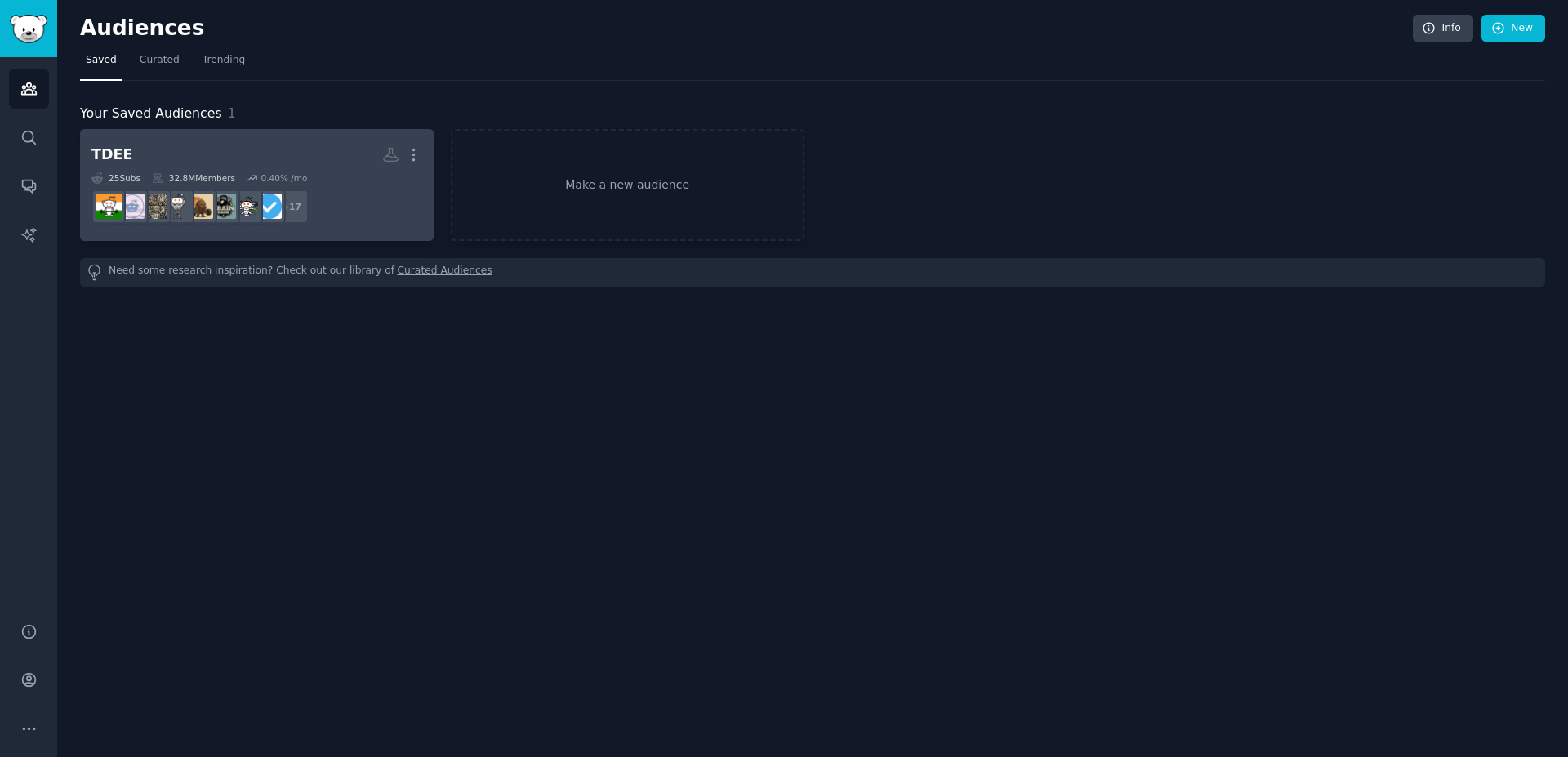
click at [249, 147] on h2 "TDEE More" at bounding box center [257, 155] width 331 height 28
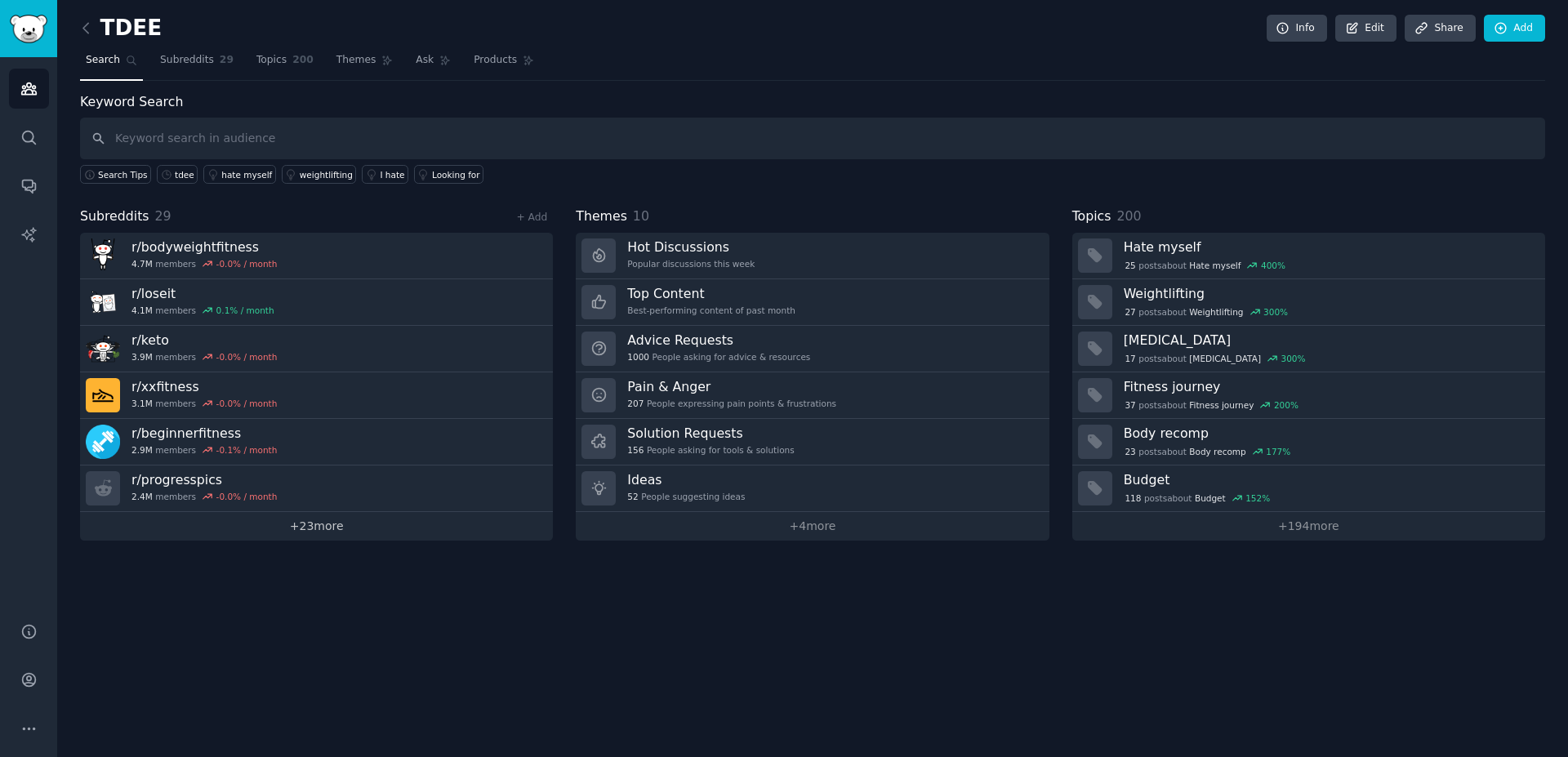
click at [303, 531] on link "+ 23 more" at bounding box center [316, 526] width 473 height 28
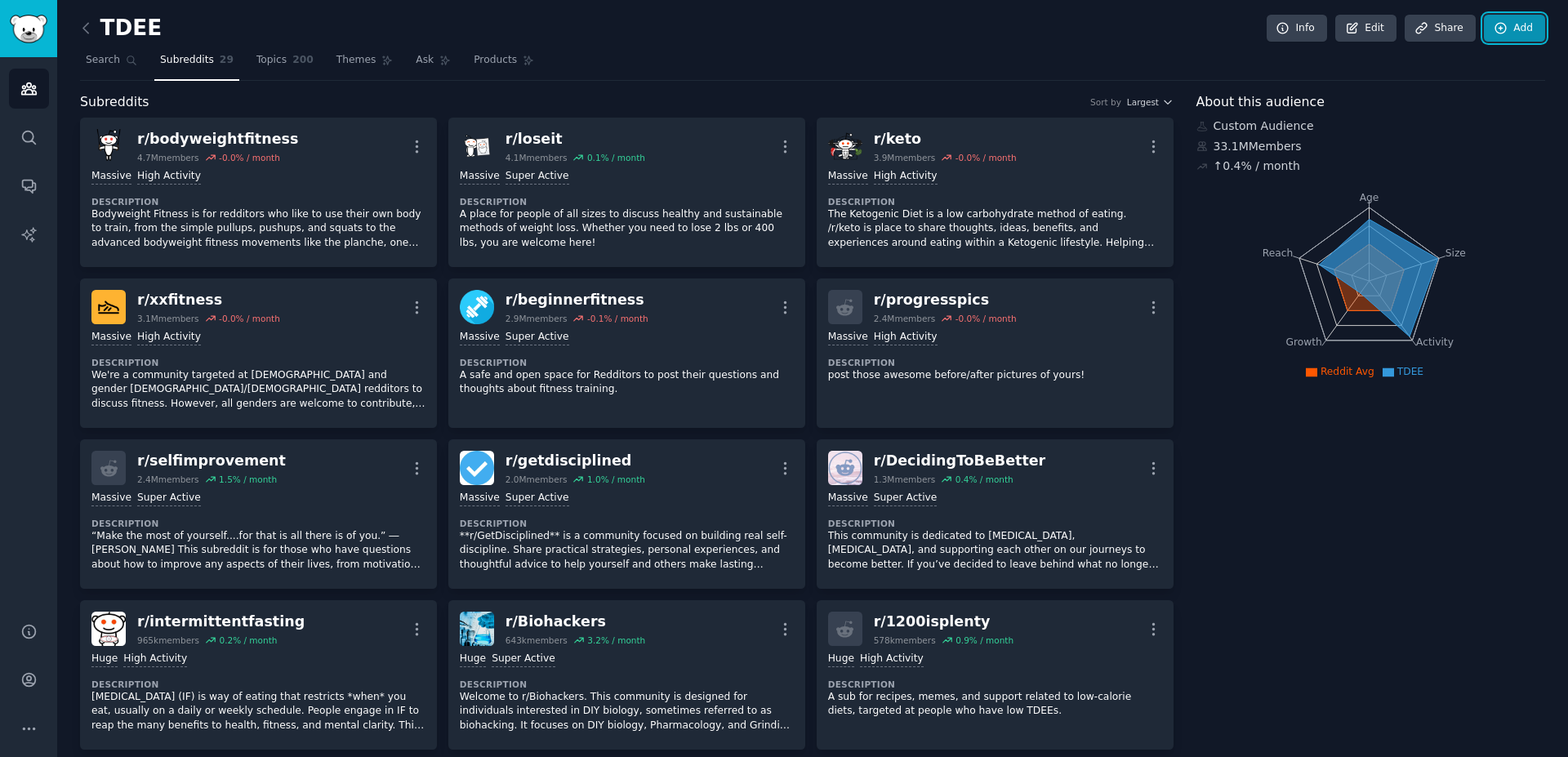
click at [1494, 27] on icon at bounding box center [1501, 28] width 15 height 15
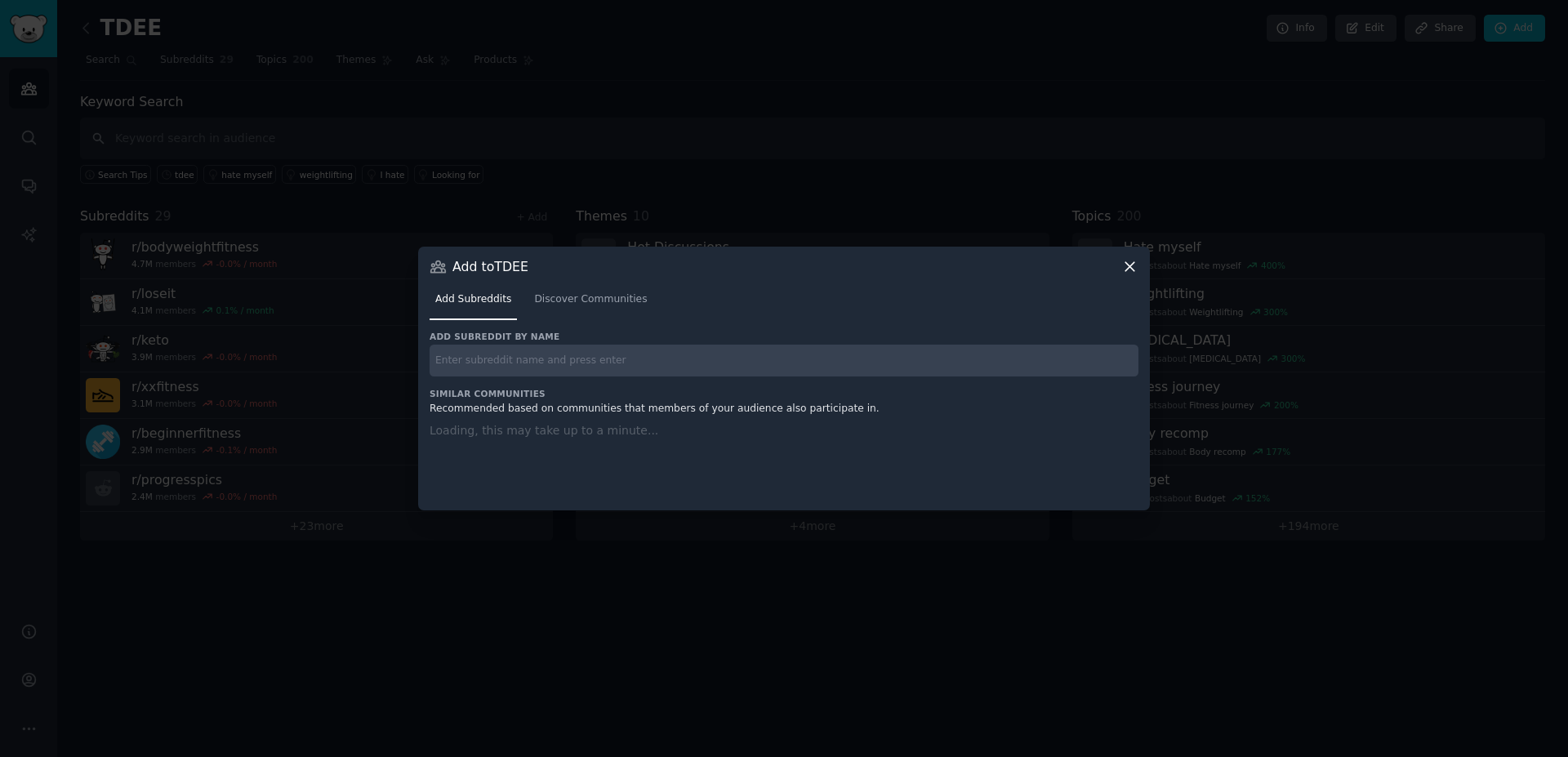
click at [472, 352] on input "text" at bounding box center [784, 361] width 709 height 32
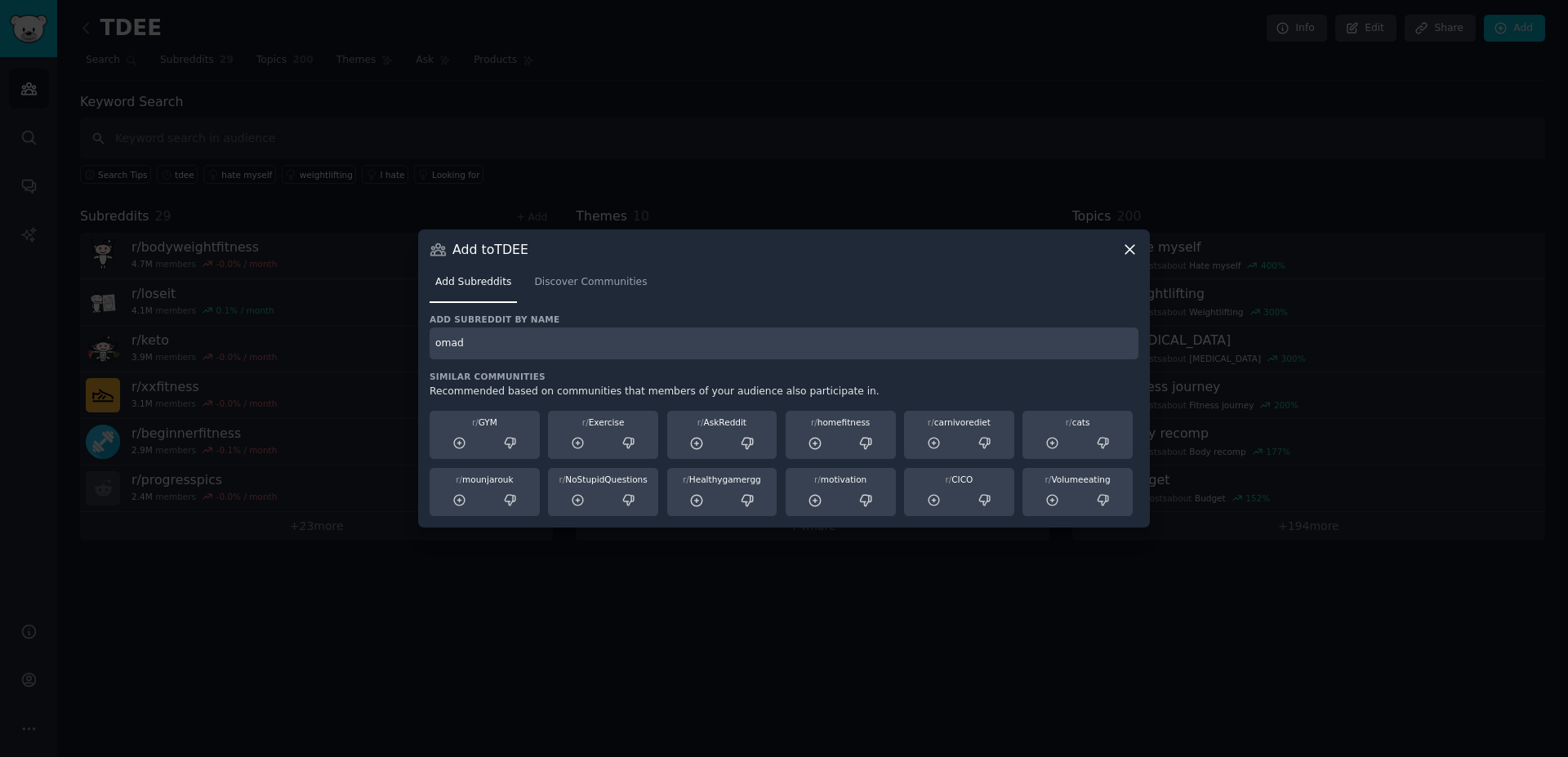
type input "omad"
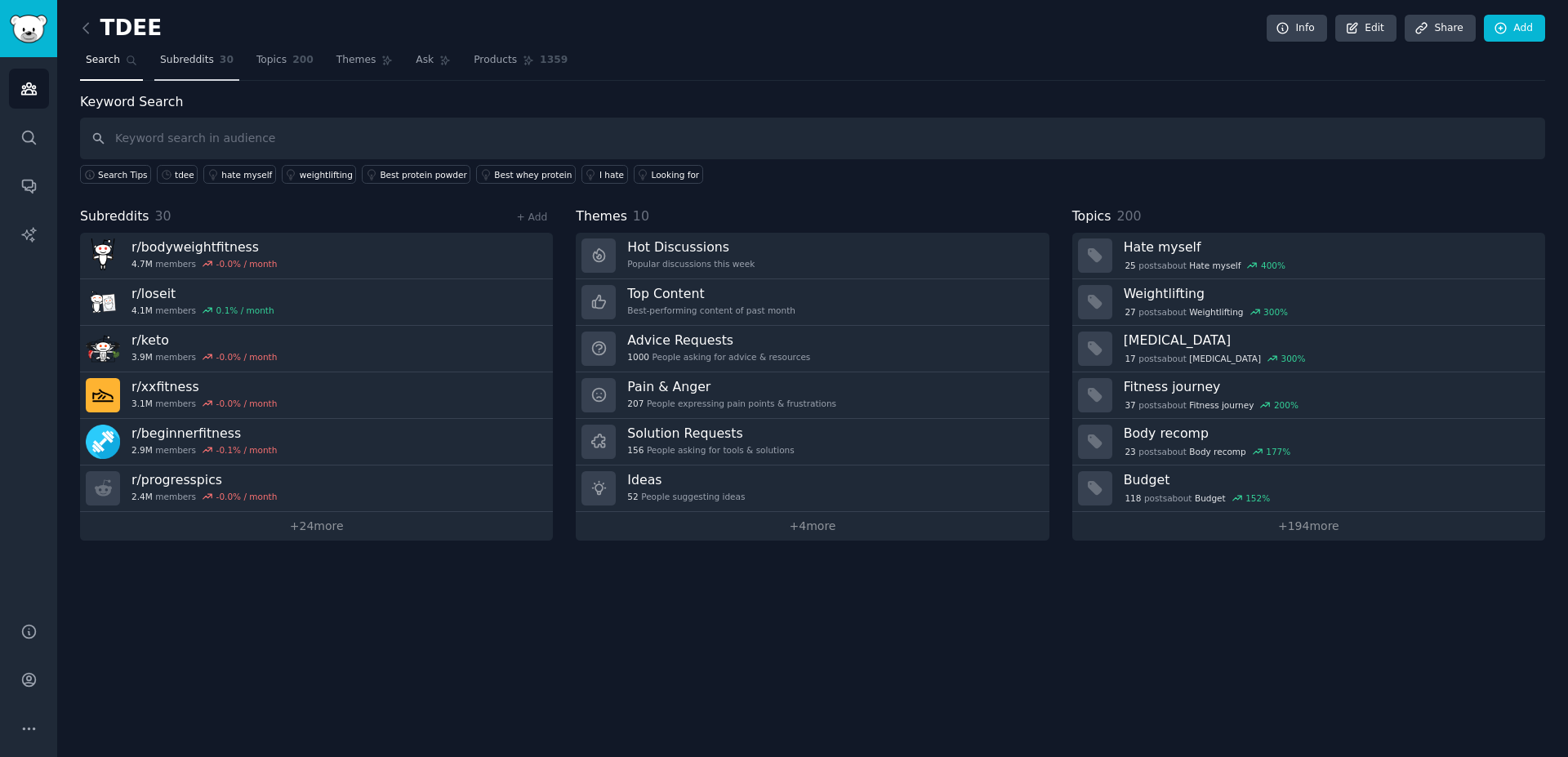
click at [202, 64] on span "Subreddits" at bounding box center [187, 60] width 54 height 15
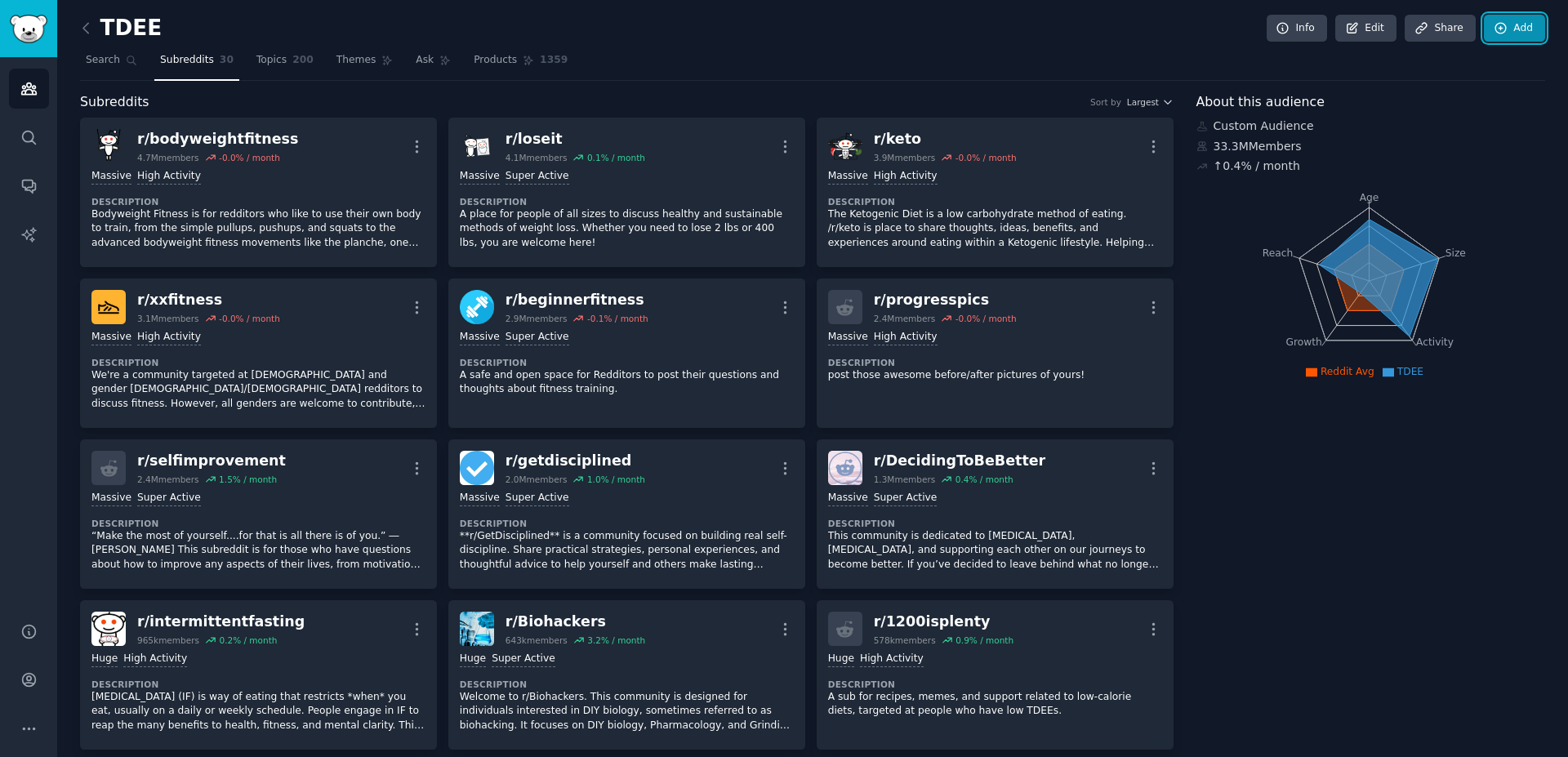
click at [1503, 29] on link "Add" at bounding box center [1514, 28] width 61 height 27
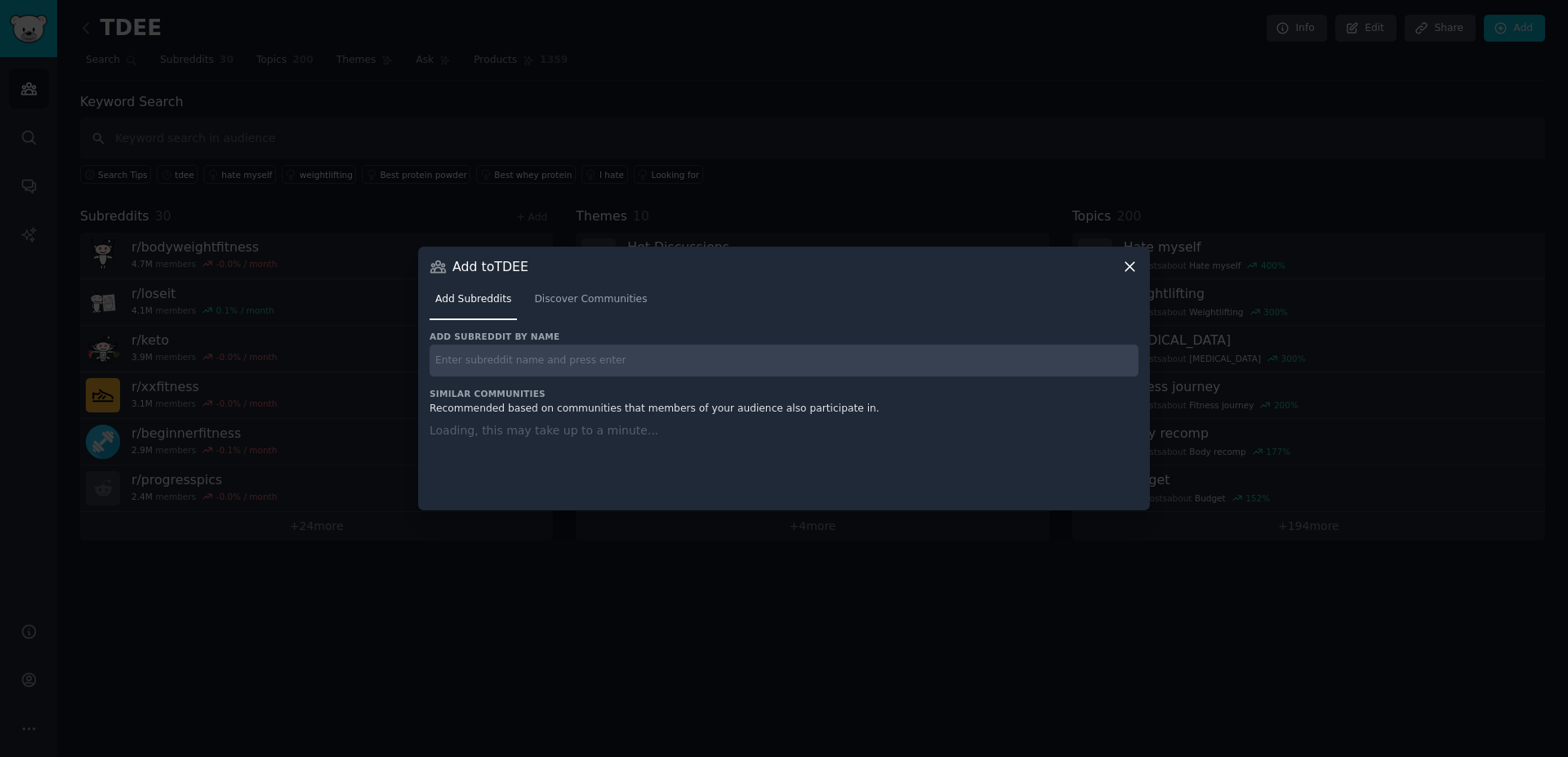
click at [624, 366] on input "text" at bounding box center [784, 361] width 709 height 32
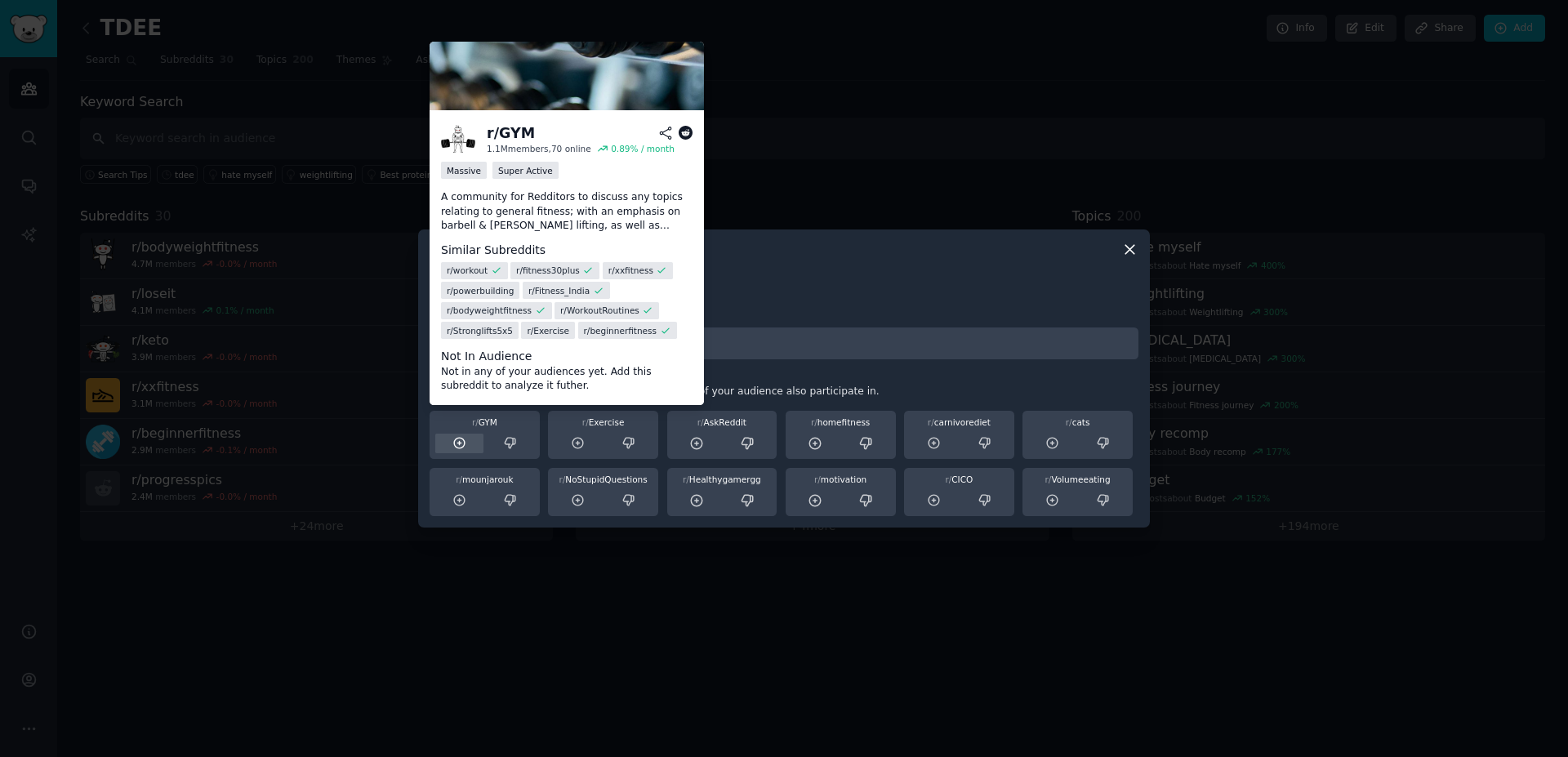
type input "omad"
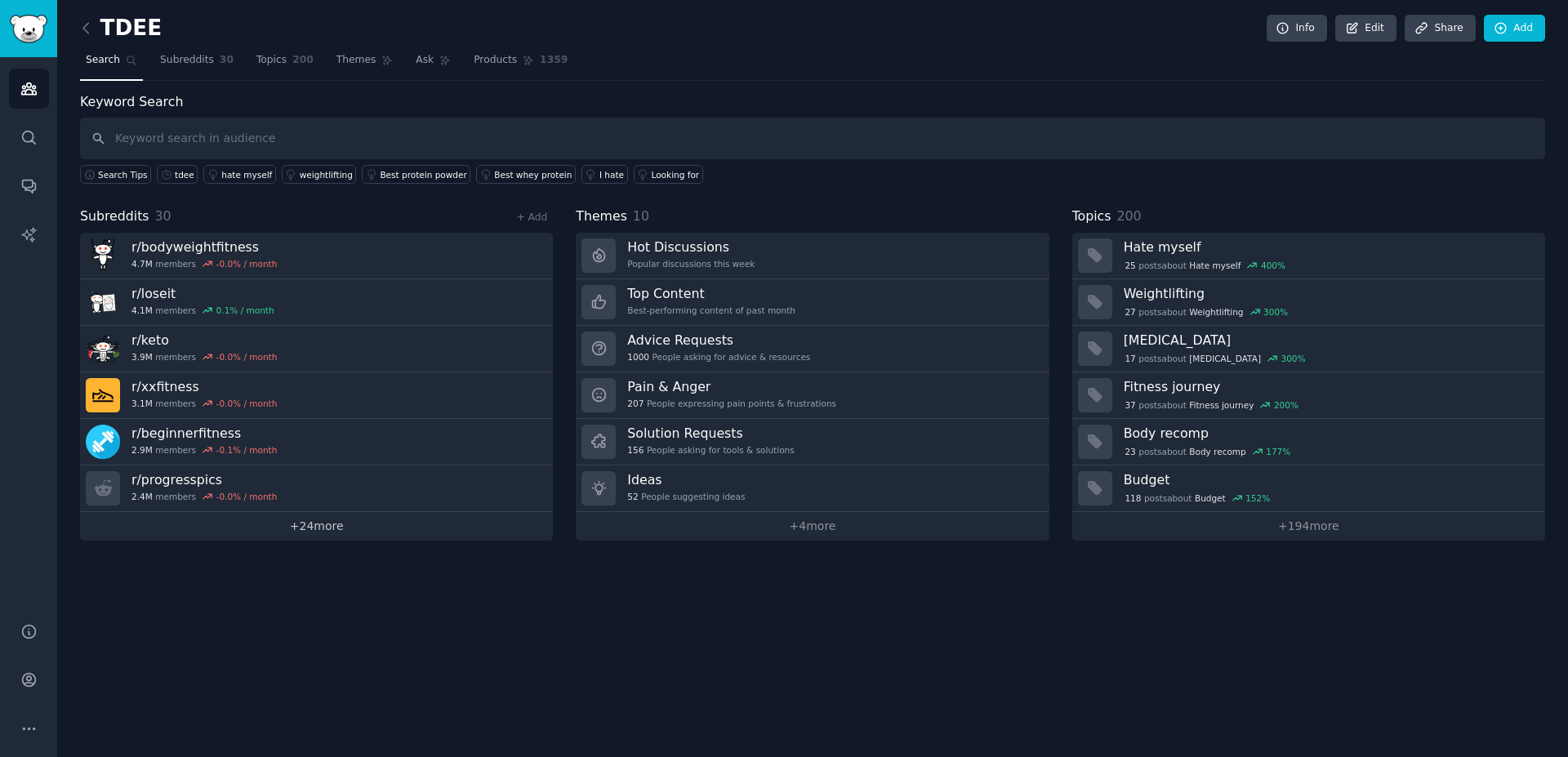
click at [352, 523] on link "+ 24 more" at bounding box center [316, 526] width 473 height 28
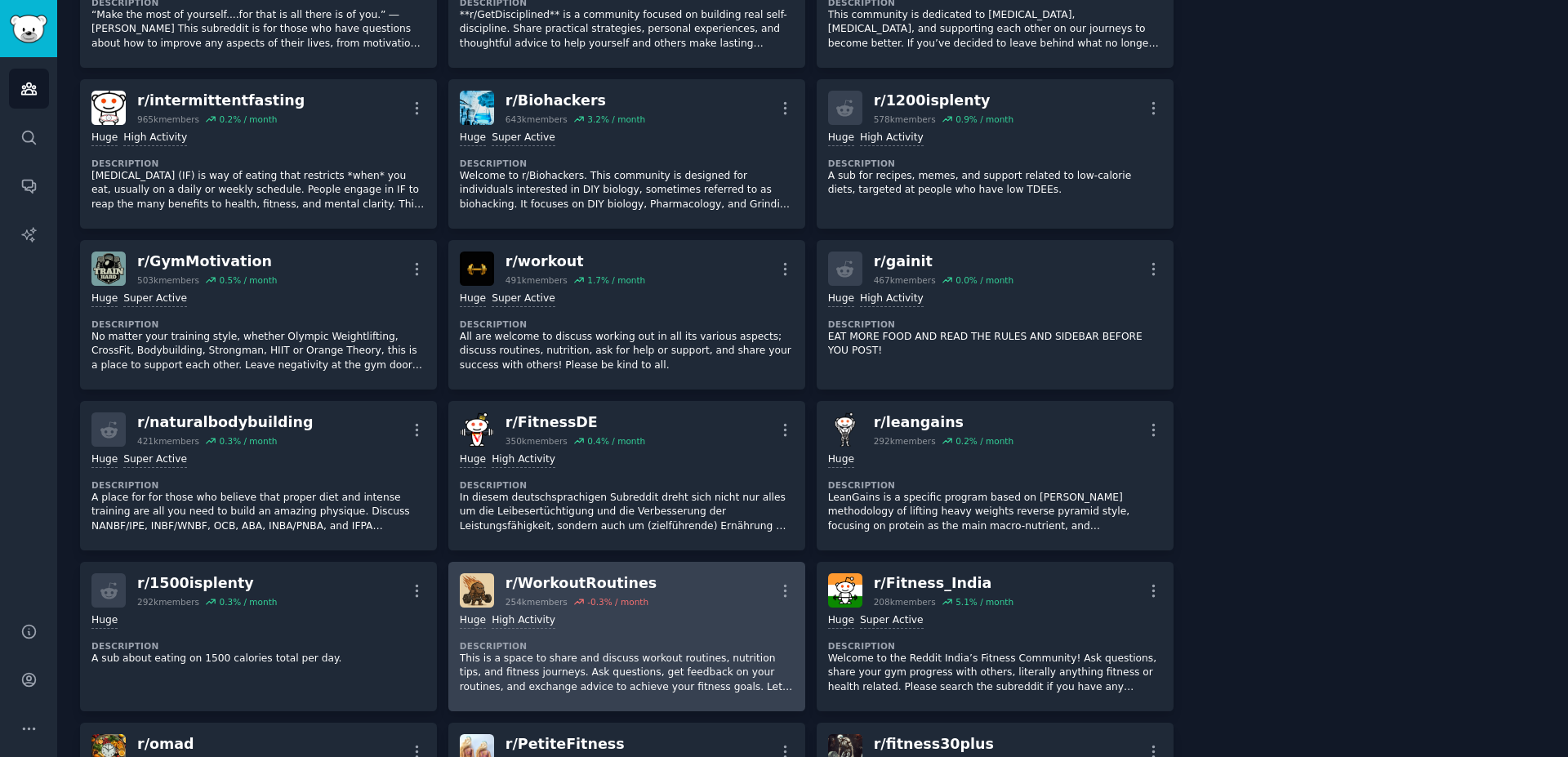
scroll to position [422, 0]
